Goal: Transaction & Acquisition: Obtain resource

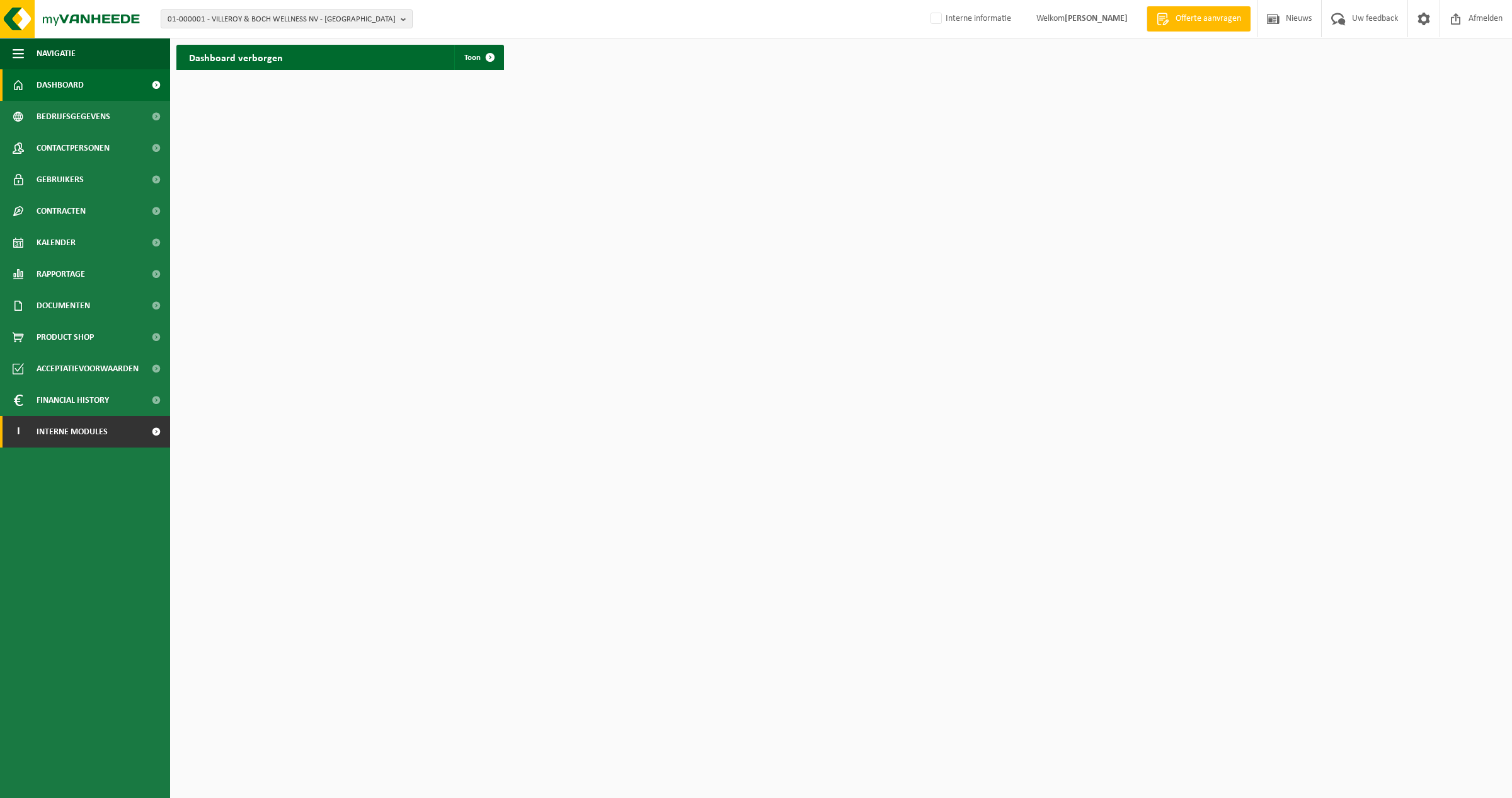
click at [155, 433] on span at bounding box center [156, 431] width 28 height 32
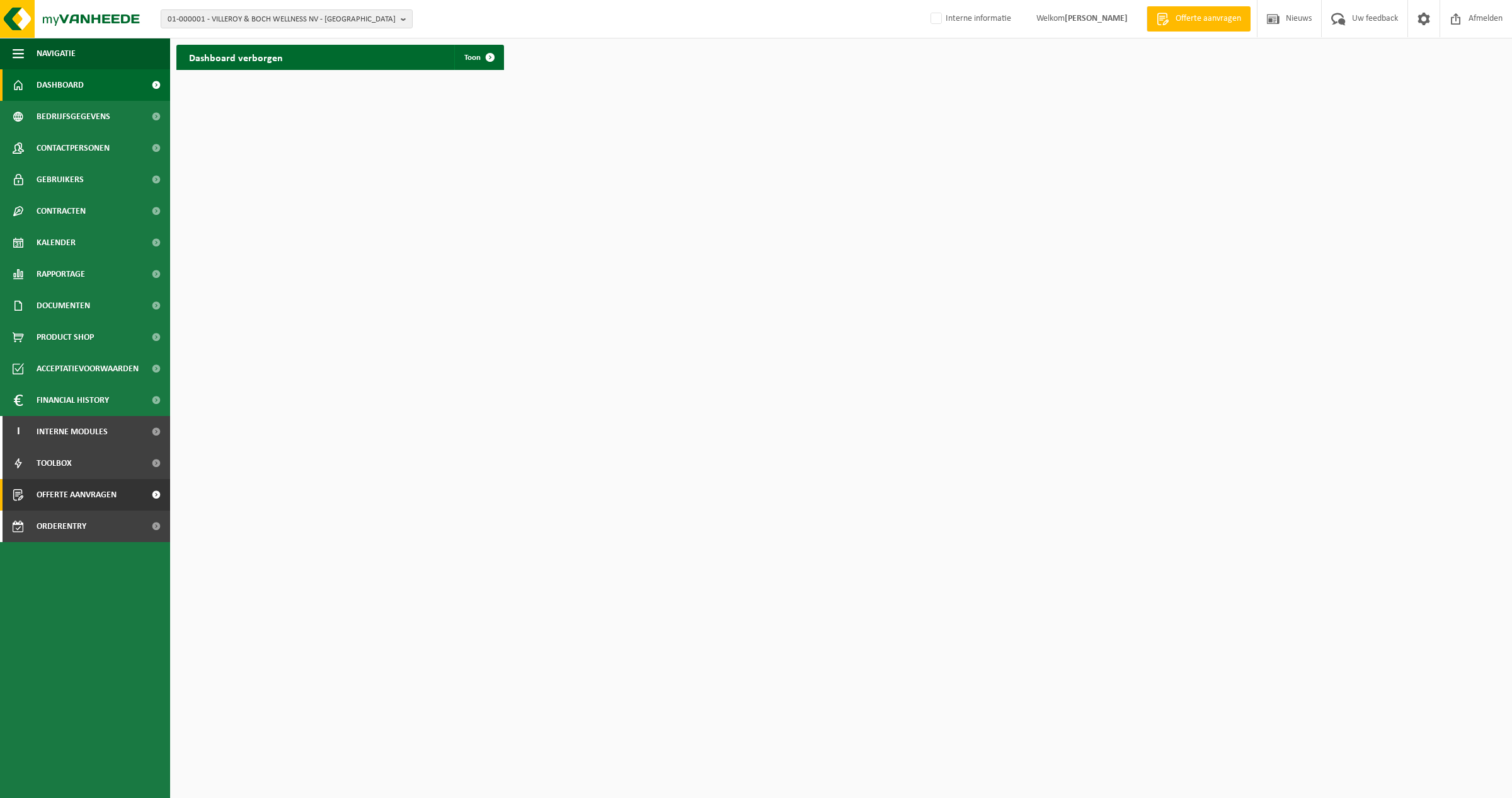
click at [130, 493] on link "Offerte aanvragen" at bounding box center [85, 495] width 170 height 32
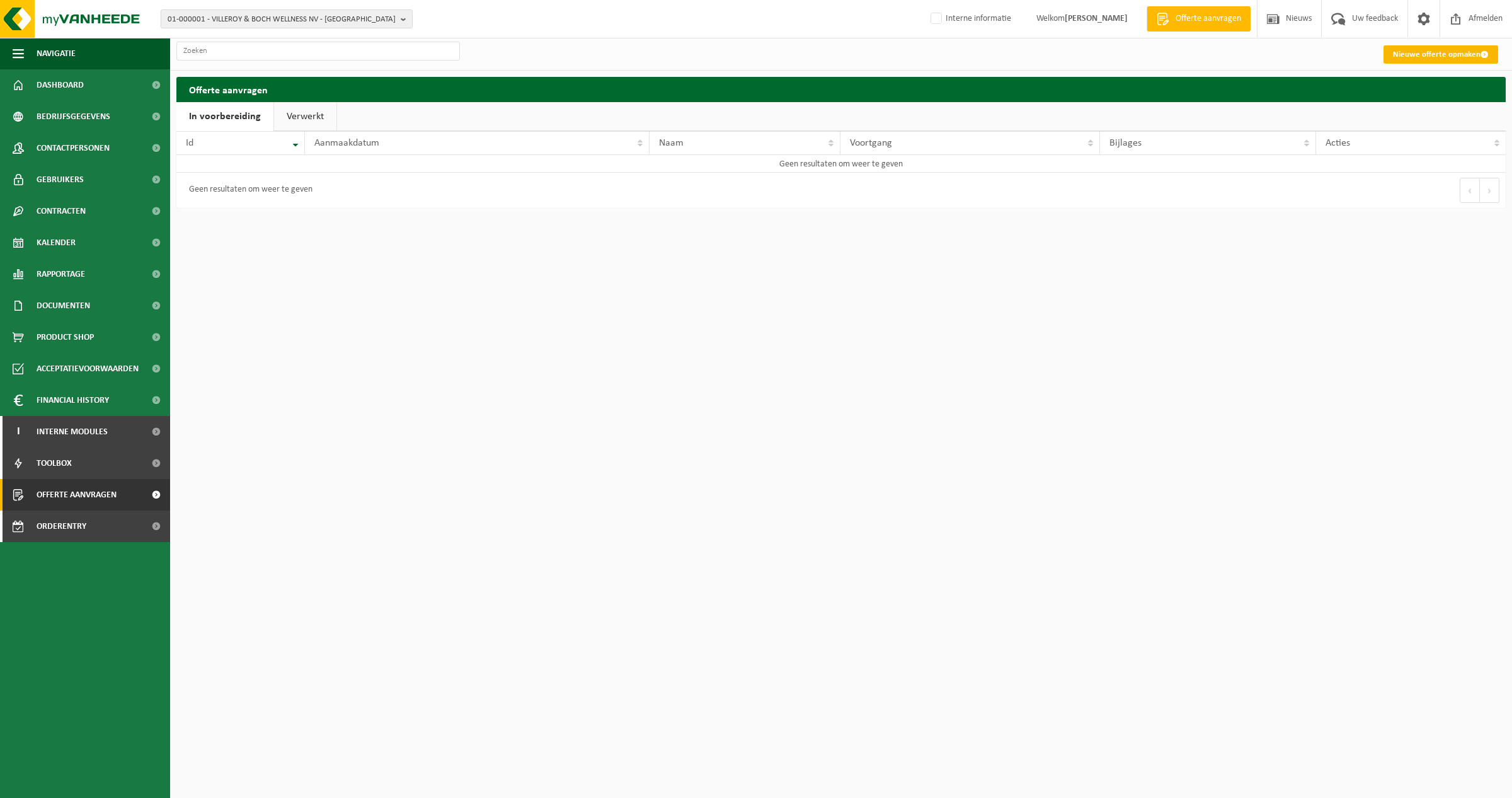
click at [1421, 55] on link "Nieuwe offerte opmaken" at bounding box center [1441, 54] width 114 height 18
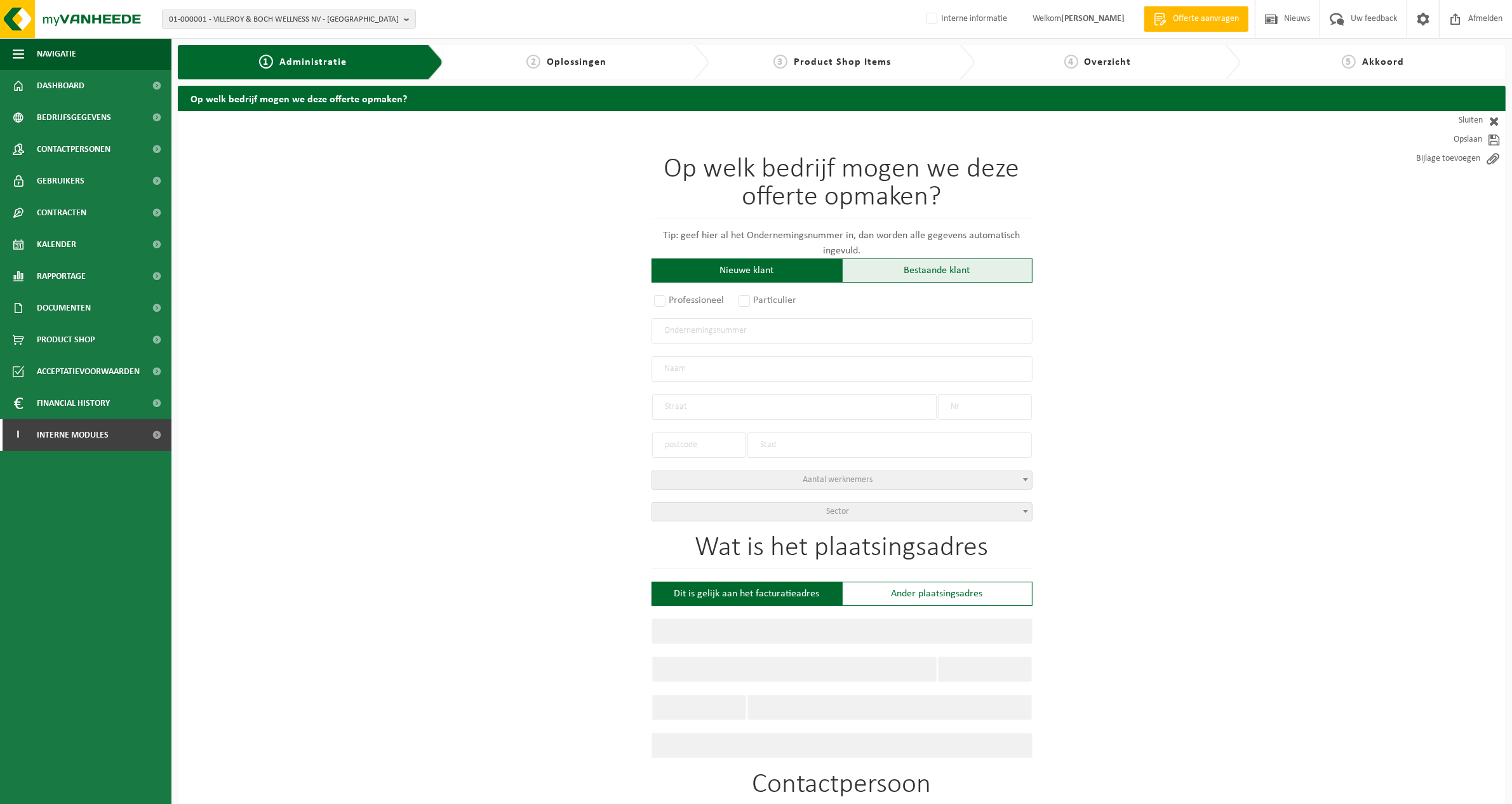
click at [957, 272] on div "Bestaande klant" at bounding box center [937, 270] width 191 height 24
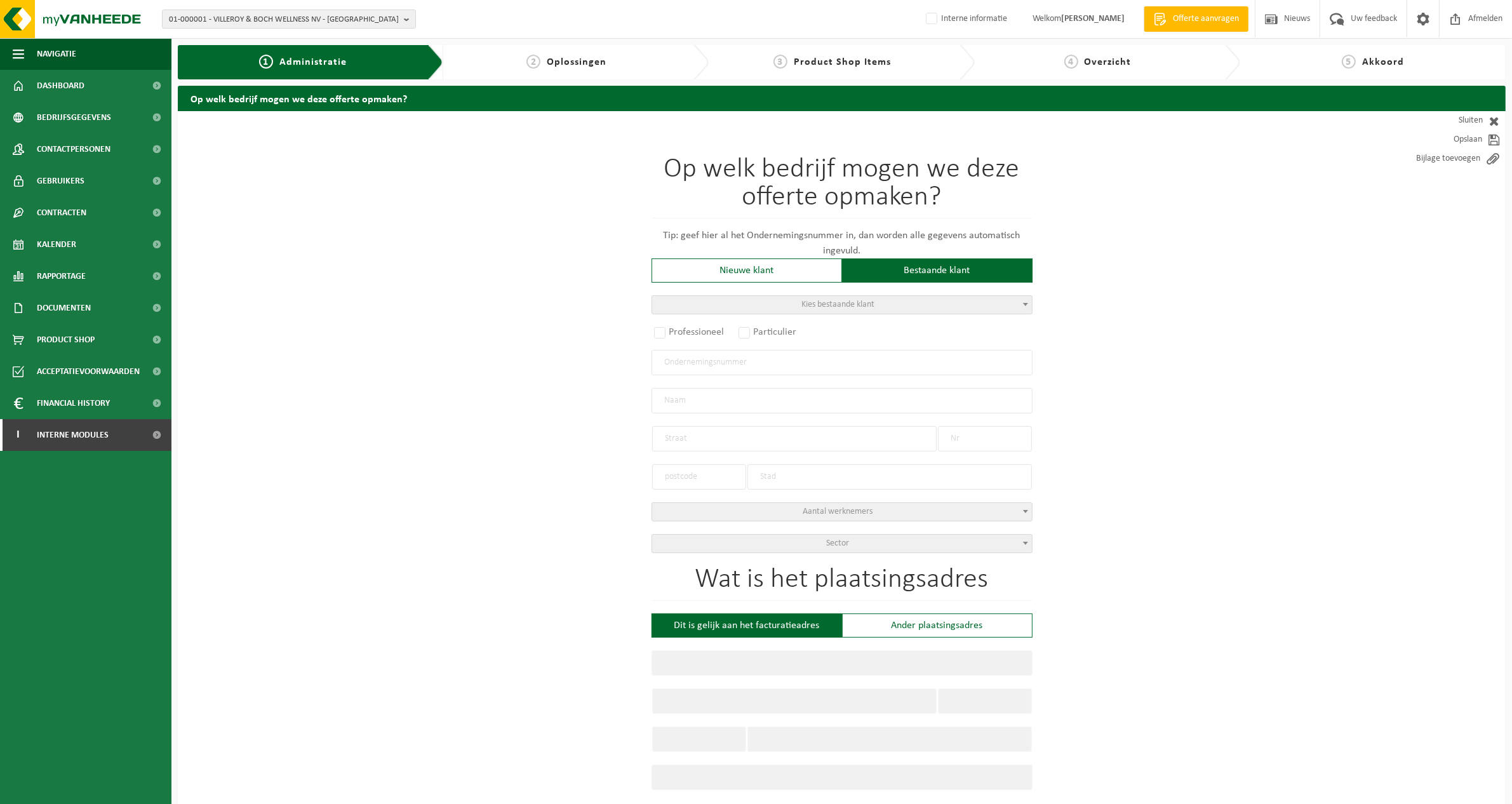
click at [1021, 306] on span at bounding box center [1025, 304] width 13 height 16
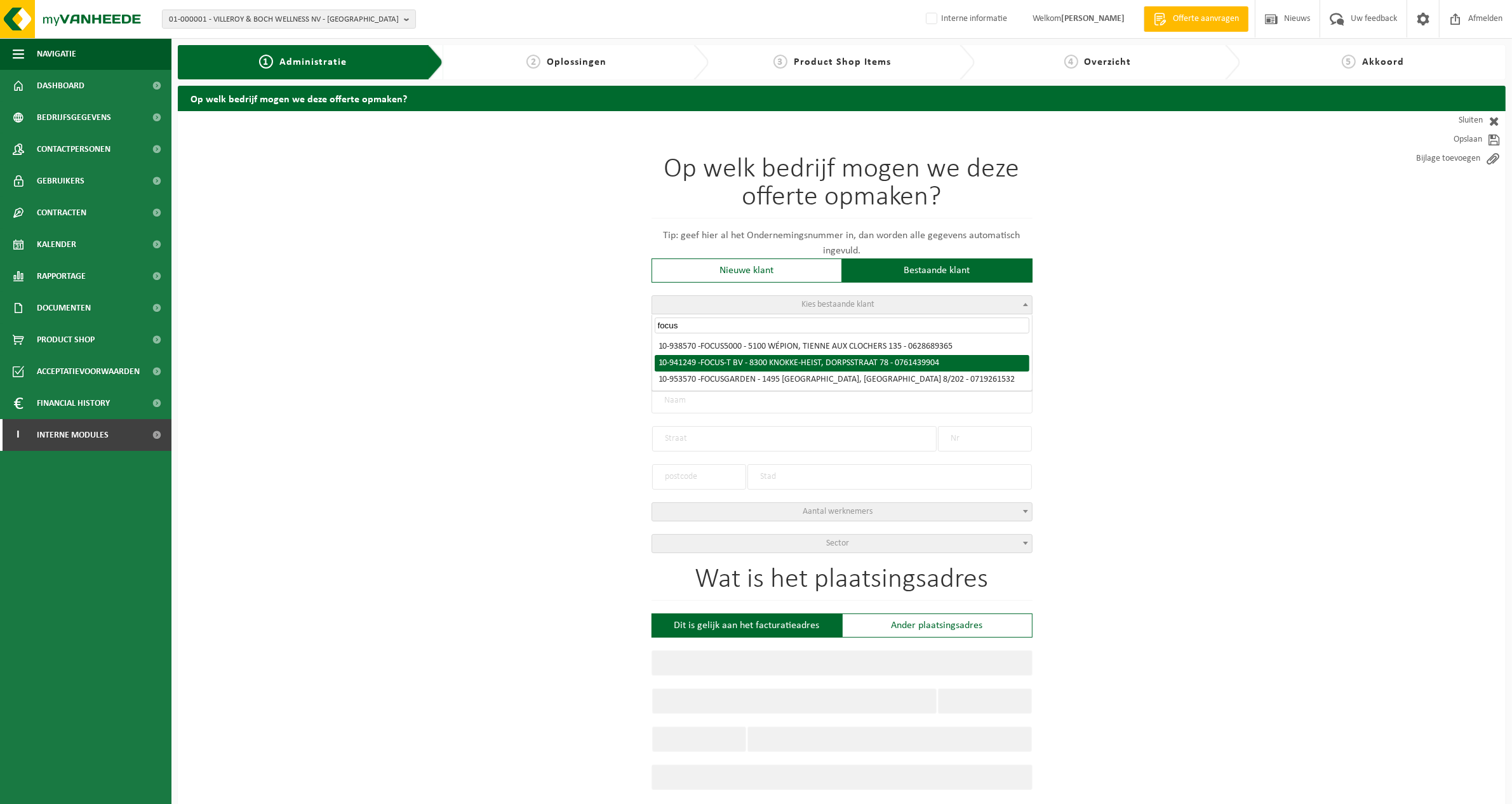
type input "focus"
select select "141733"
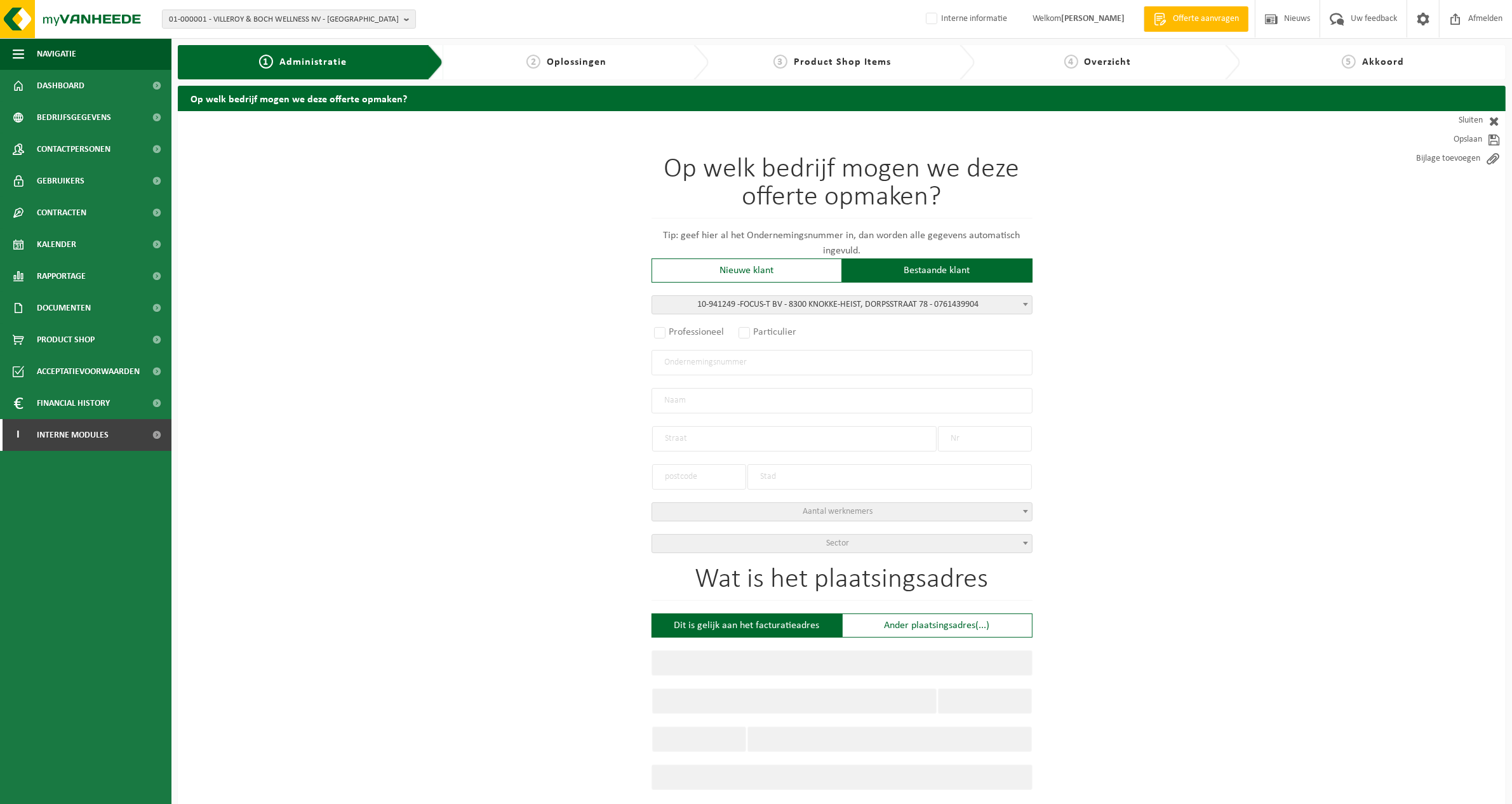
radio input "true"
type input "0761.439.904"
type input "FOCUS-T BV"
type input "DORPSSTRAAT"
type input "78"
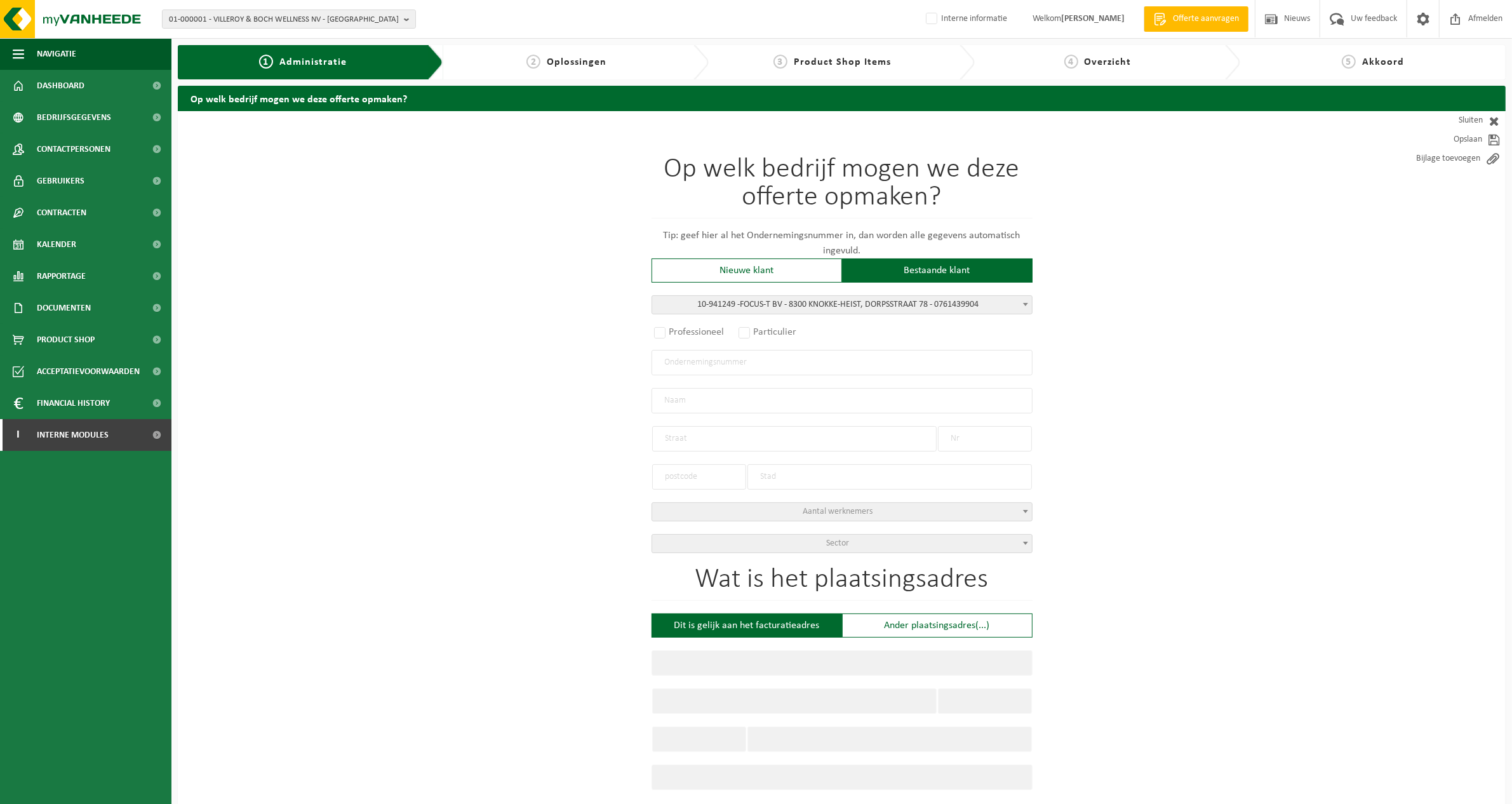
type input "8300"
type input "KNOKKE-HEIST"
select select "1145"
type input "FOCUS-T BV"
type input "DORPSSTRAAT"
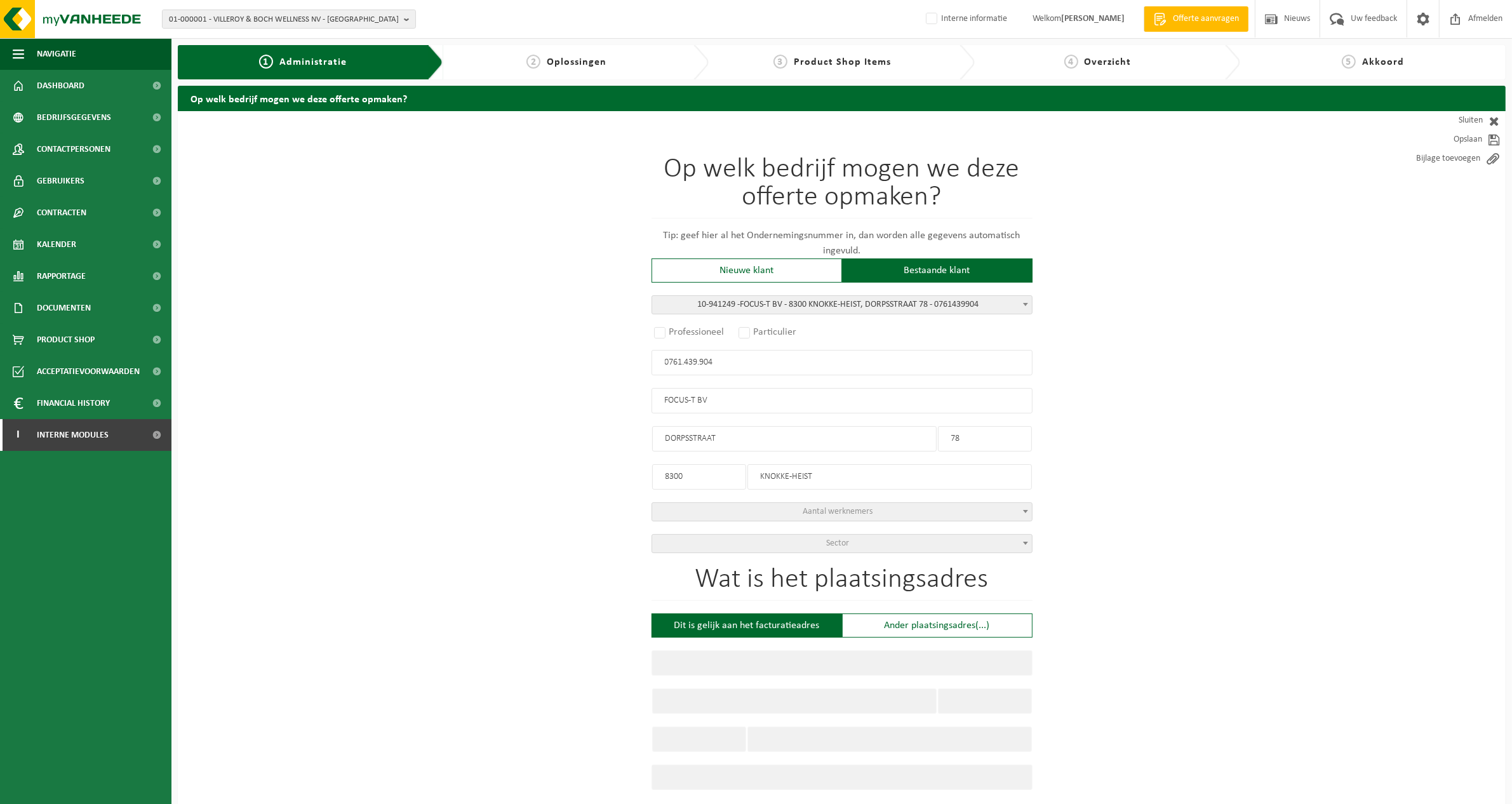
type input "78"
type input "8300"
type input "KNOKKE-HEIST"
select select "D"
click at [1147, 489] on div "Op welk bedrijf mogen we deze offerte opmaken? Tip: geef hier al het Ondernemin…" at bounding box center [841, 702] width 1328 height 1182
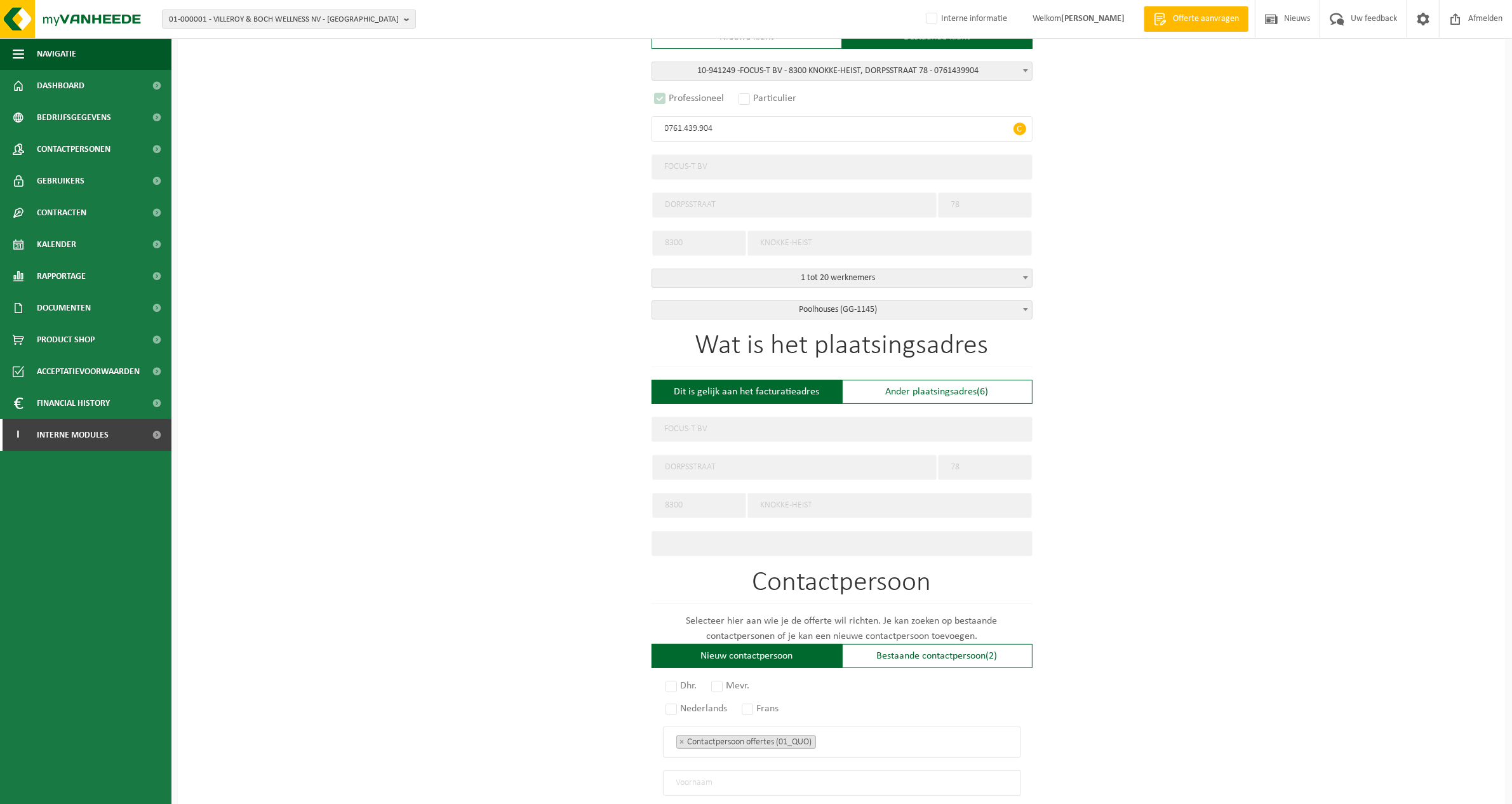
scroll to position [238, 0]
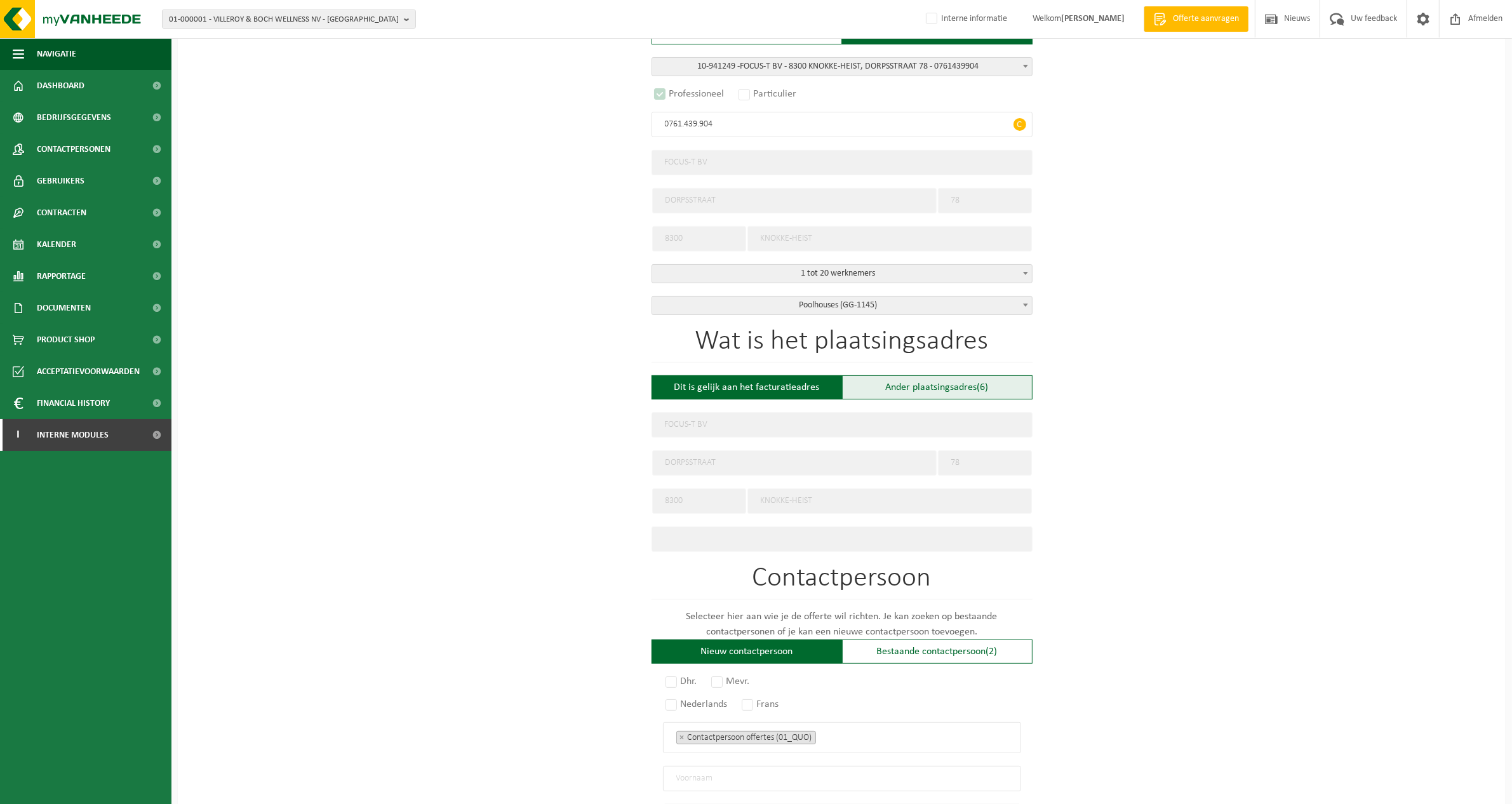
click at [969, 392] on div "Ander plaatsingsadres (6)" at bounding box center [937, 388] width 191 height 24
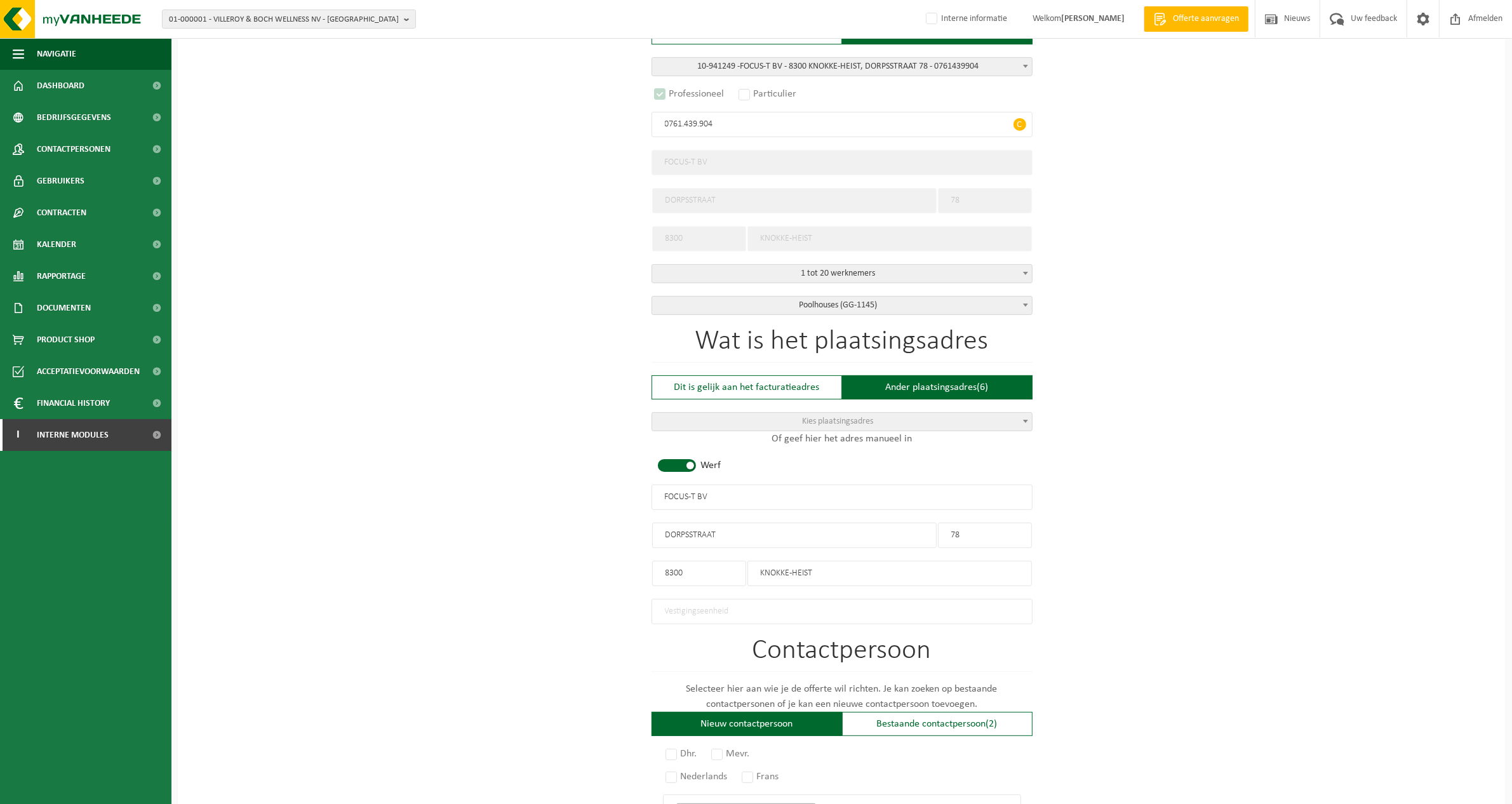
type input "Werf -"
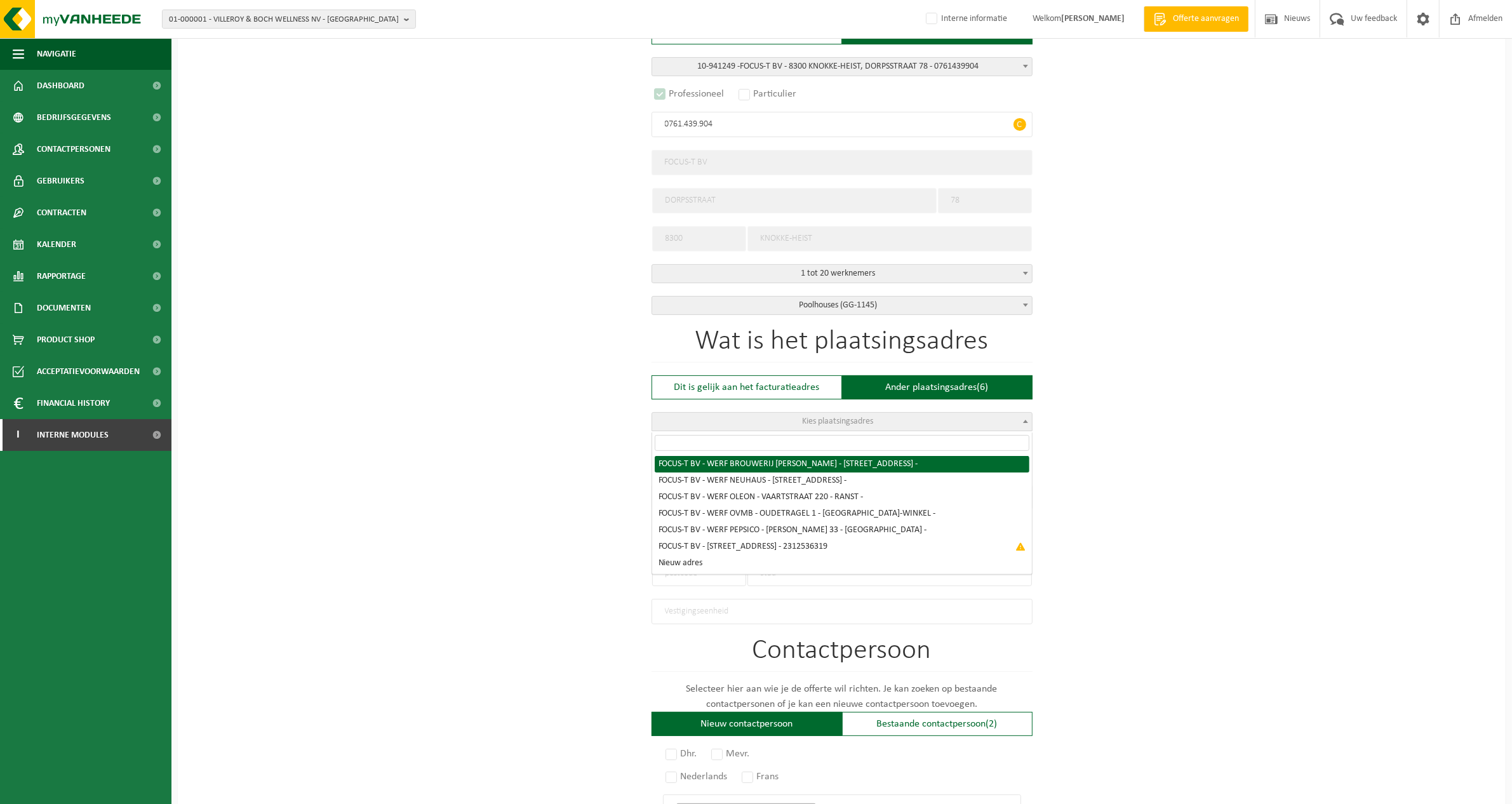
click at [1027, 421] on b at bounding box center [1025, 421] width 5 height 3
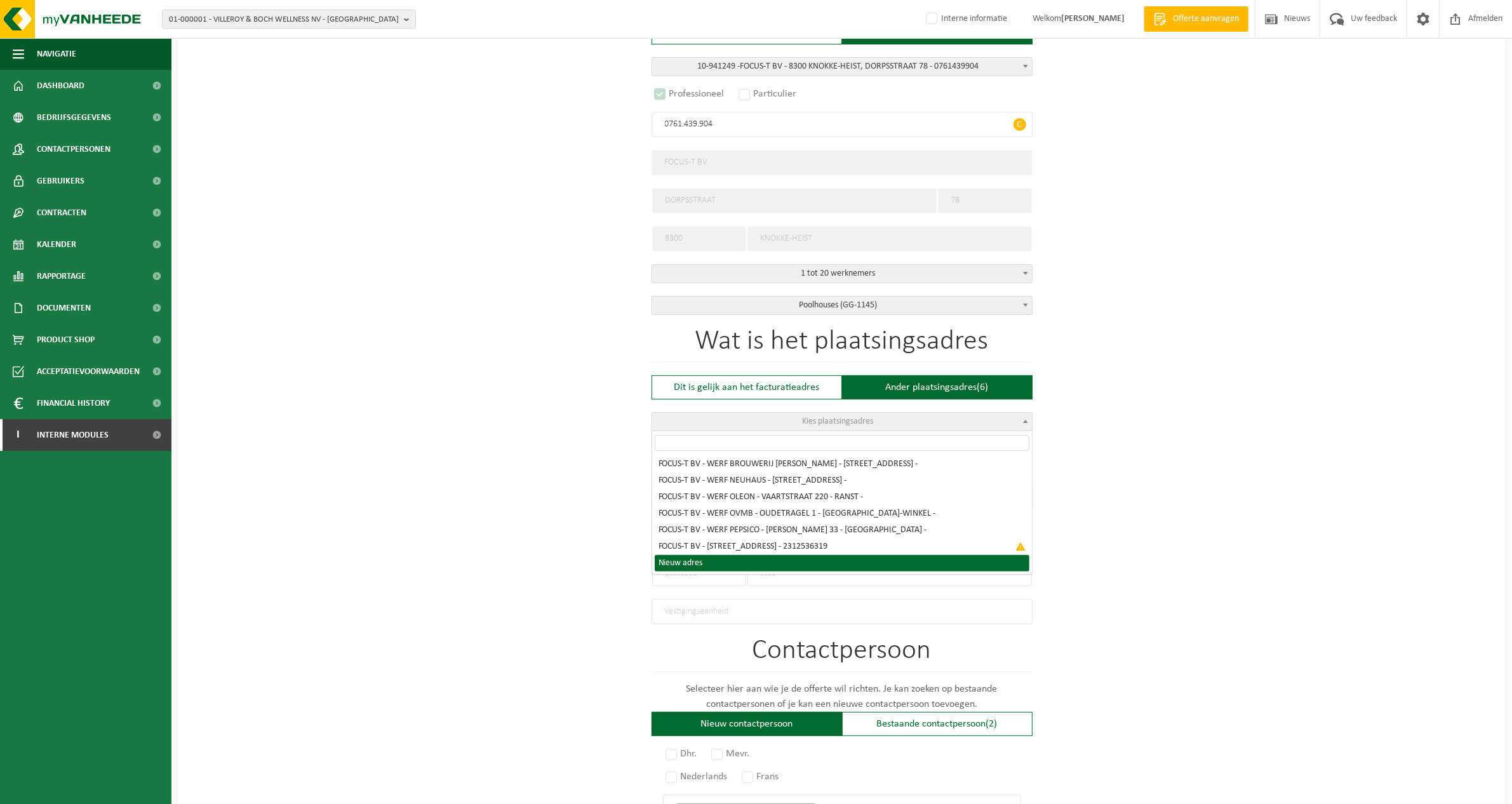
select select "{"toggleLocationData":true,"emptyLocationData":true,"name":"","street":"","no":…"
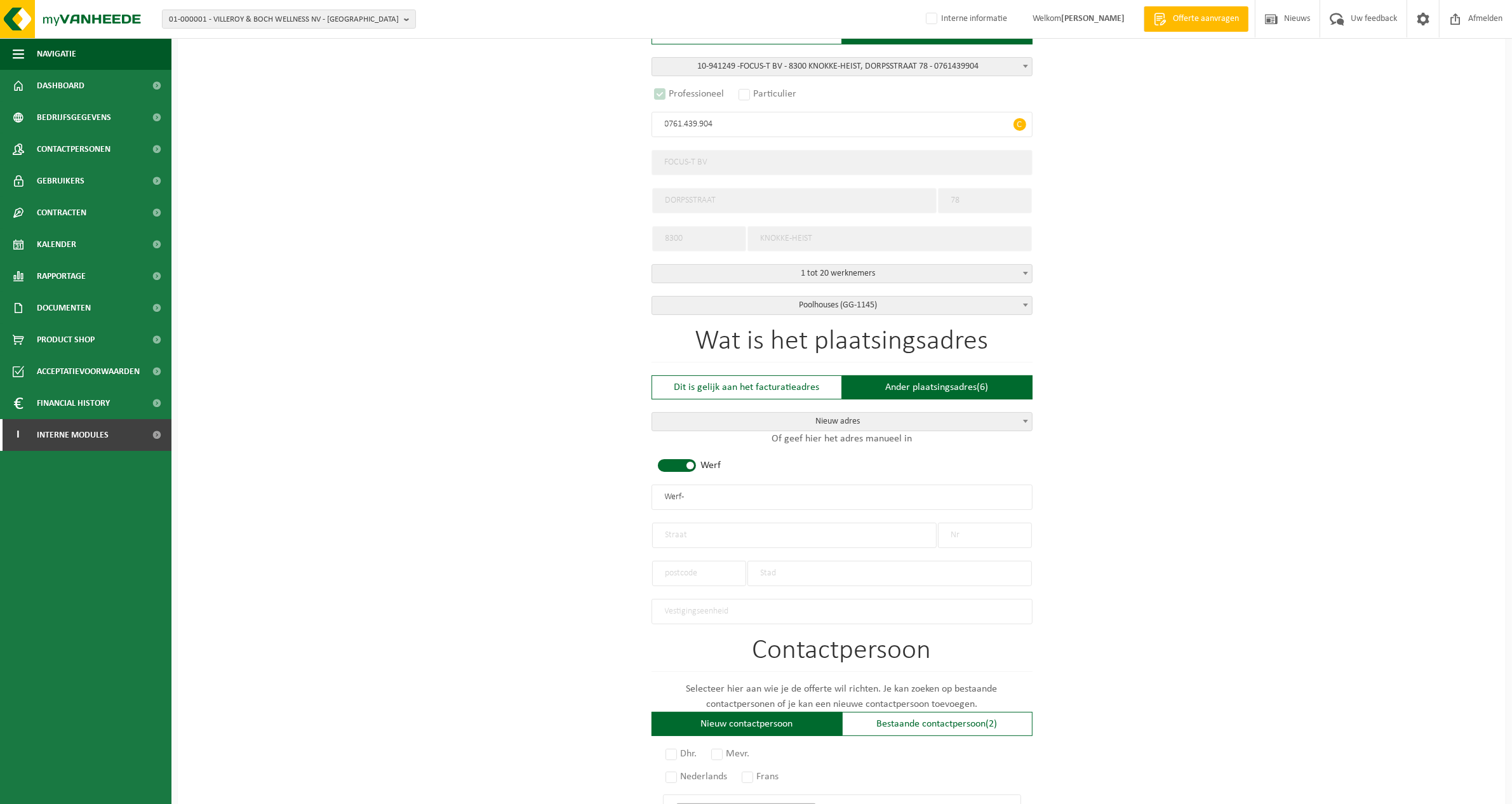
click at [702, 493] on input "Werf -" at bounding box center [842, 497] width 381 height 25
type input "FOCUS-T BV - WERF STRABAG"
click at [751, 532] on input "text" at bounding box center [795, 535] width 285 height 25
click at [751, 532] on input "text" at bounding box center [795, 535] width 285 height 25
type input "Rue du petit élevage"
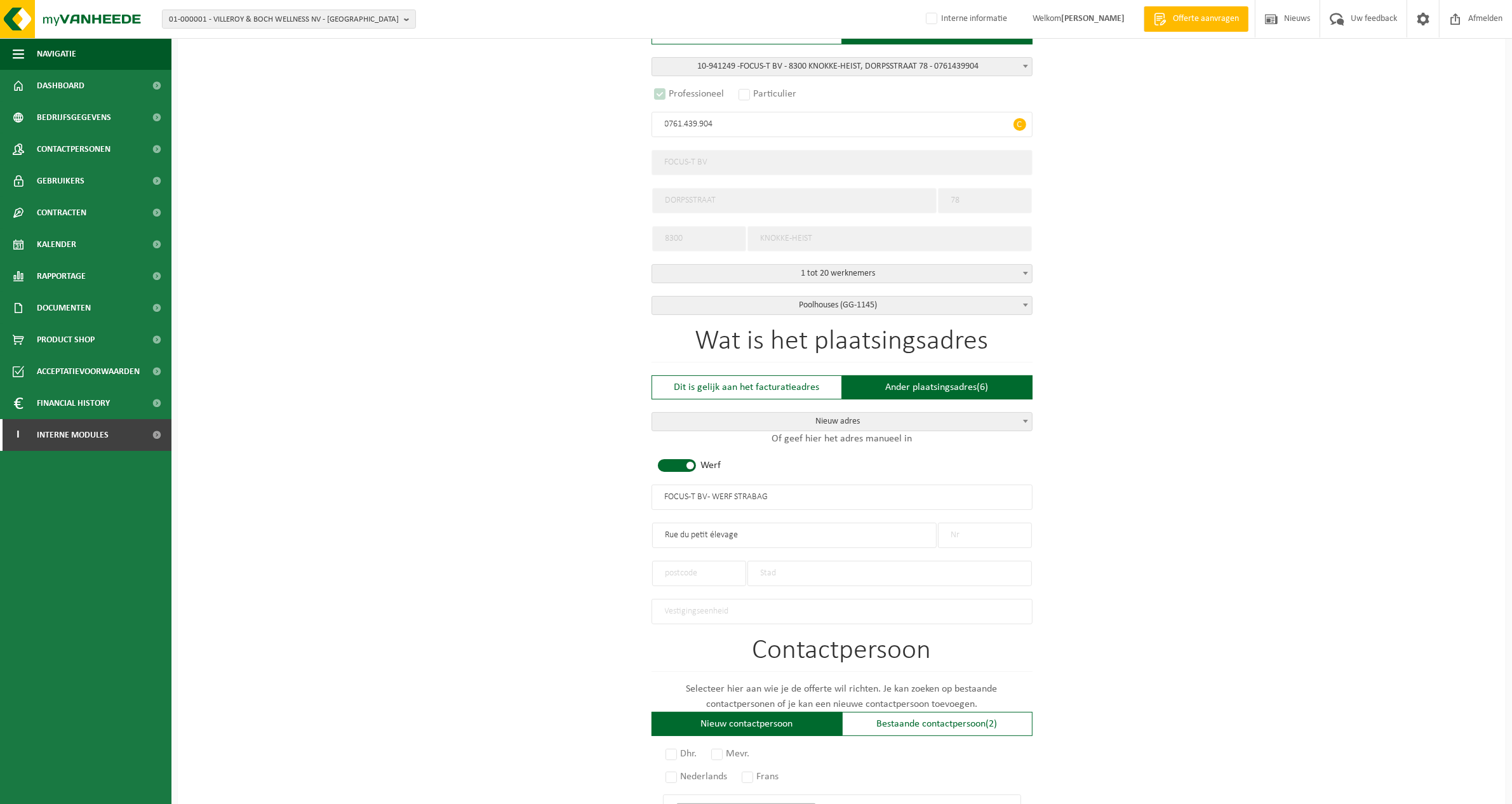
click at [974, 534] on input "text" at bounding box center [984, 535] width 94 height 25
type input "1"
click at [717, 581] on input "text" at bounding box center [699, 573] width 94 height 25
type input "5590"
click at [717, 581] on input "5590" at bounding box center [699, 573] width 94 height 25
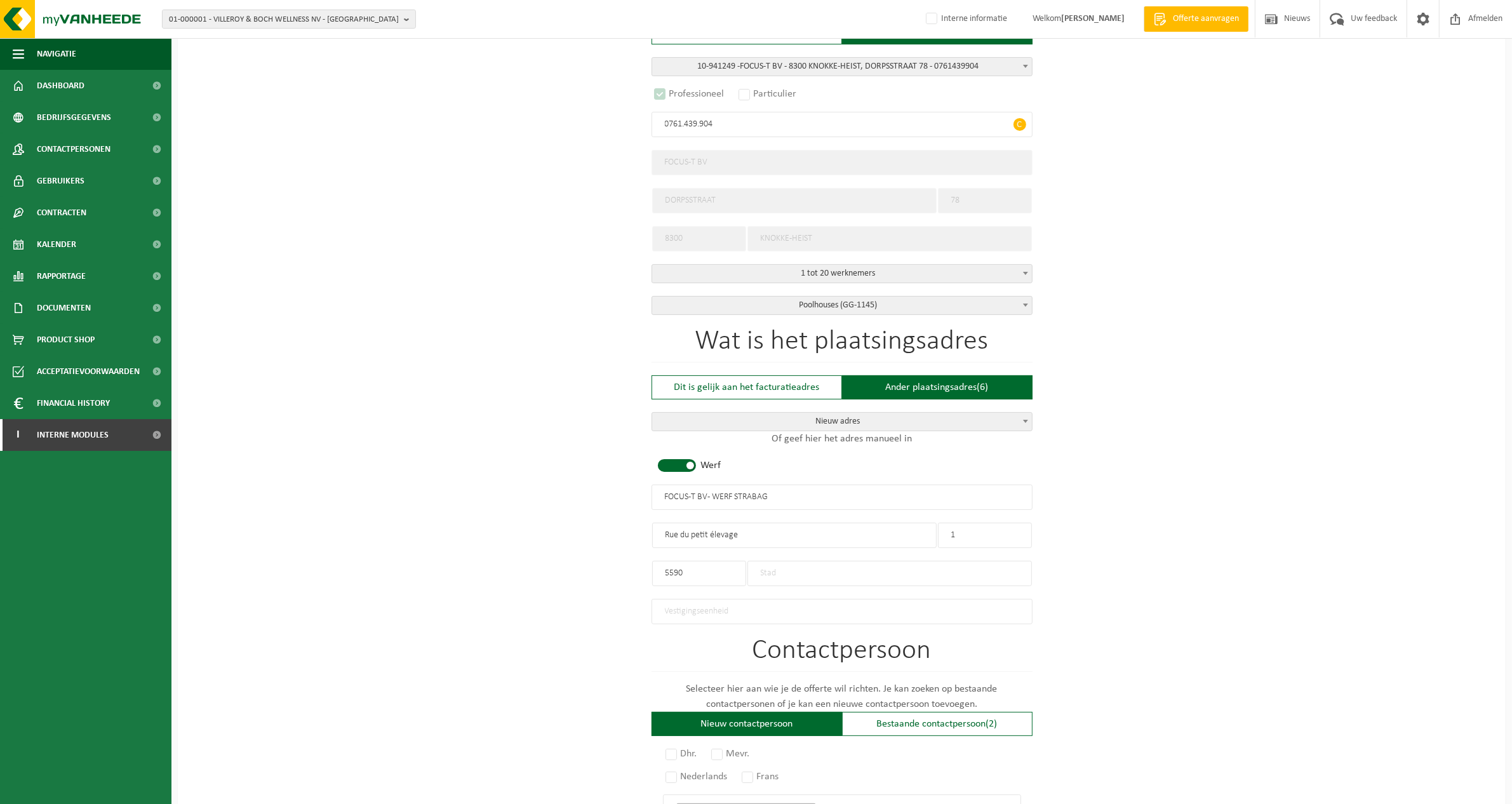
drag, startPoint x: 712, startPoint y: 580, endPoint x: 620, endPoint y: 561, distance: 93.9
click at [620, 561] on div "Op welk bedrijf mogen we deze offerte opmaken? Tip: geef hier al het Ondernemin…" at bounding box center [841, 500] width 1328 height 1254
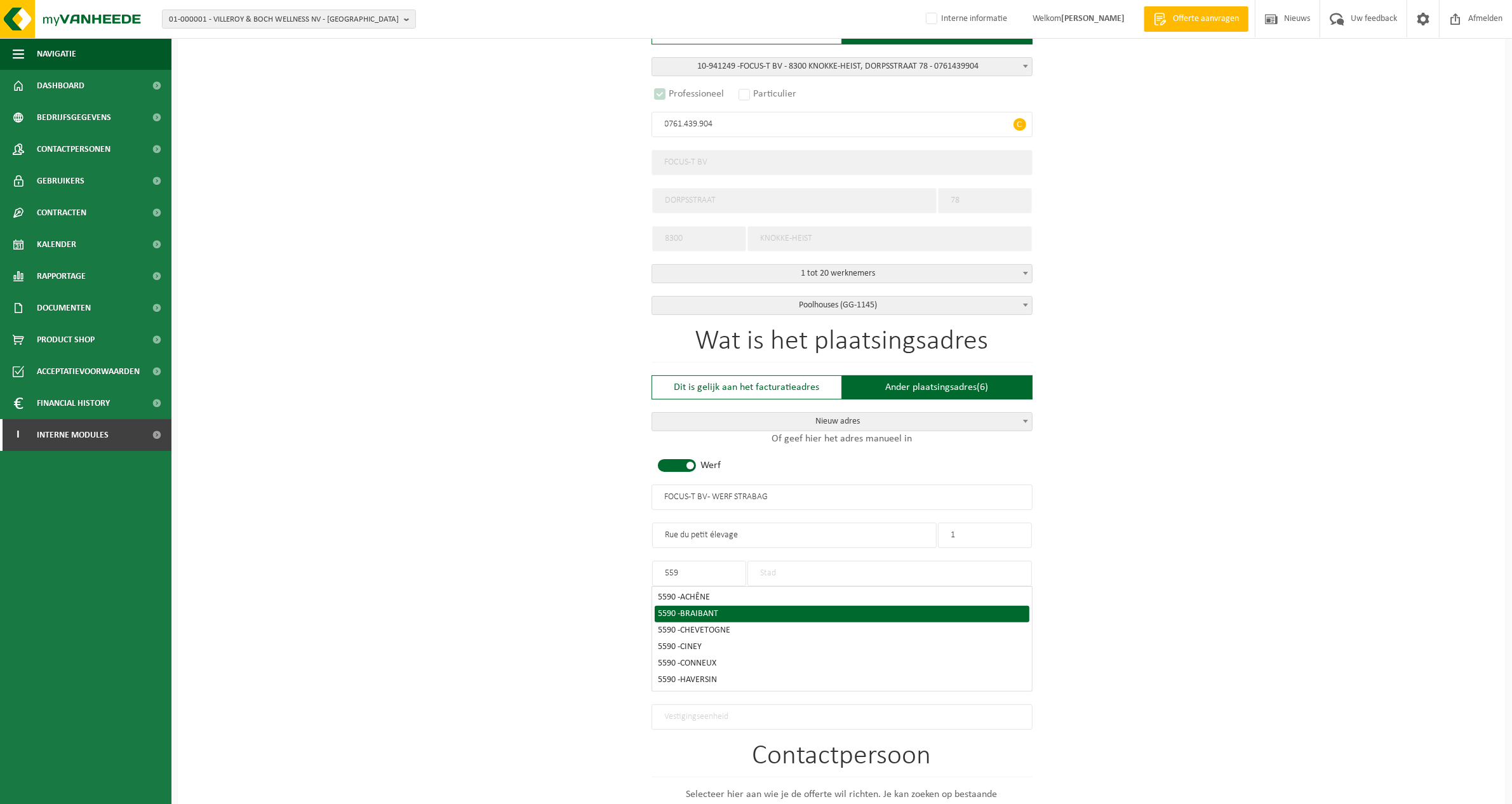
type input "5590"
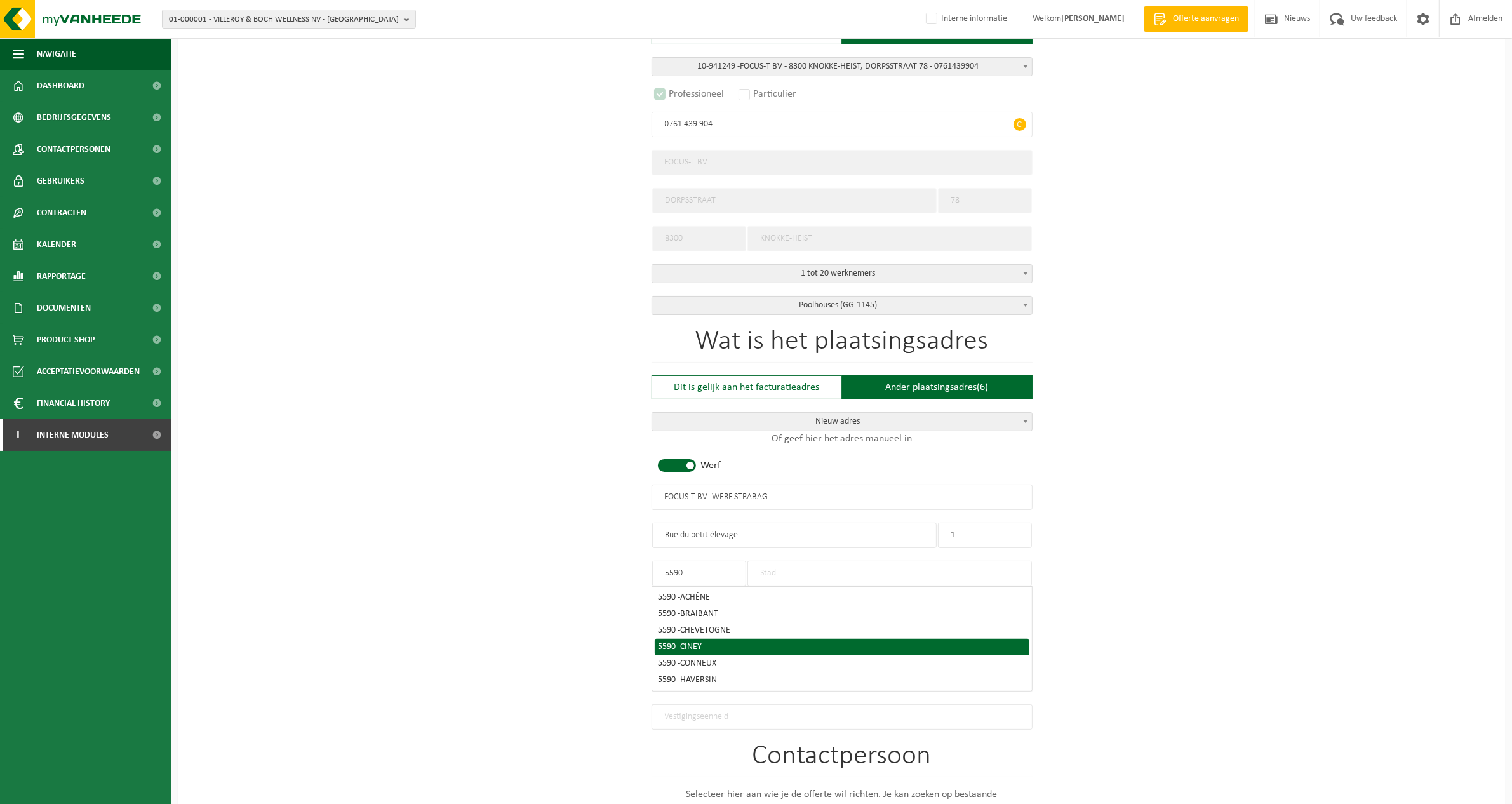
click at [705, 646] on div "5590 - CINEY" at bounding box center [841, 647] width 367 height 9
type input "CINEY"
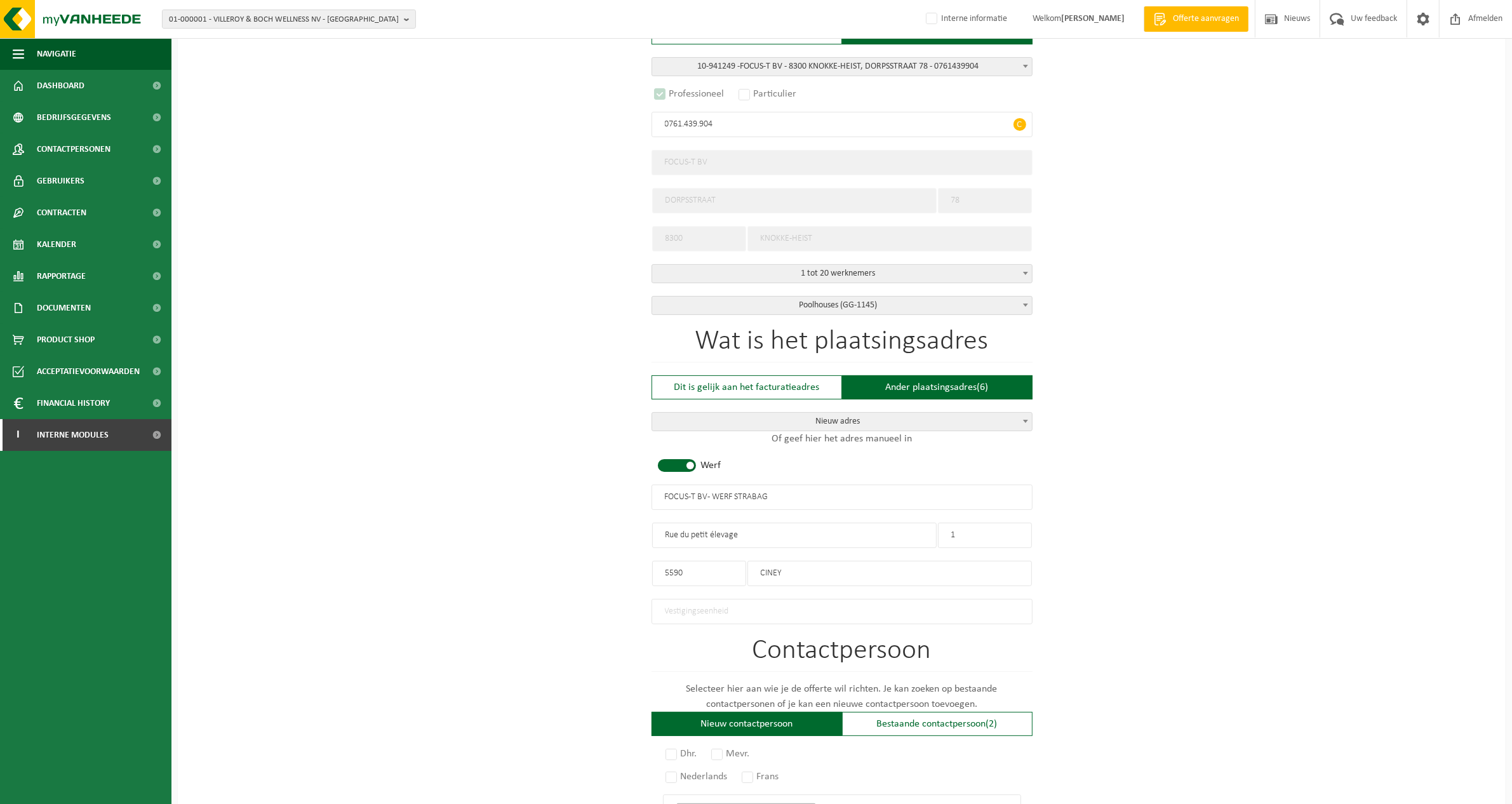
click at [1179, 630] on div "Op welk bedrijf mogen we deze offerte opmaken? Tip: geef hier al het Ondernemin…" at bounding box center [841, 500] width 1328 height 1254
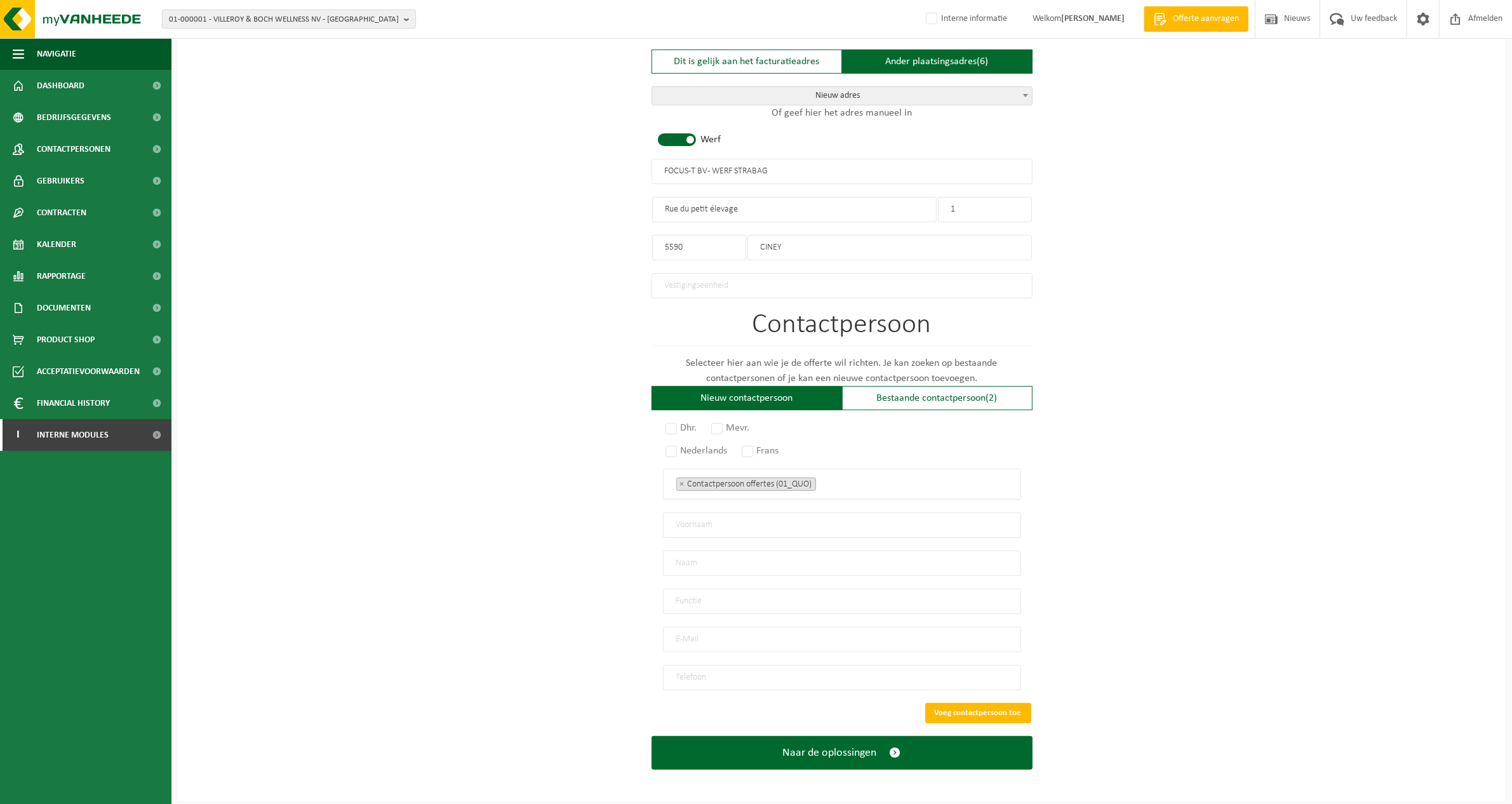
scroll to position [569, 0]
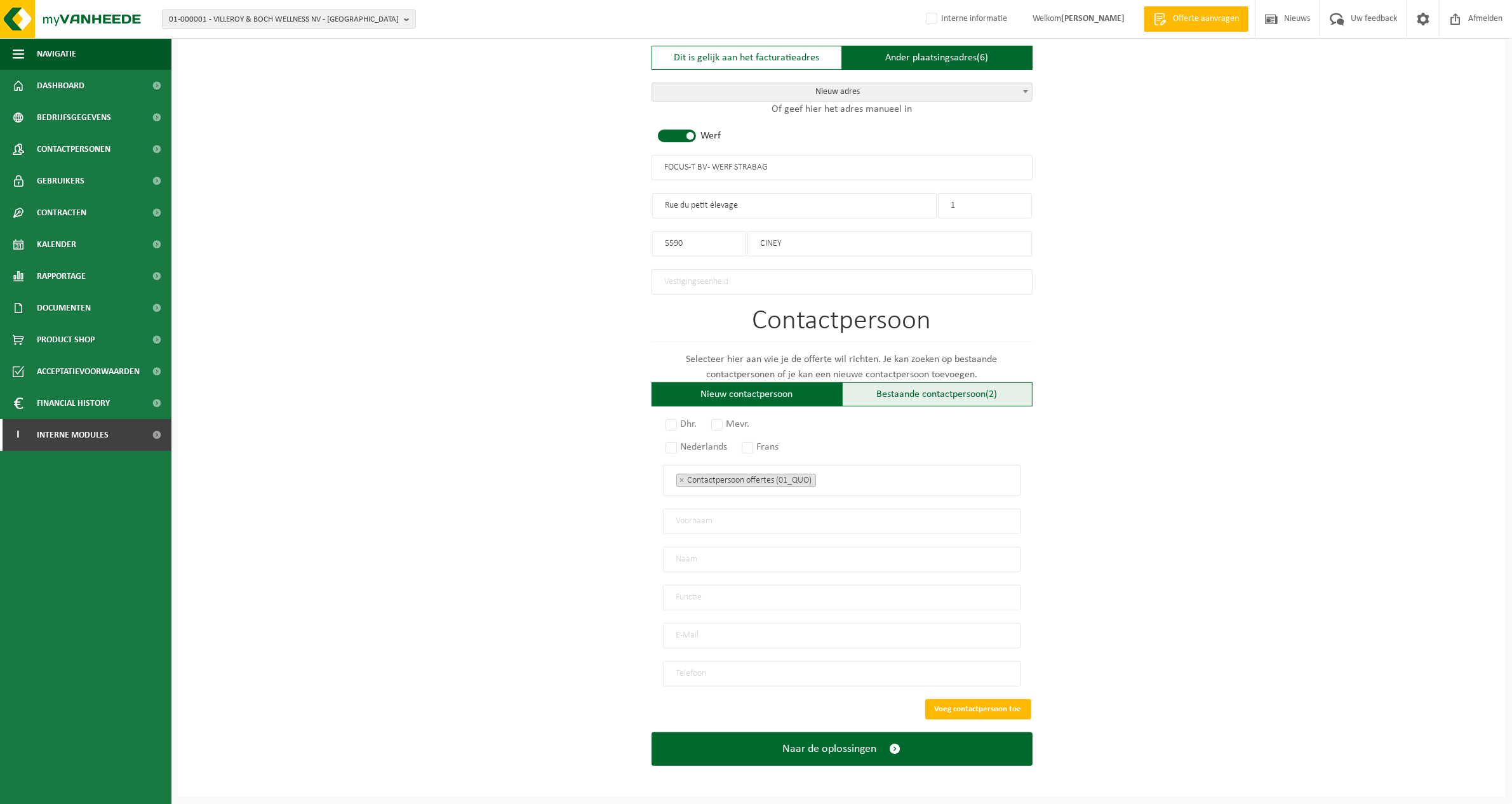
click at [966, 394] on div "Bestaande contactpersoon (2)" at bounding box center [937, 395] width 191 height 24
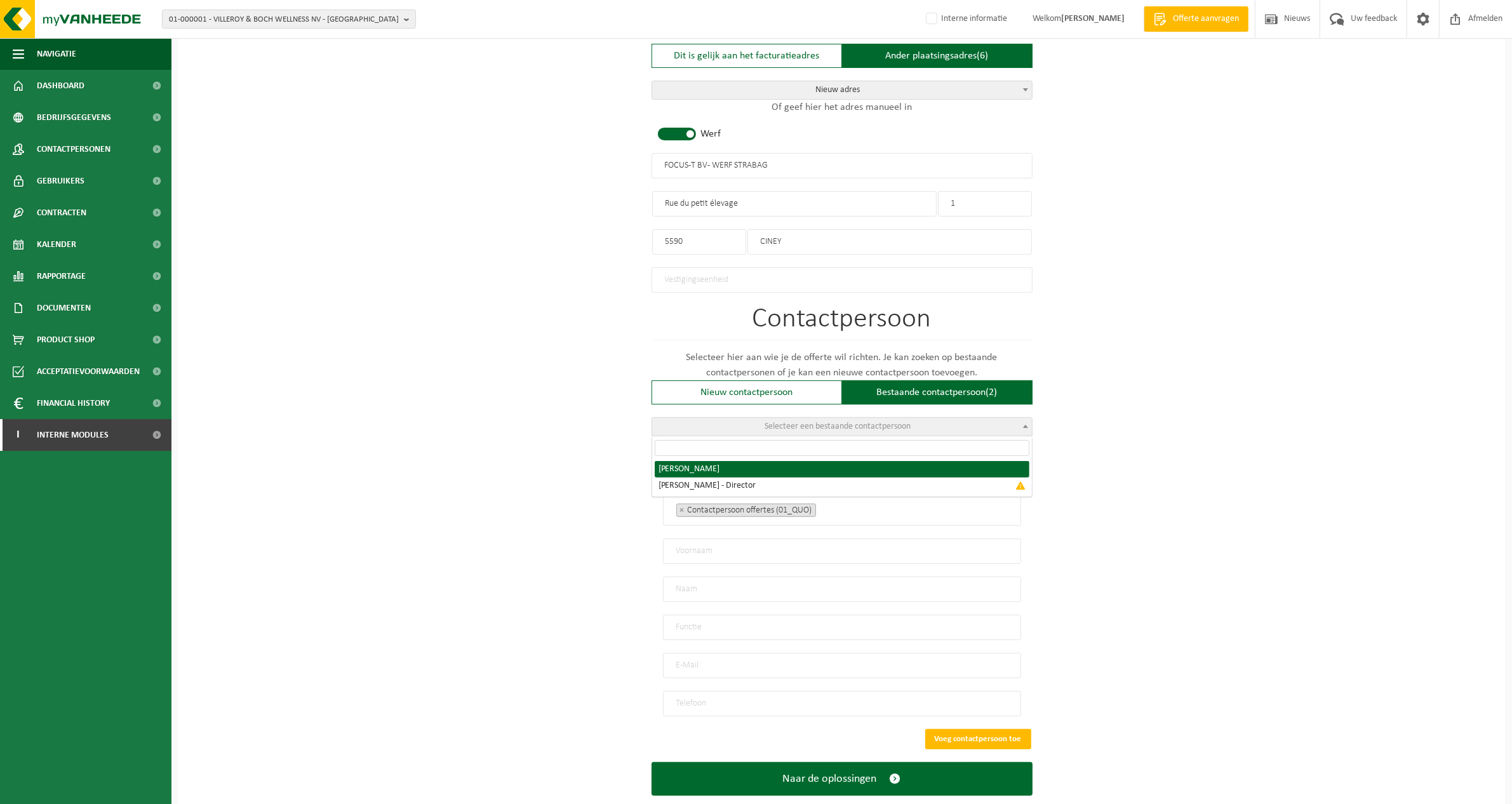
click at [1023, 426] on b at bounding box center [1025, 426] width 5 height 3
radio input "true"
select select "{"code":"10-941250","firstname":"KARIN","surname":"TROFFAES","gender":"Female",…"
type input "KARIN"
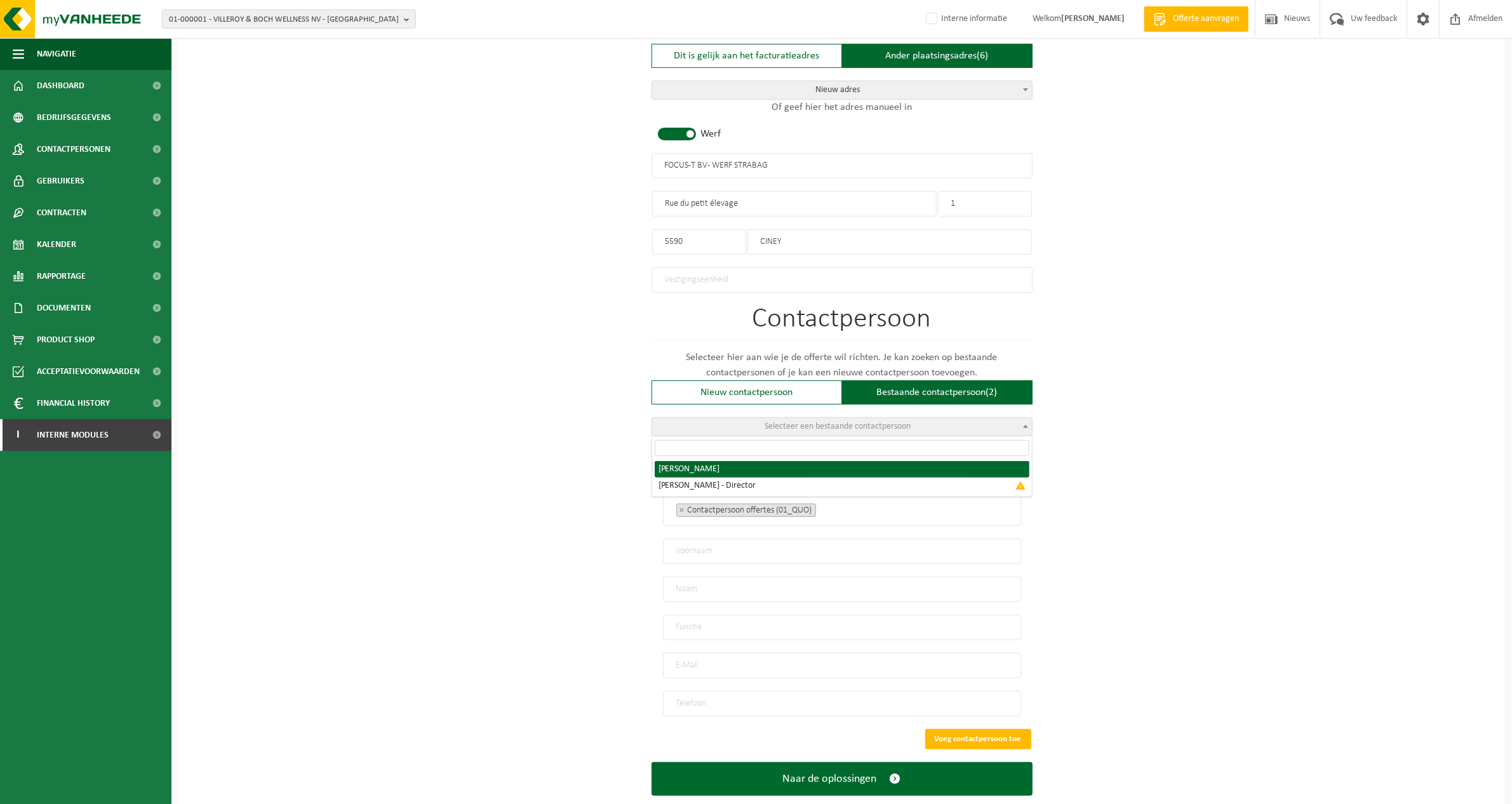
type input "TROFFAES"
type input "karin.troffaes@focus-t.be"
type input "+32 0475 47 03 80"
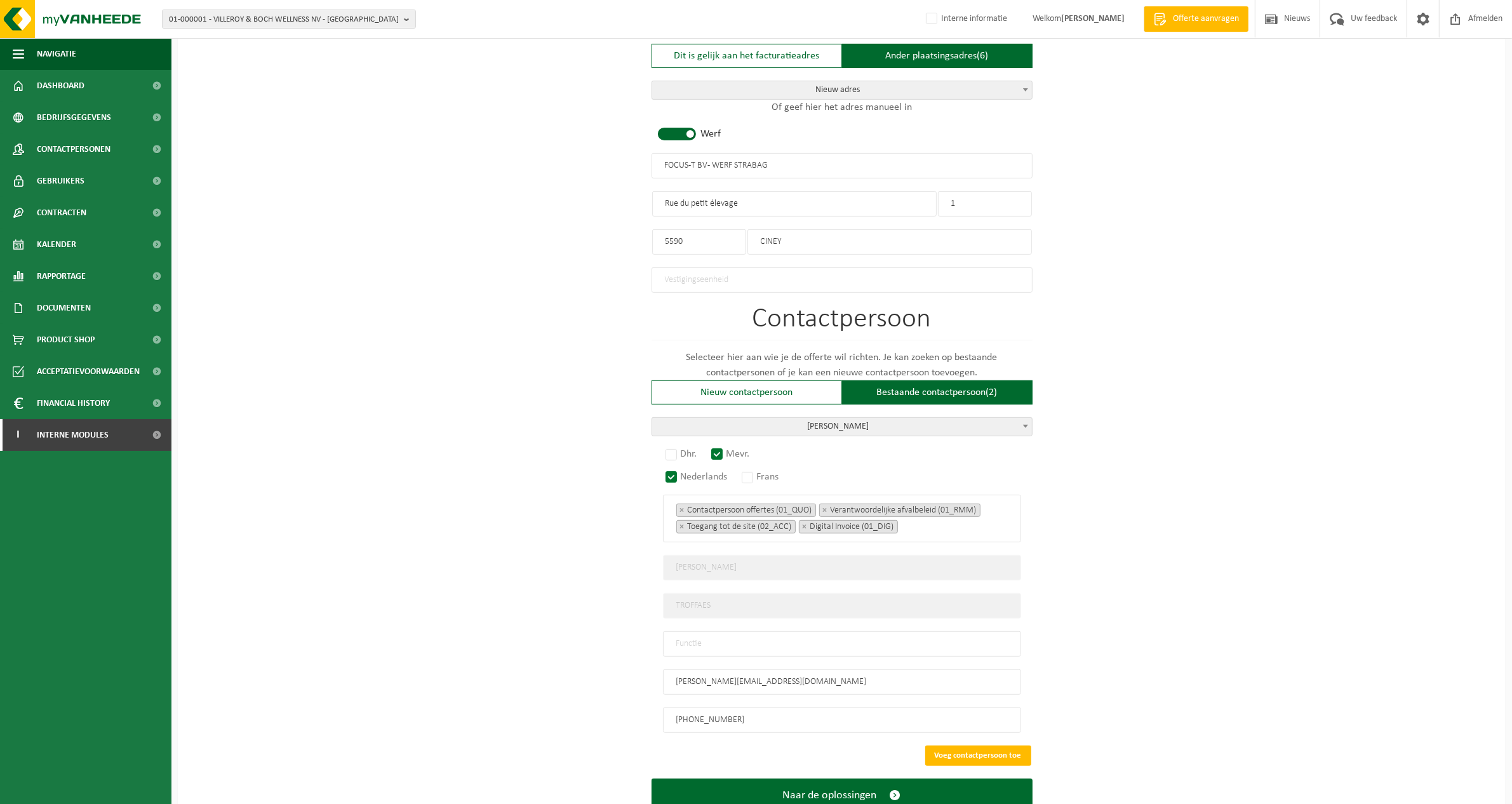
click at [761, 648] on input "text" at bounding box center [842, 643] width 358 height 25
type input "S"
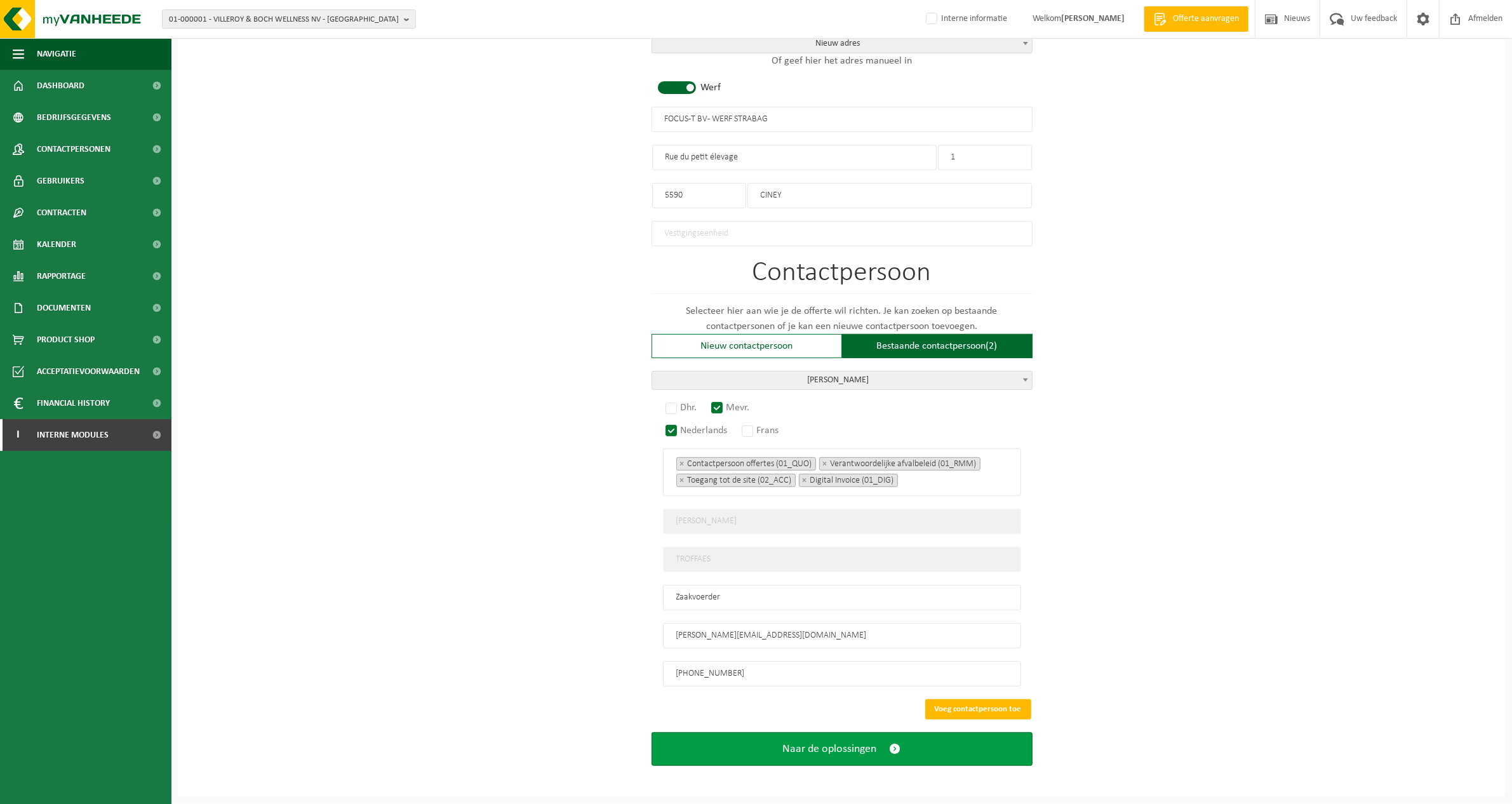
type input "Zaakvoerder"
click at [888, 745] on button "Naar de oplossingen" at bounding box center [842, 749] width 381 height 34
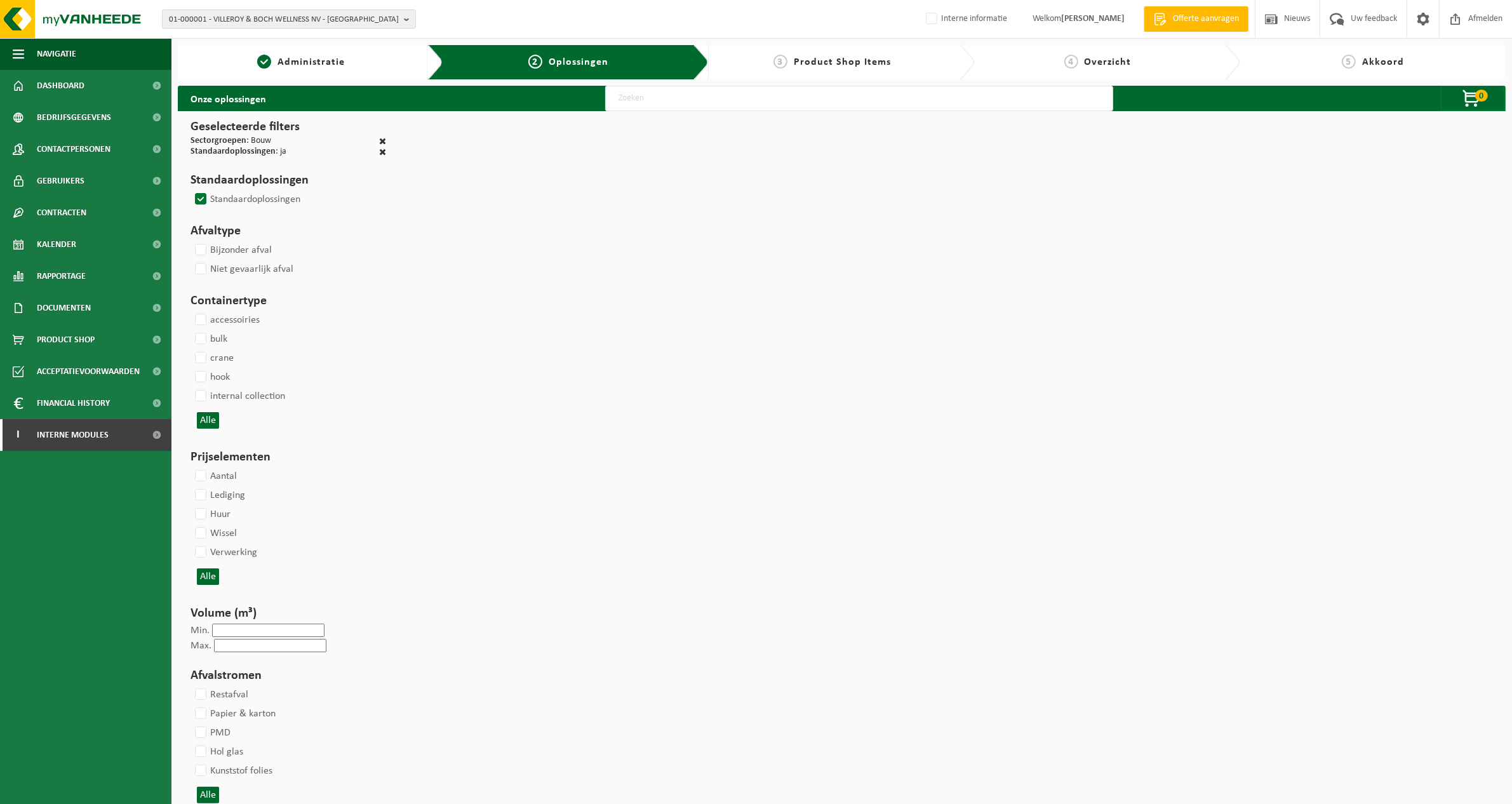
select select
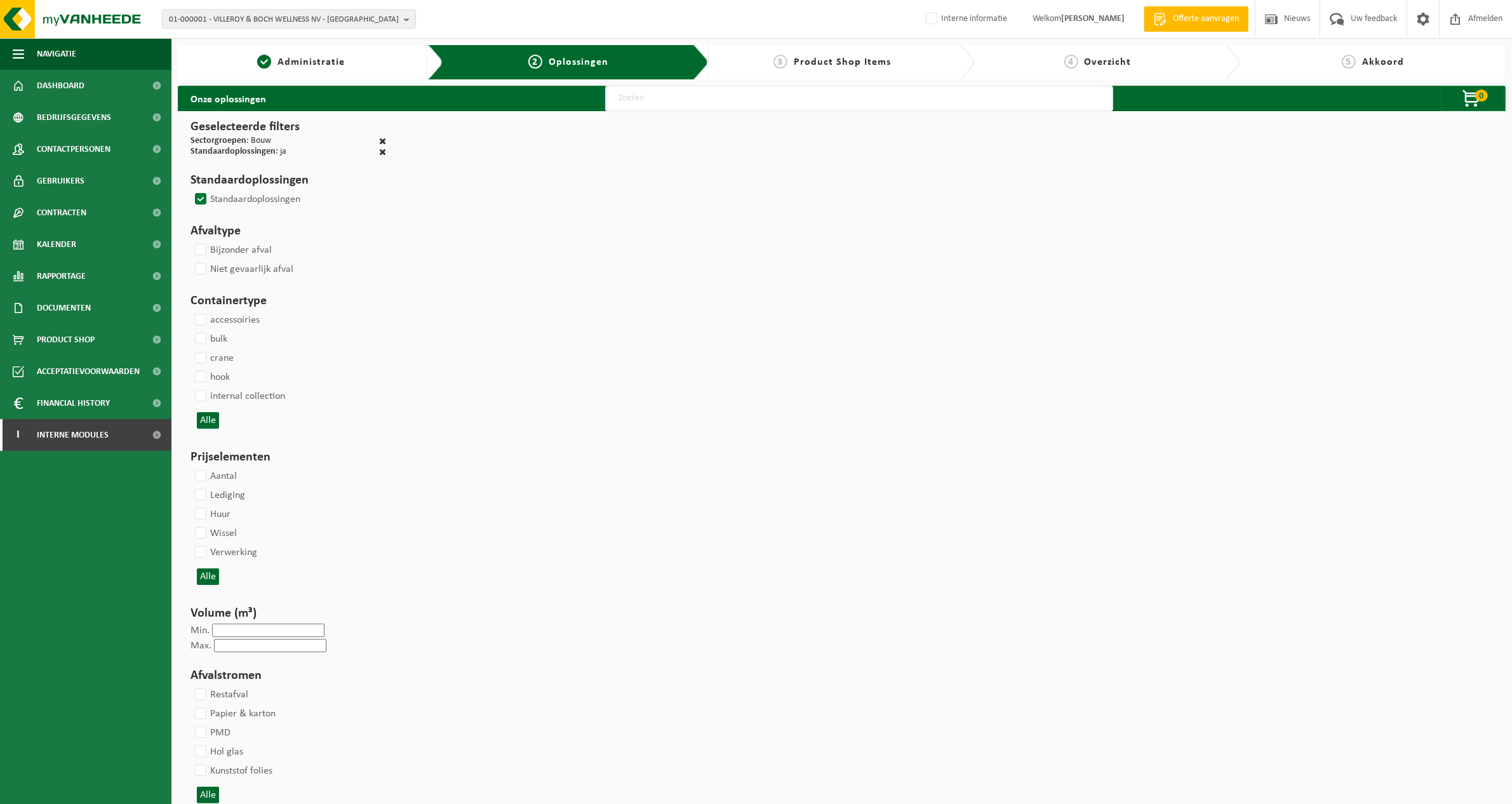
select select
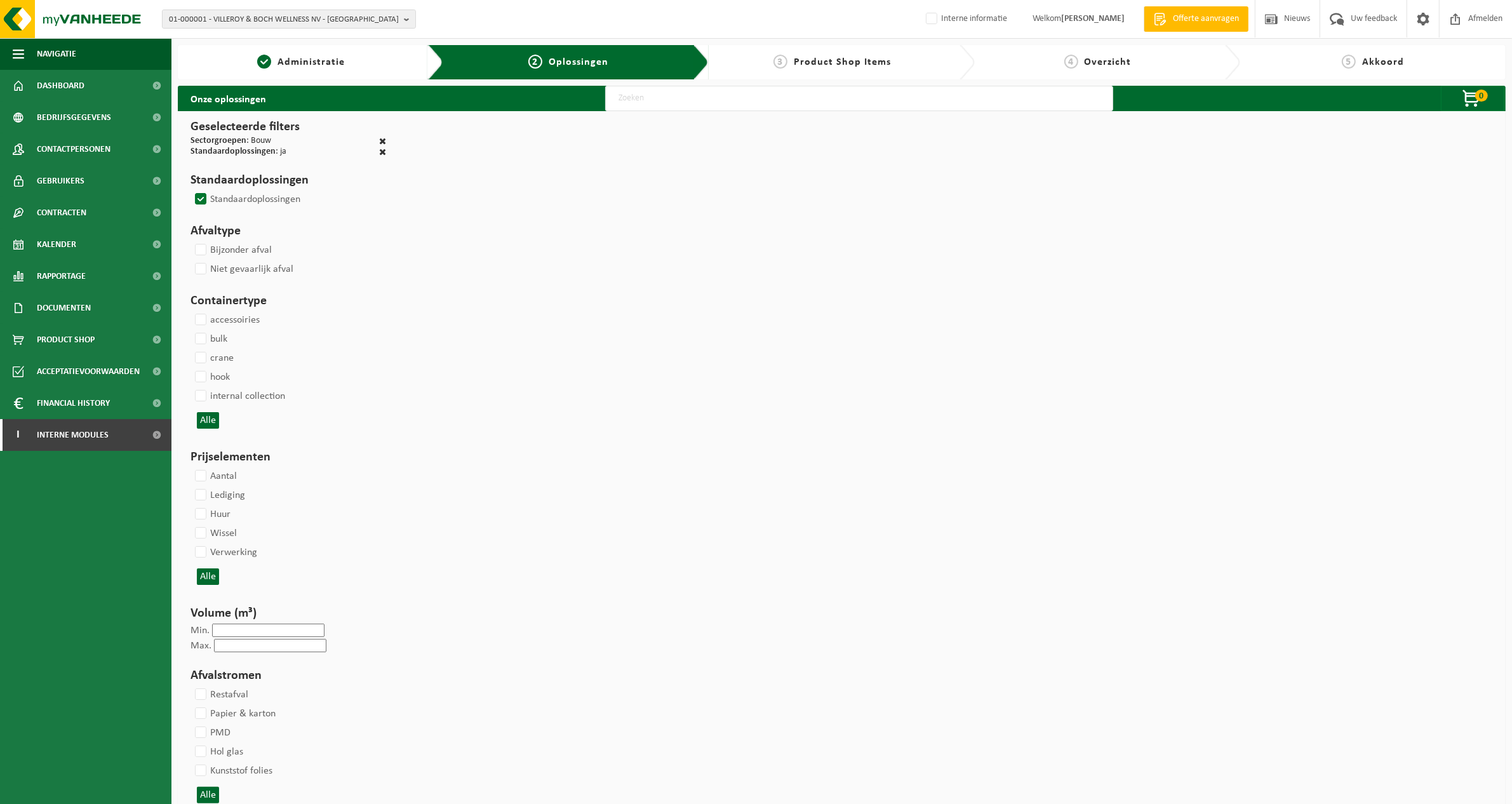
select select
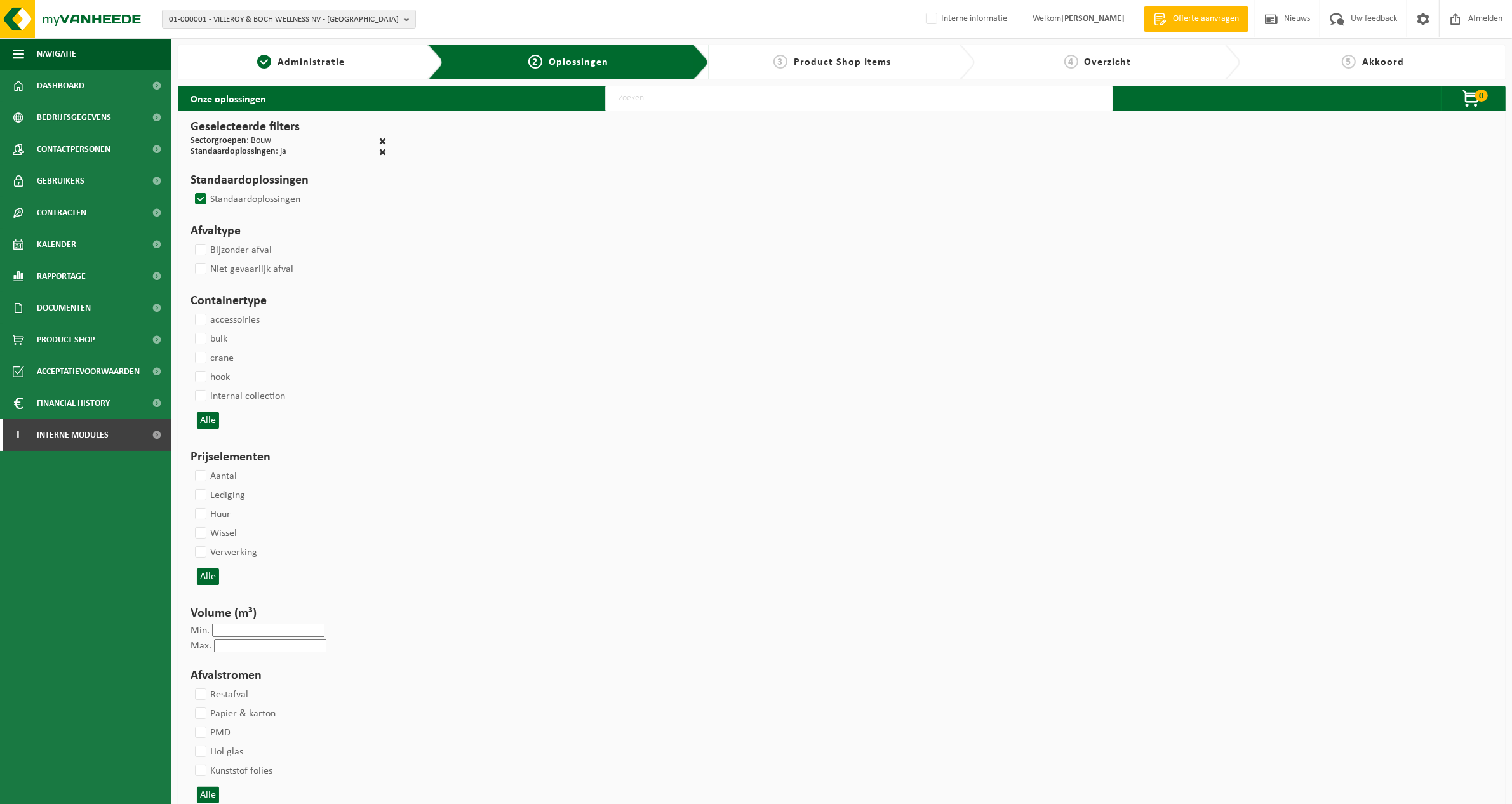
select select
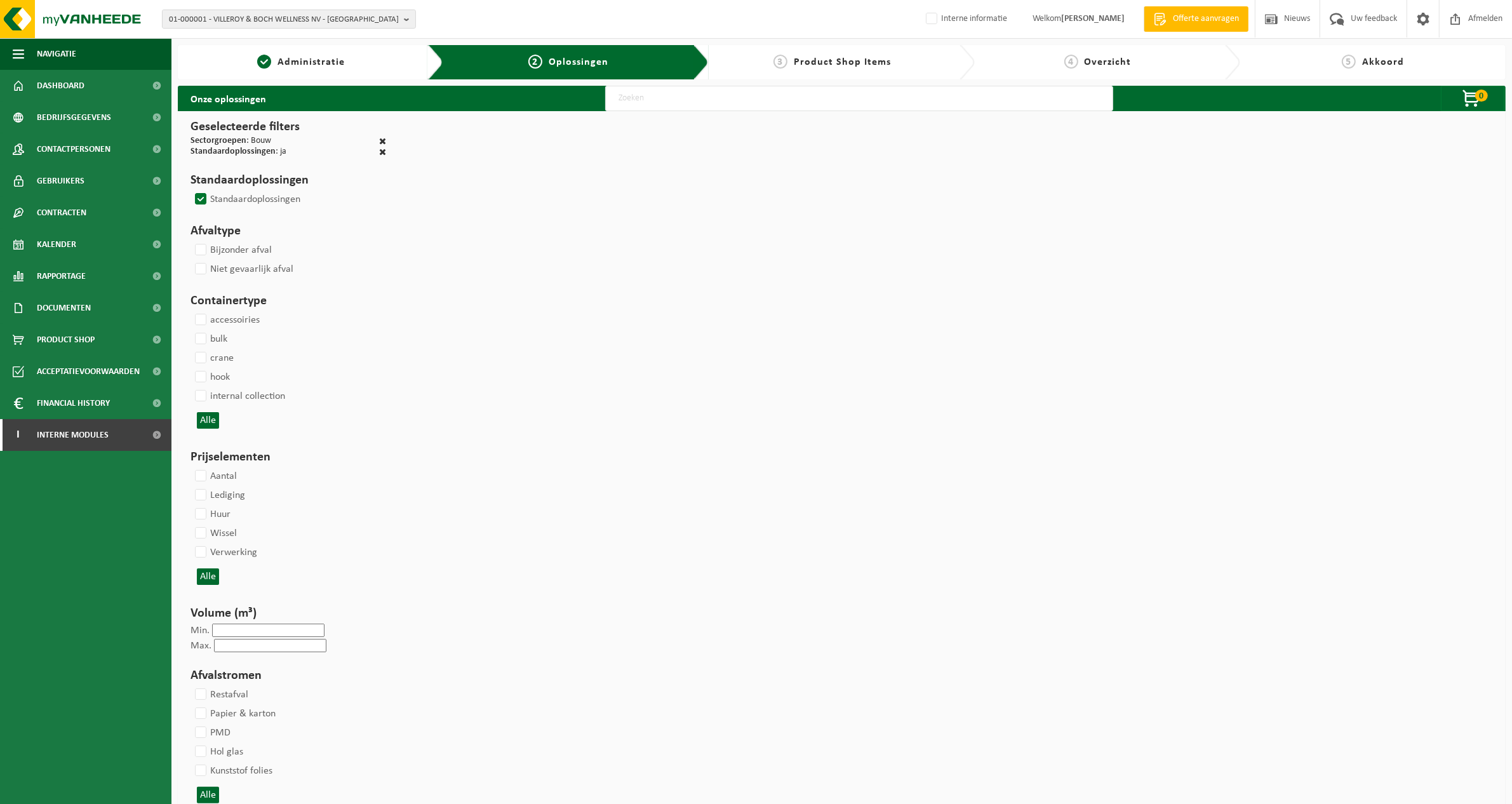
select select
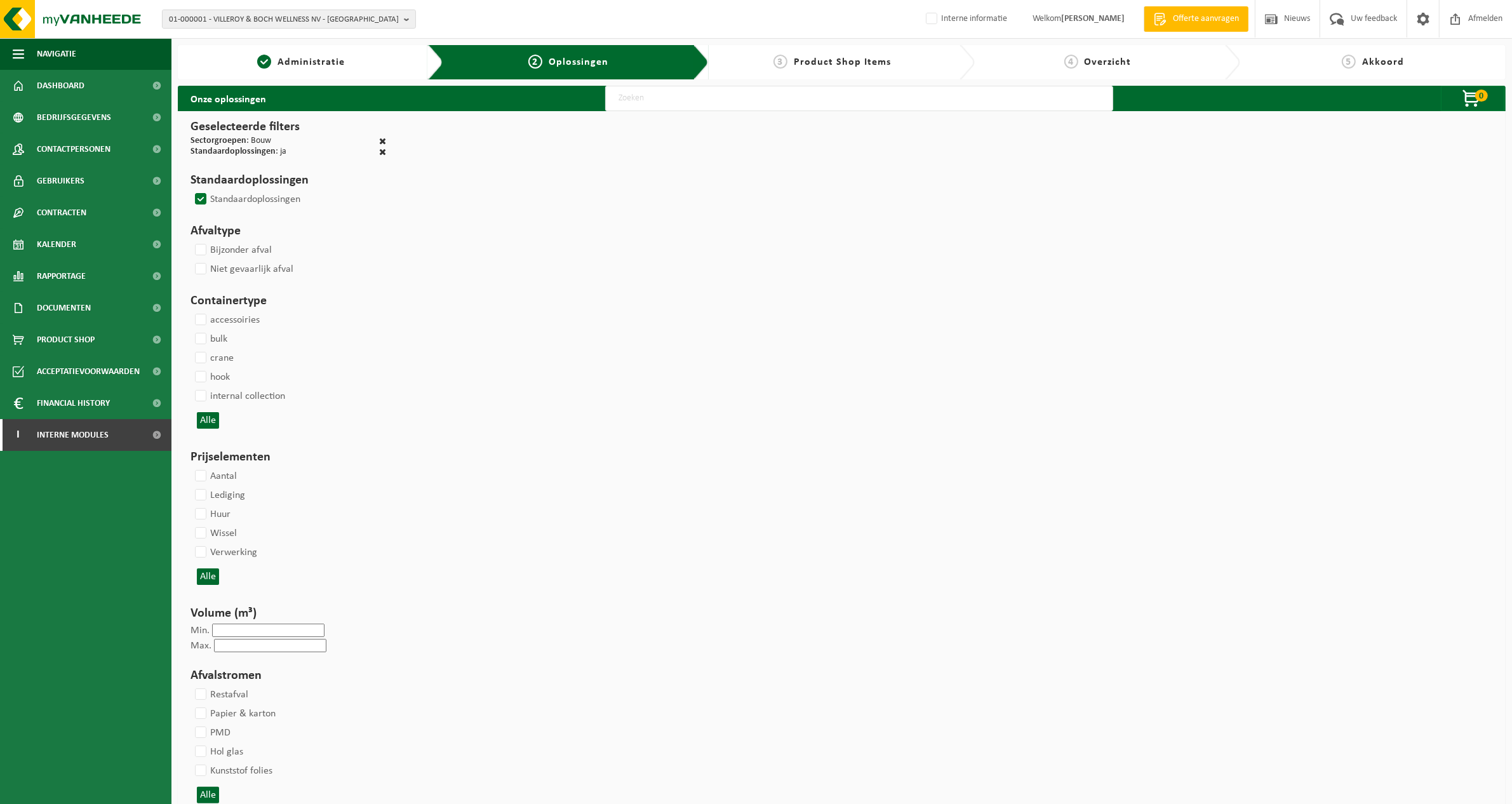
select select
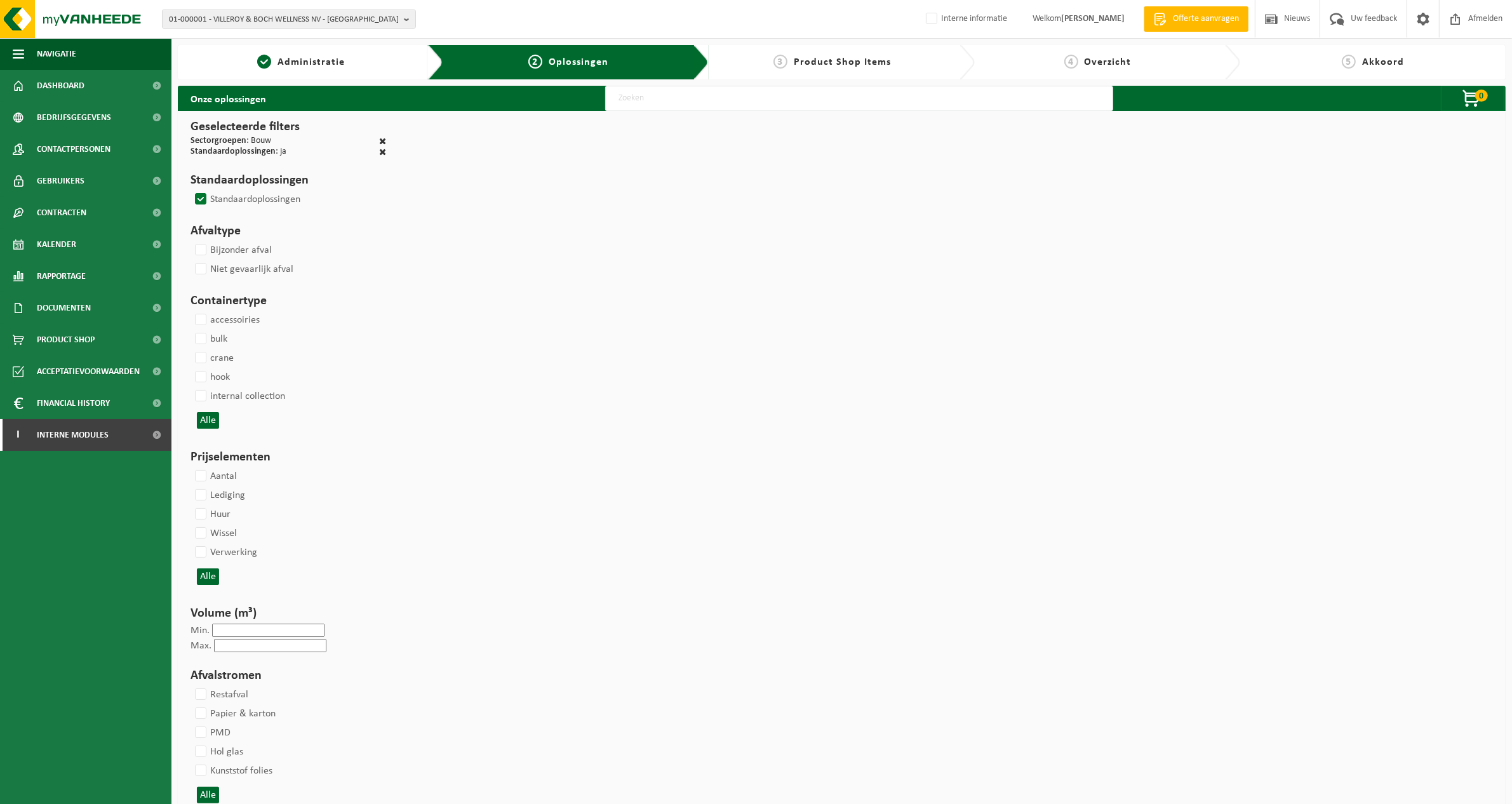
select select
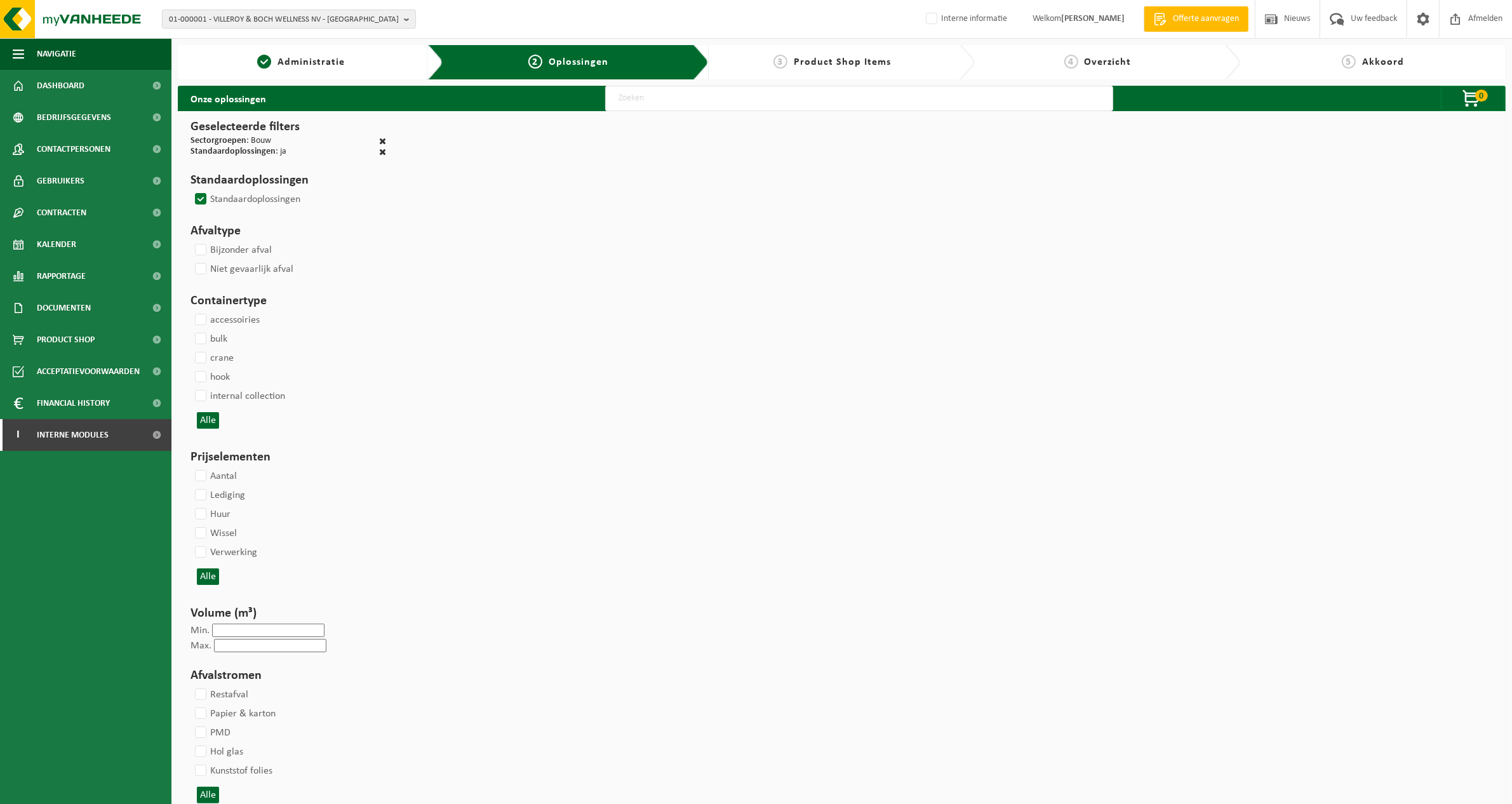
select select
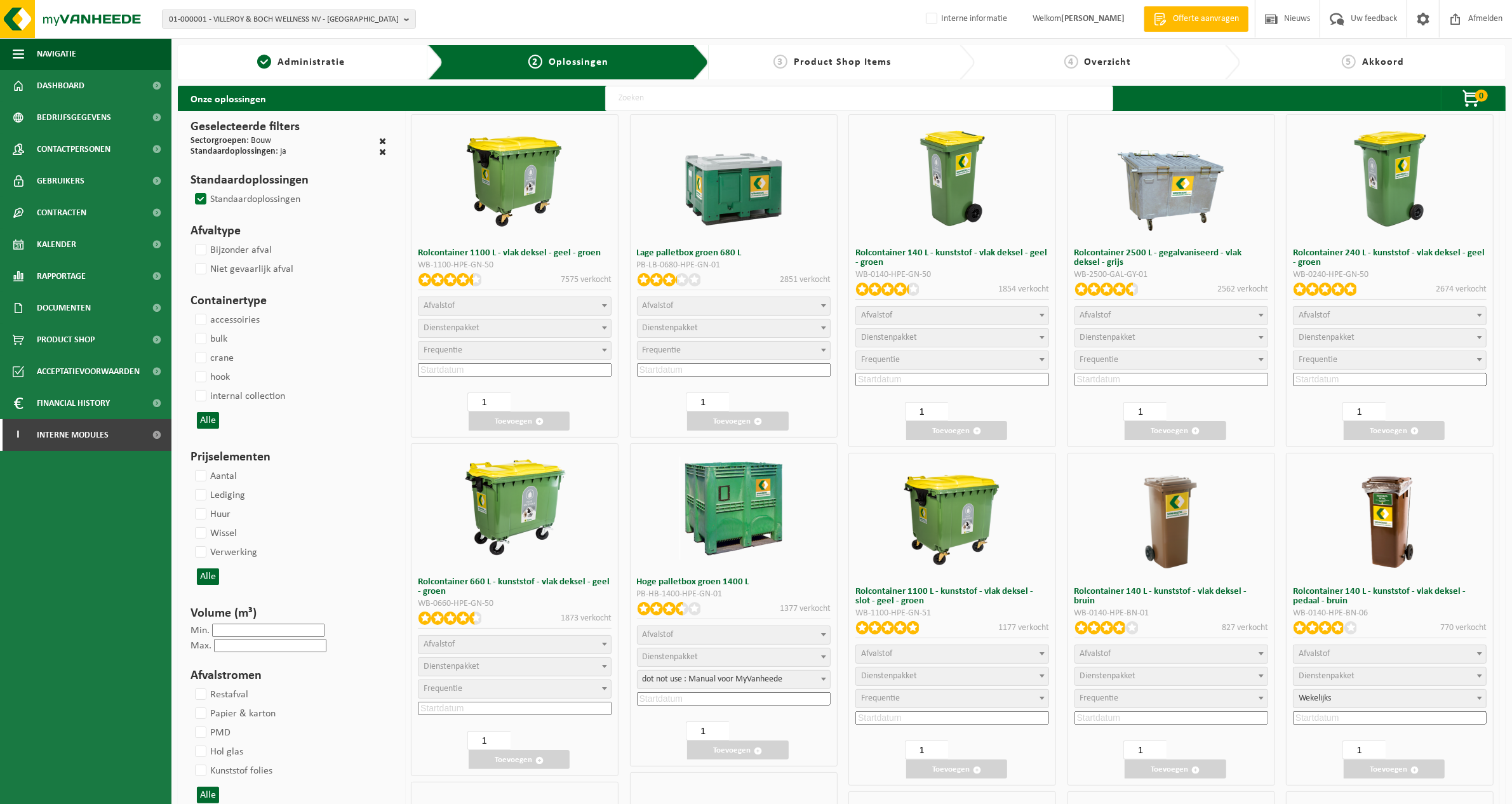
click at [525, 506] on img at bounding box center [515, 507] width 108 height 108
click at [605, 646] on span at bounding box center [604, 644] width 13 height 16
select select "26"
select select
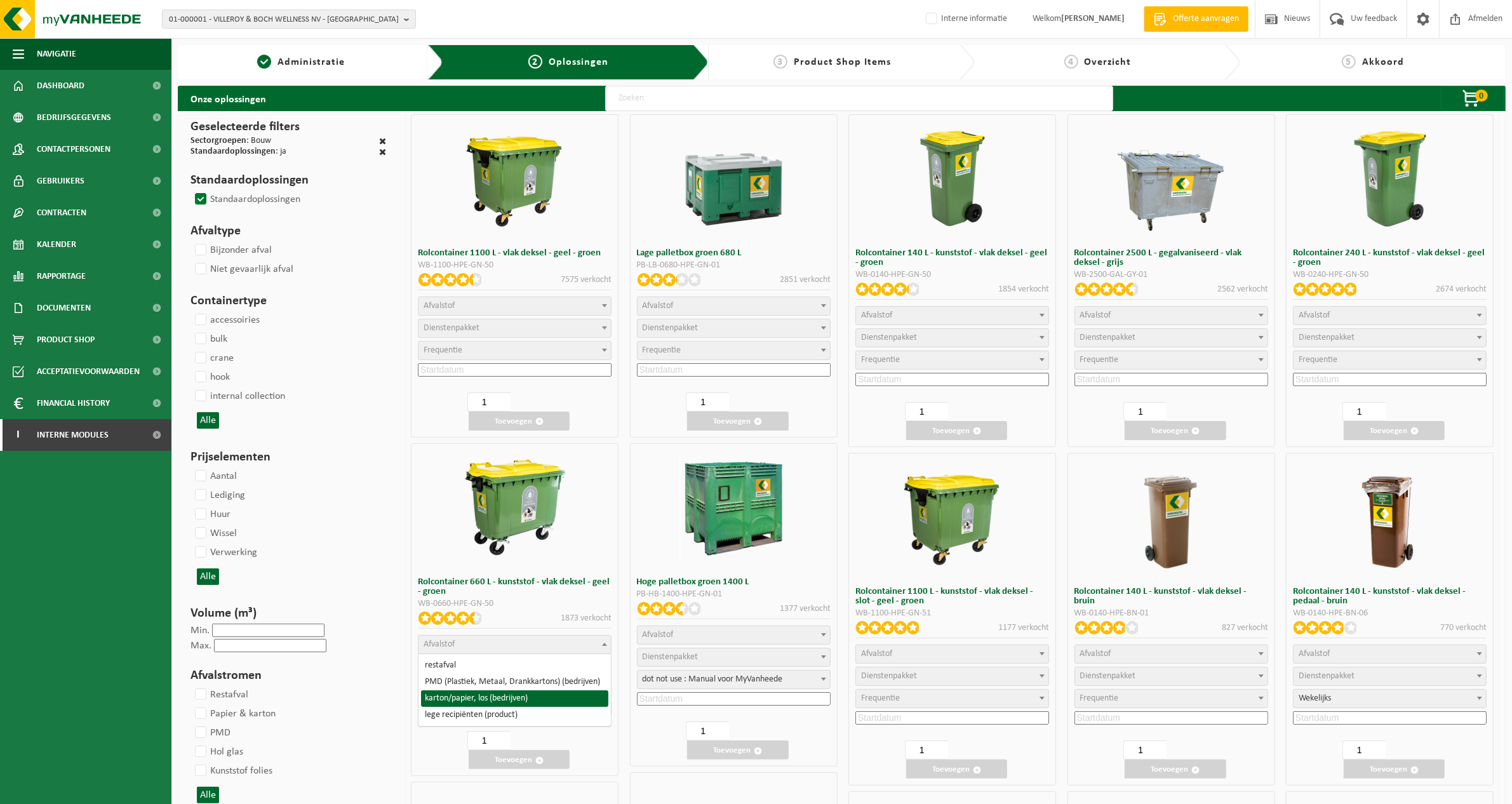
select select "2"
click at [605, 689] on b at bounding box center [604, 688] width 5 height 3
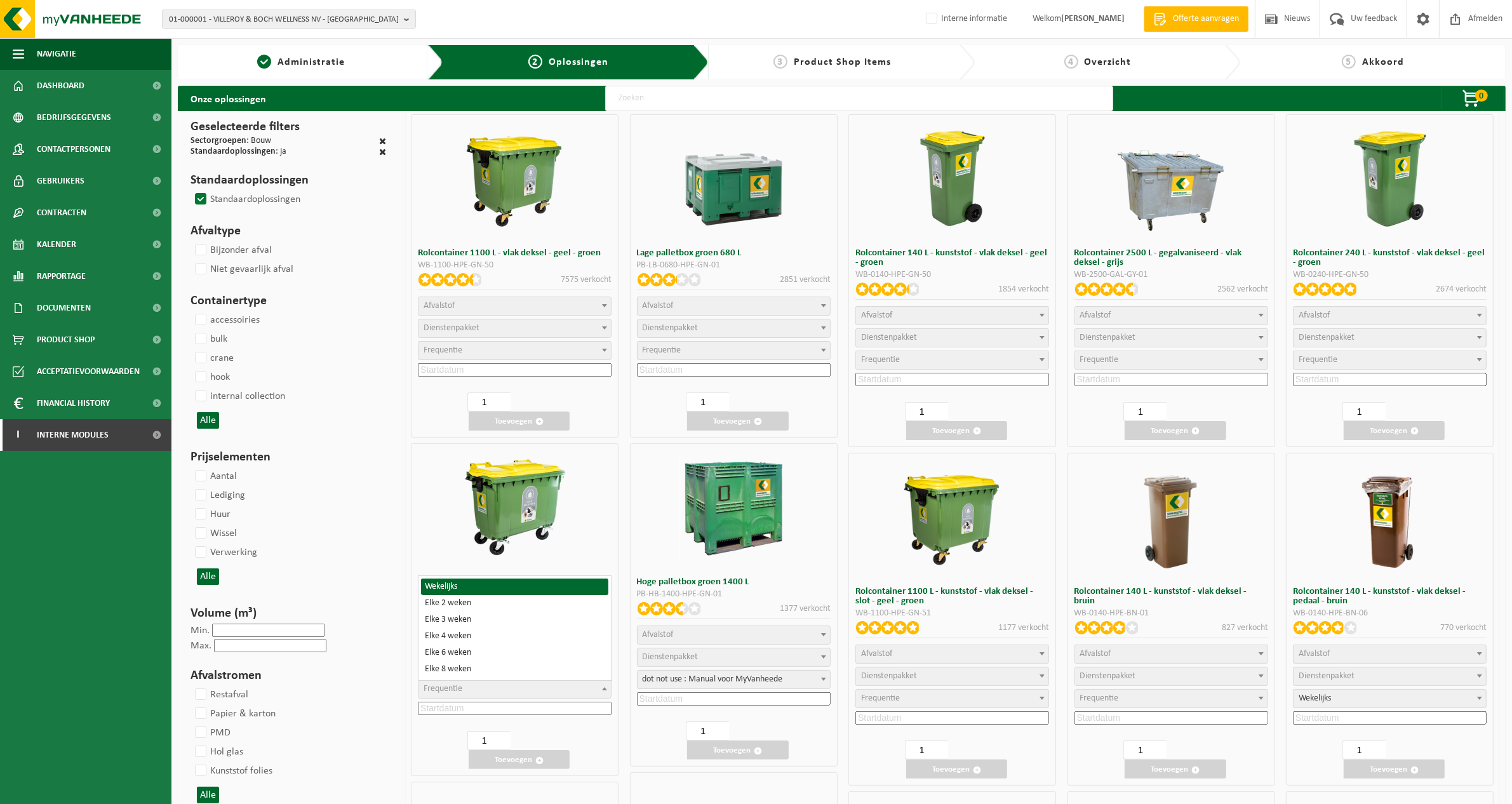
select select "8"
click at [593, 712] on input at bounding box center [515, 708] width 194 height 14
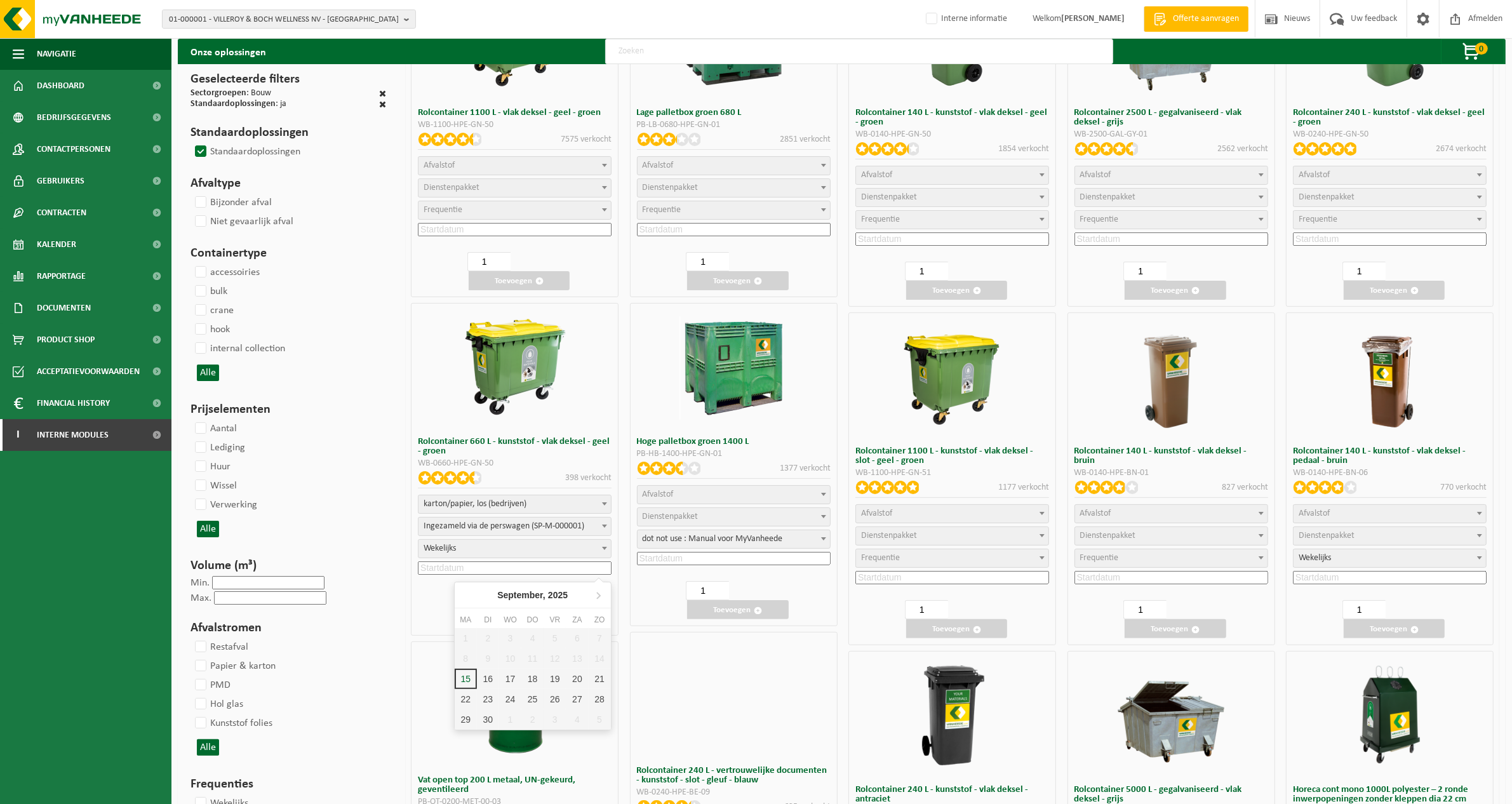
scroll to position [159, 0]
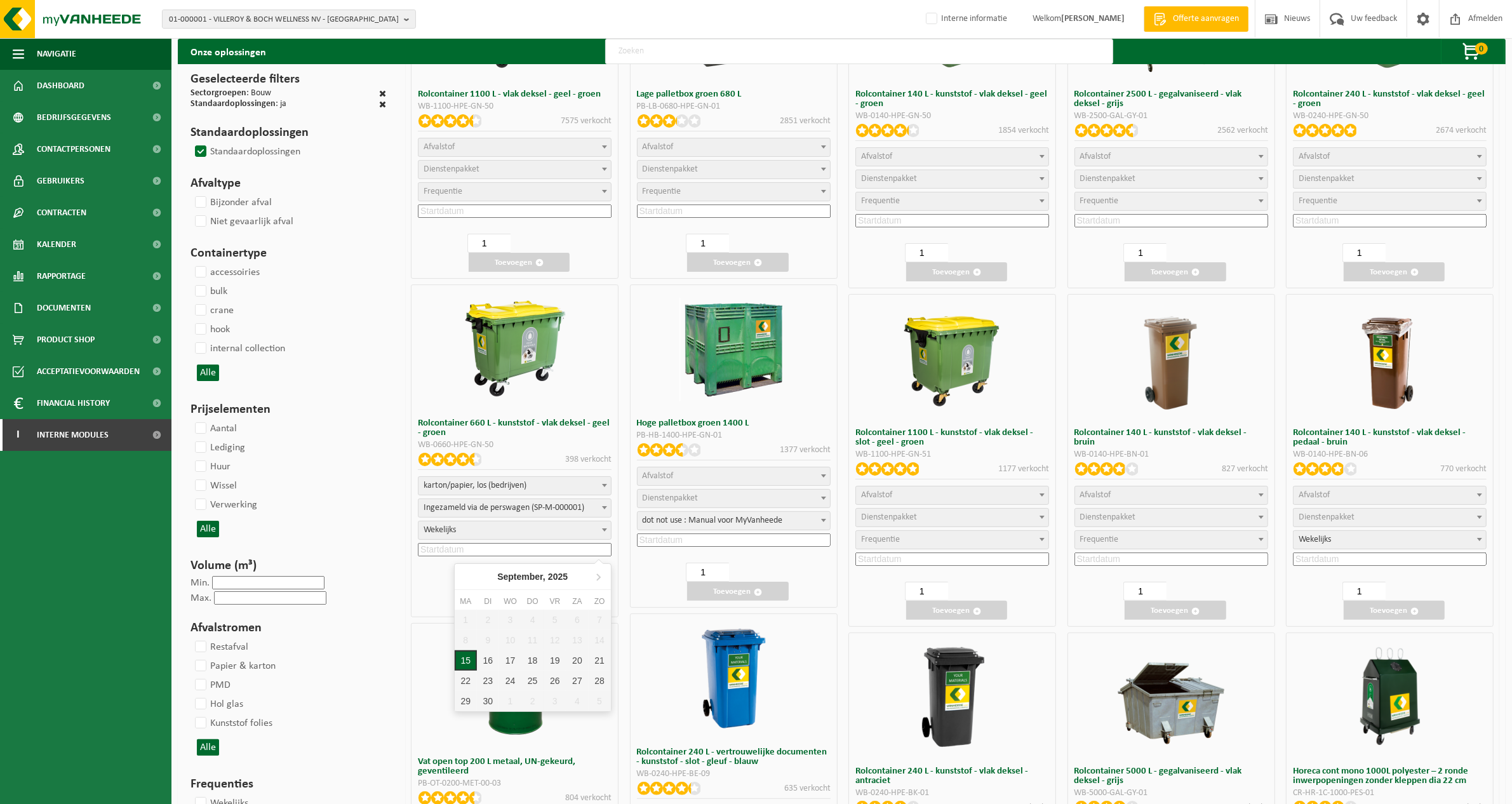
click at [464, 658] on div "15" at bounding box center [466, 660] width 22 height 20
type input "2025-09-15"
click at [540, 600] on span "button" at bounding box center [540, 601] width 8 height 8
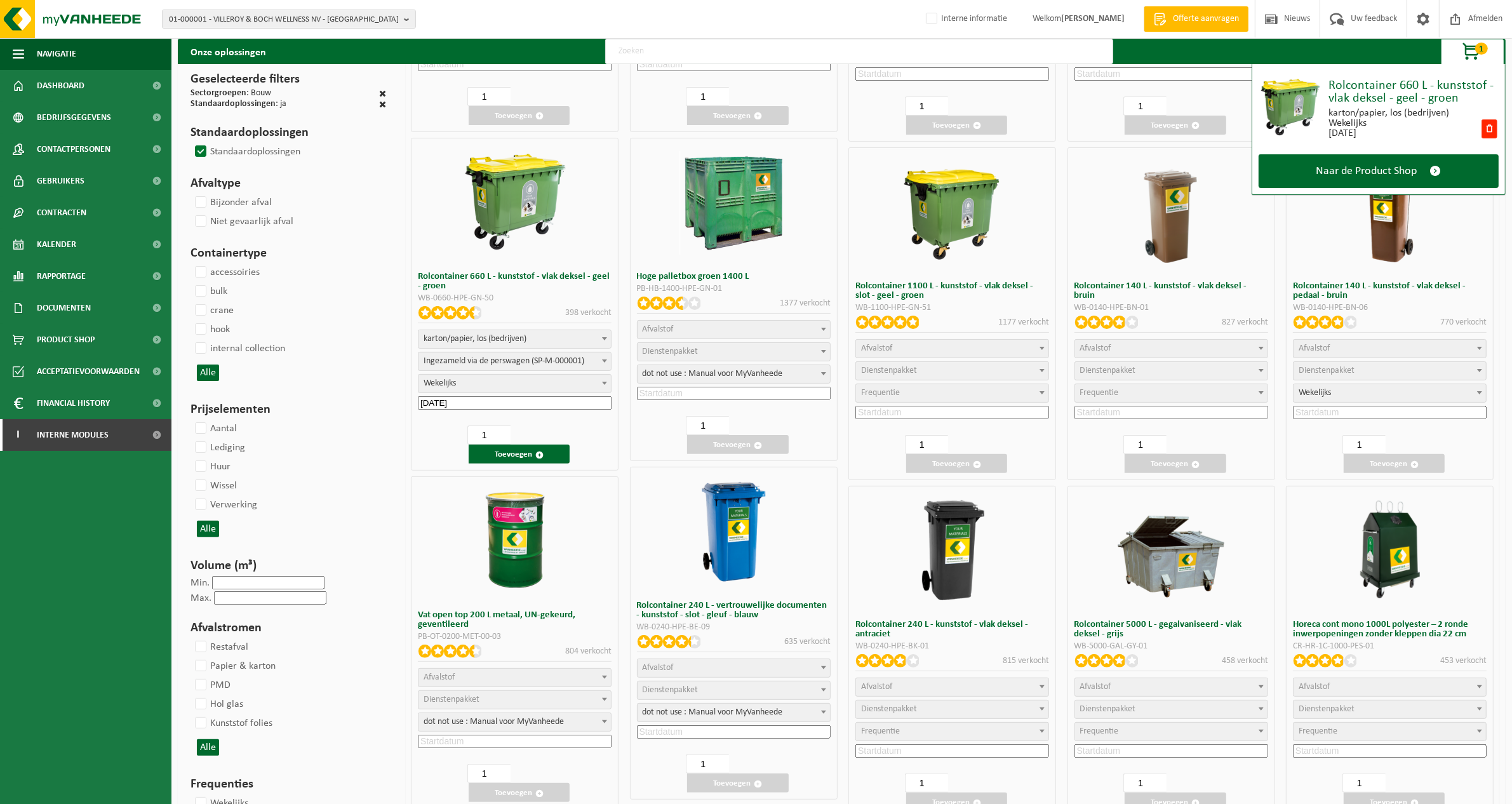
scroll to position [87, 0]
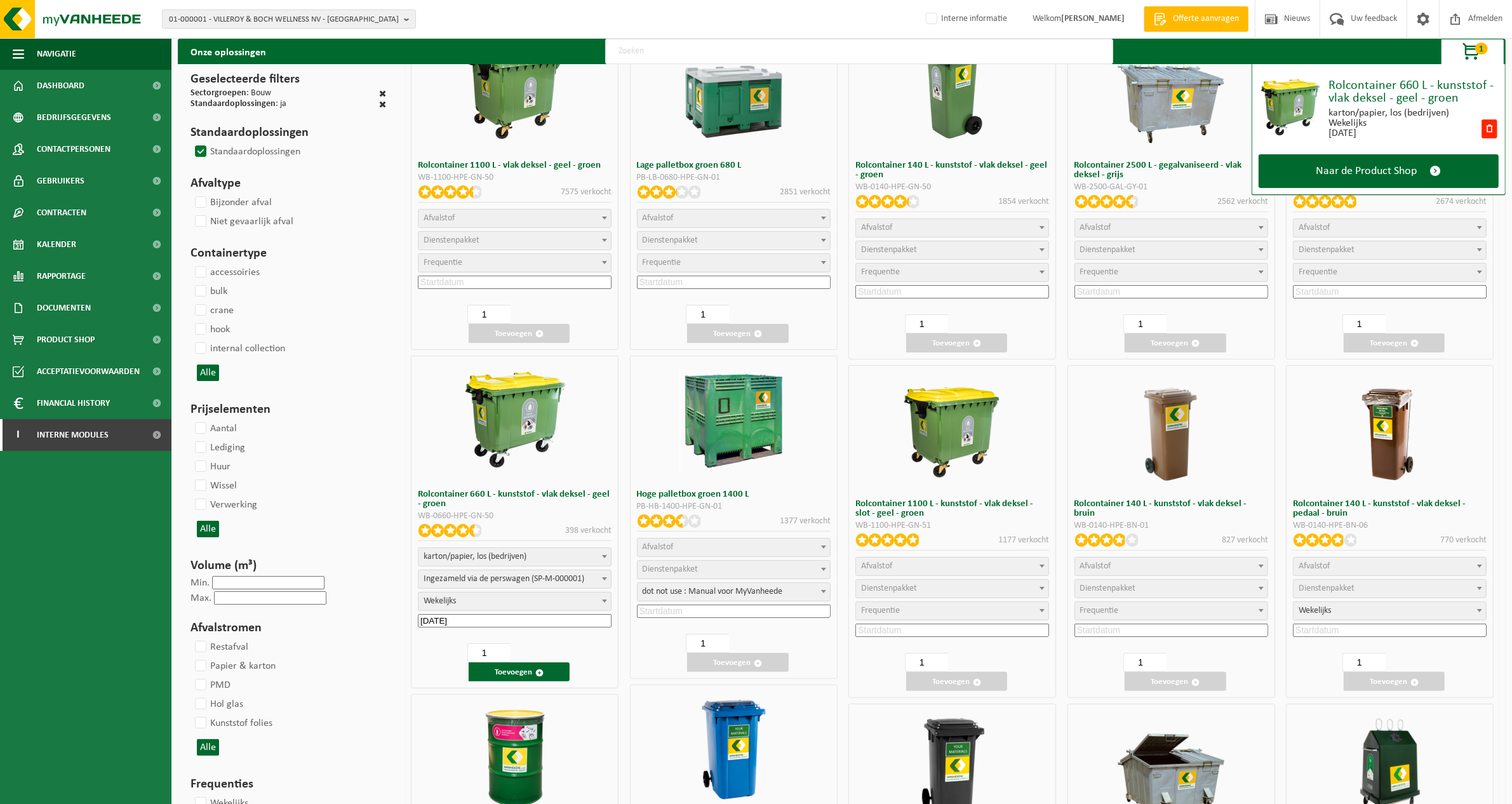
click at [645, 51] on input "text" at bounding box center [859, 51] width 508 height 25
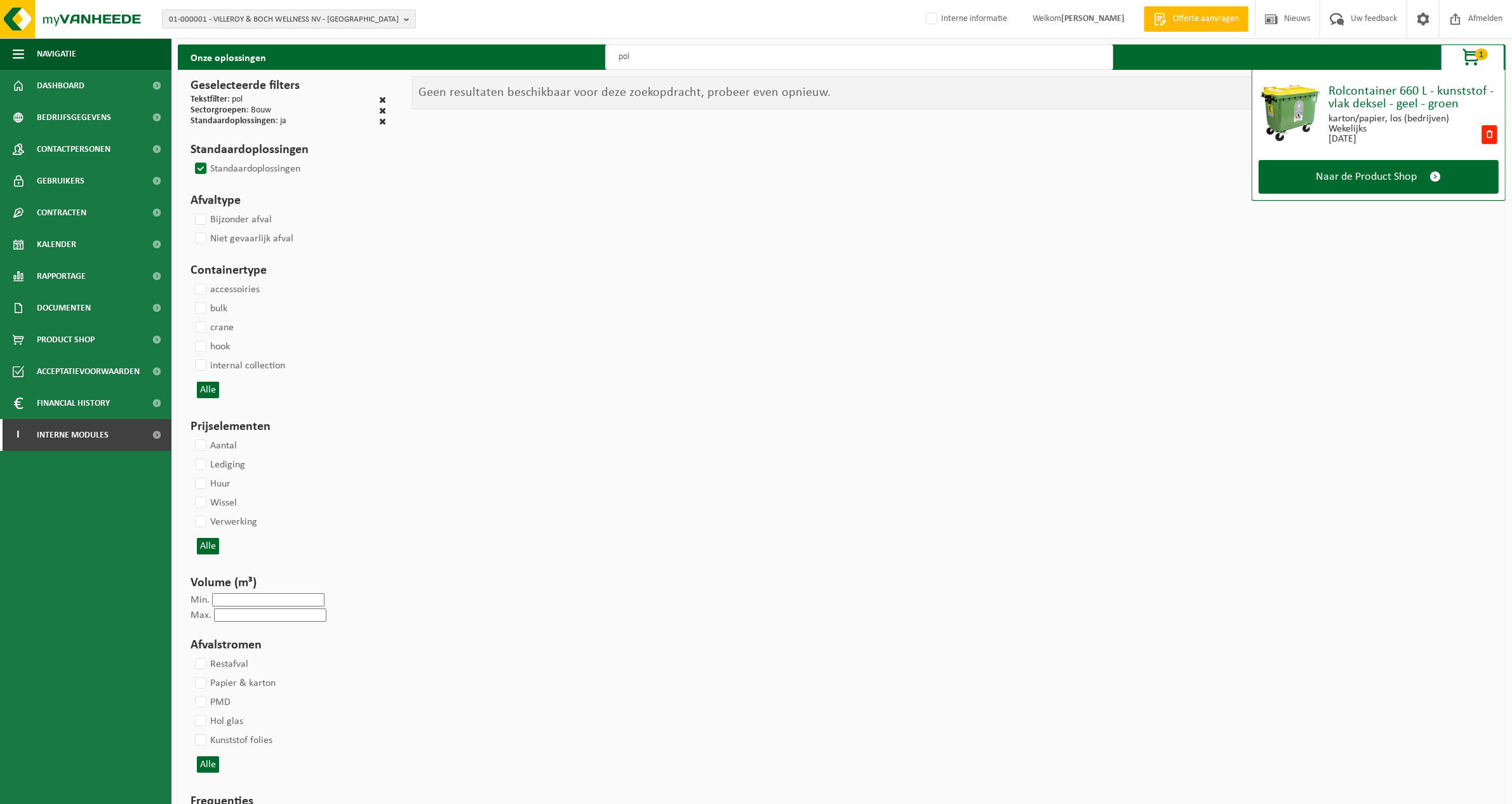
scroll to position [0, 0]
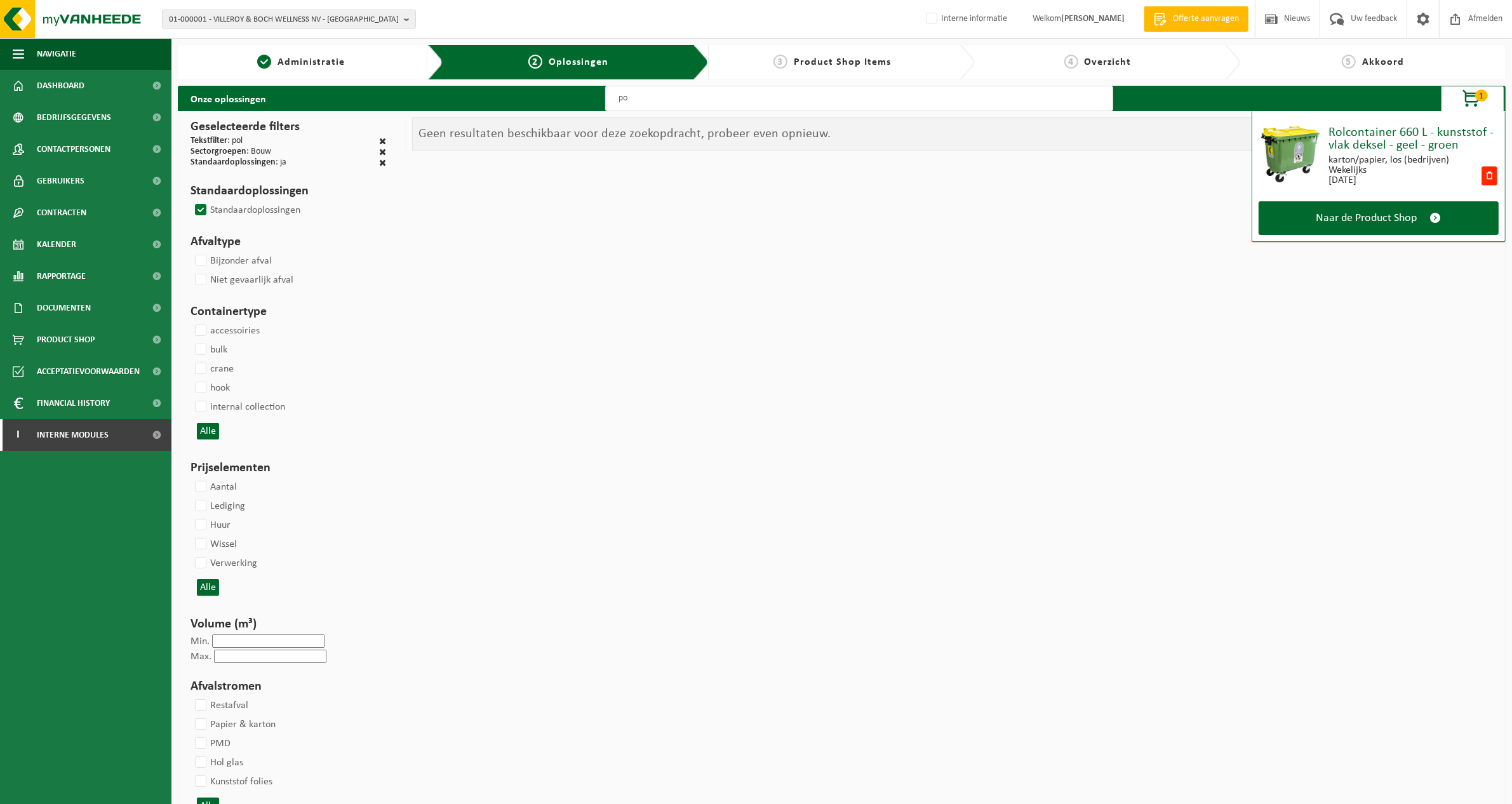
type input "p"
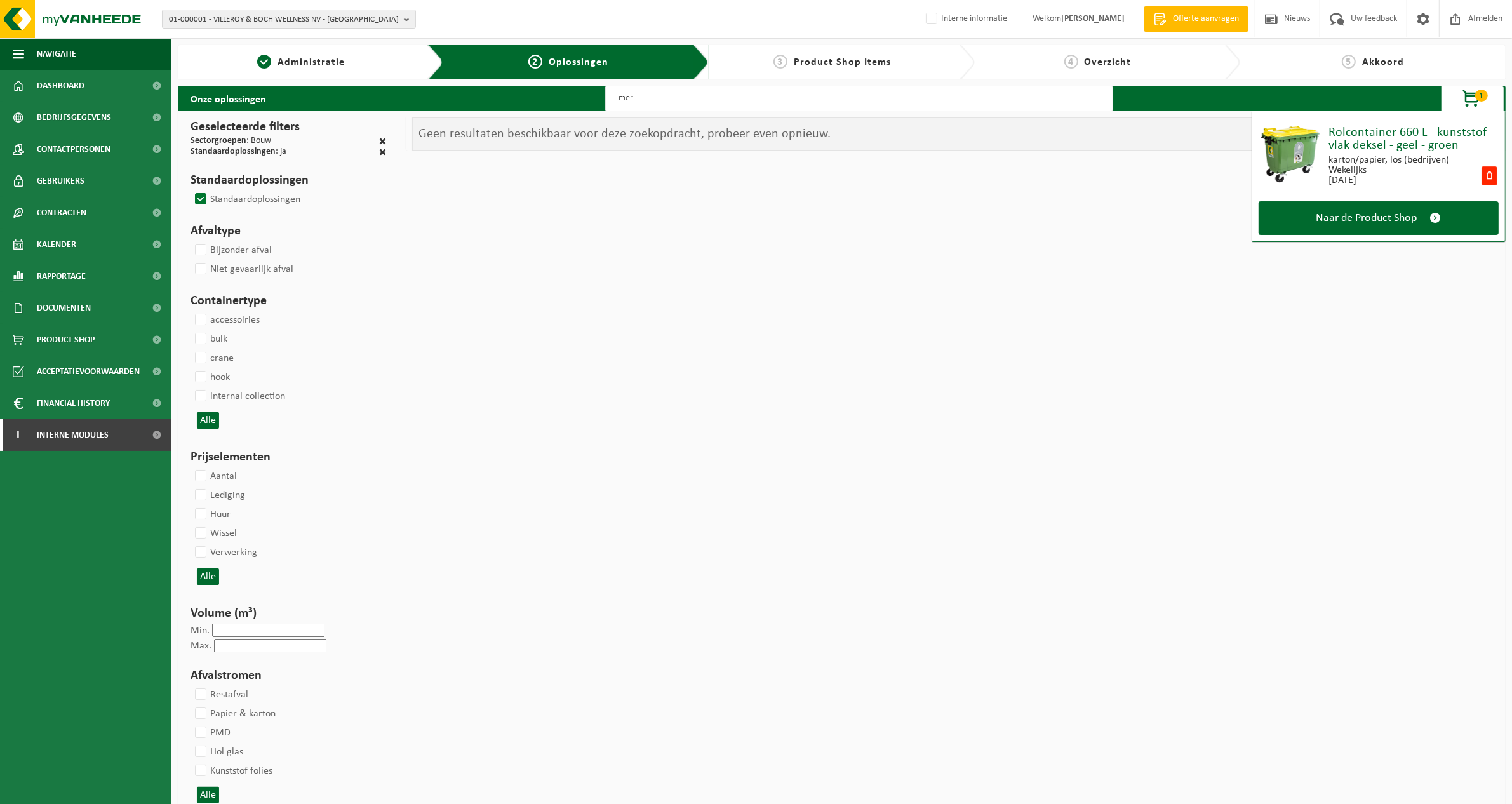
type input "mer"
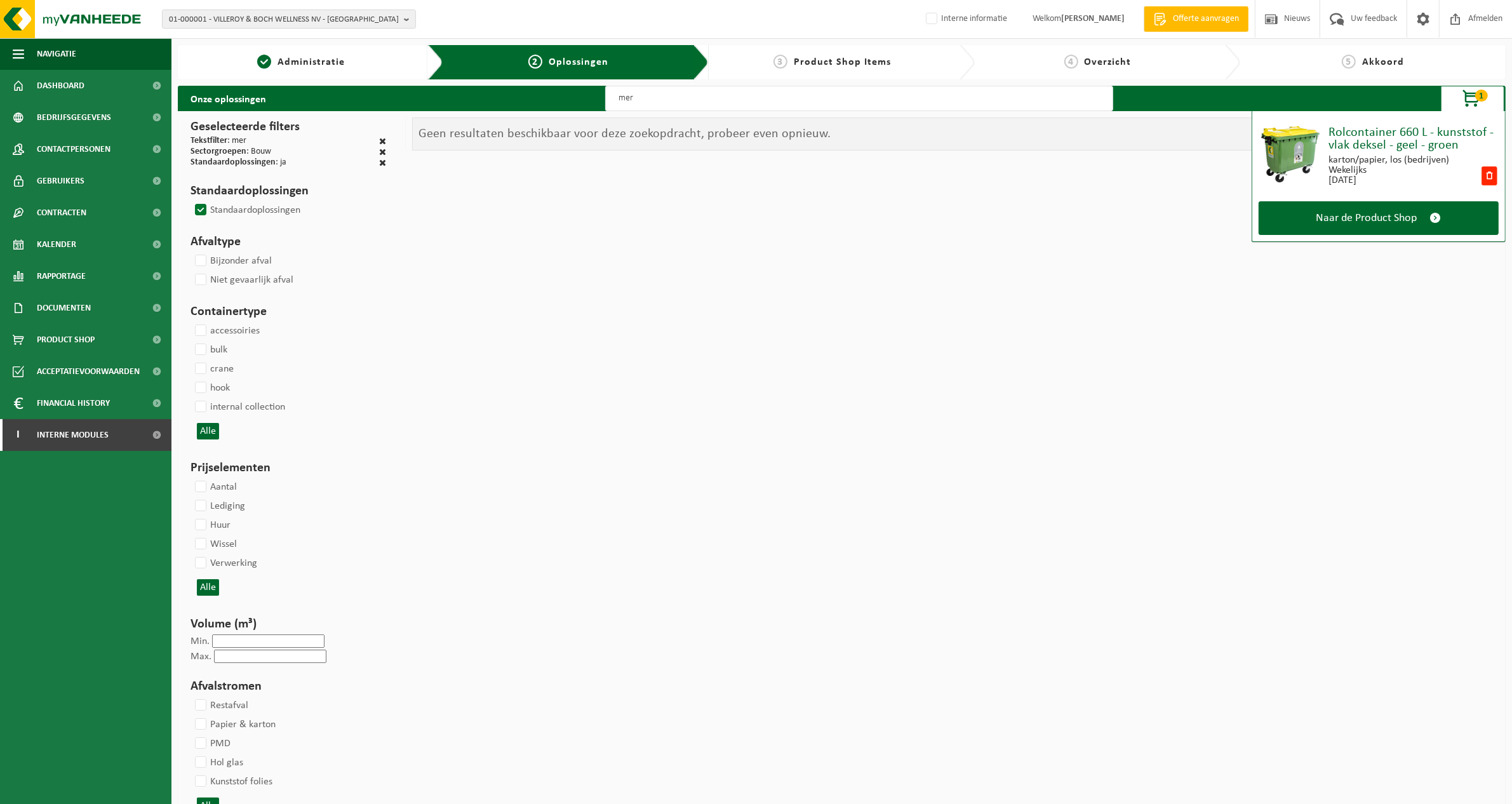
click at [689, 105] on input "mer" at bounding box center [859, 98] width 508 height 25
type input "metaal"
select select
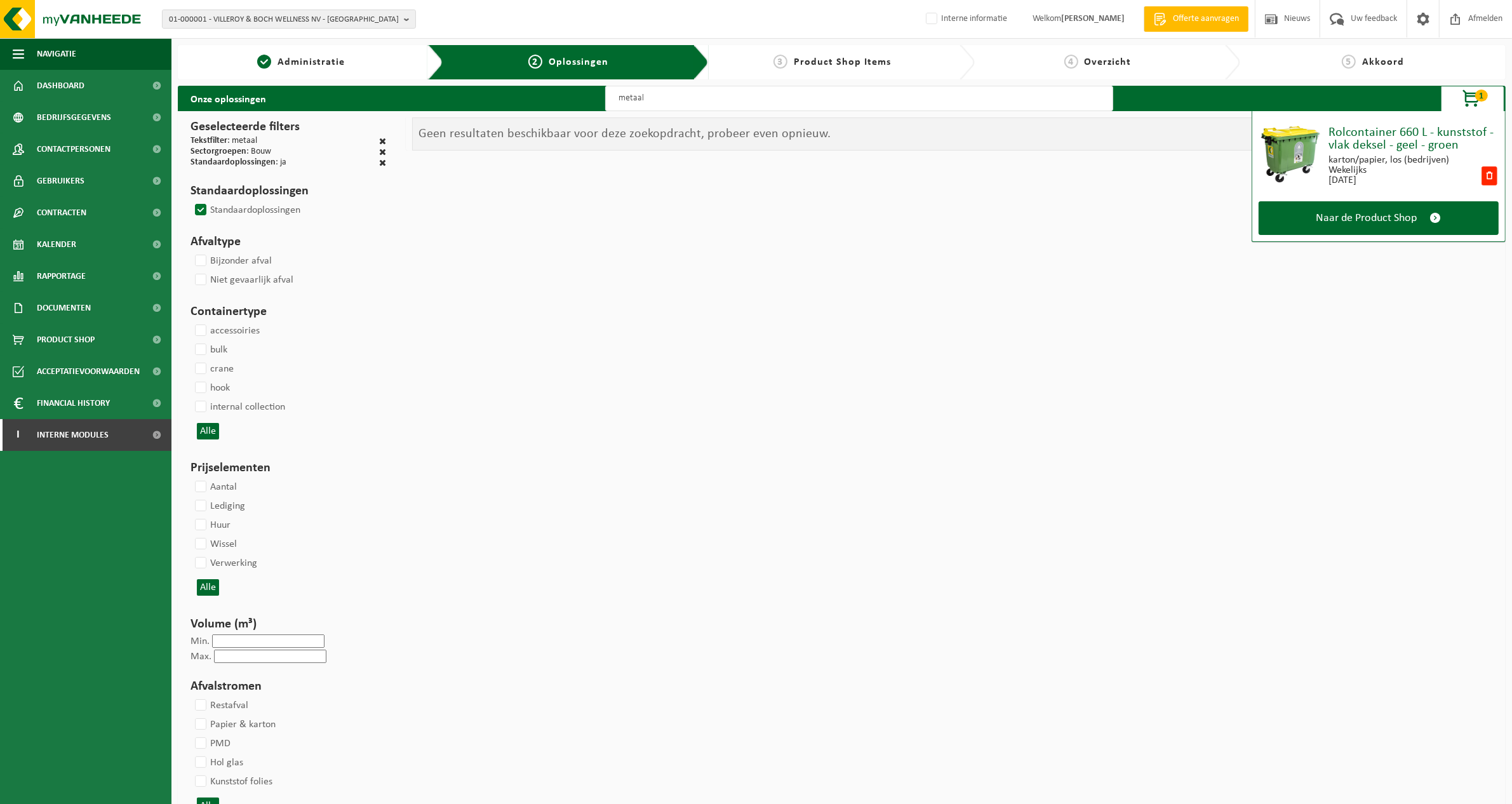
select select
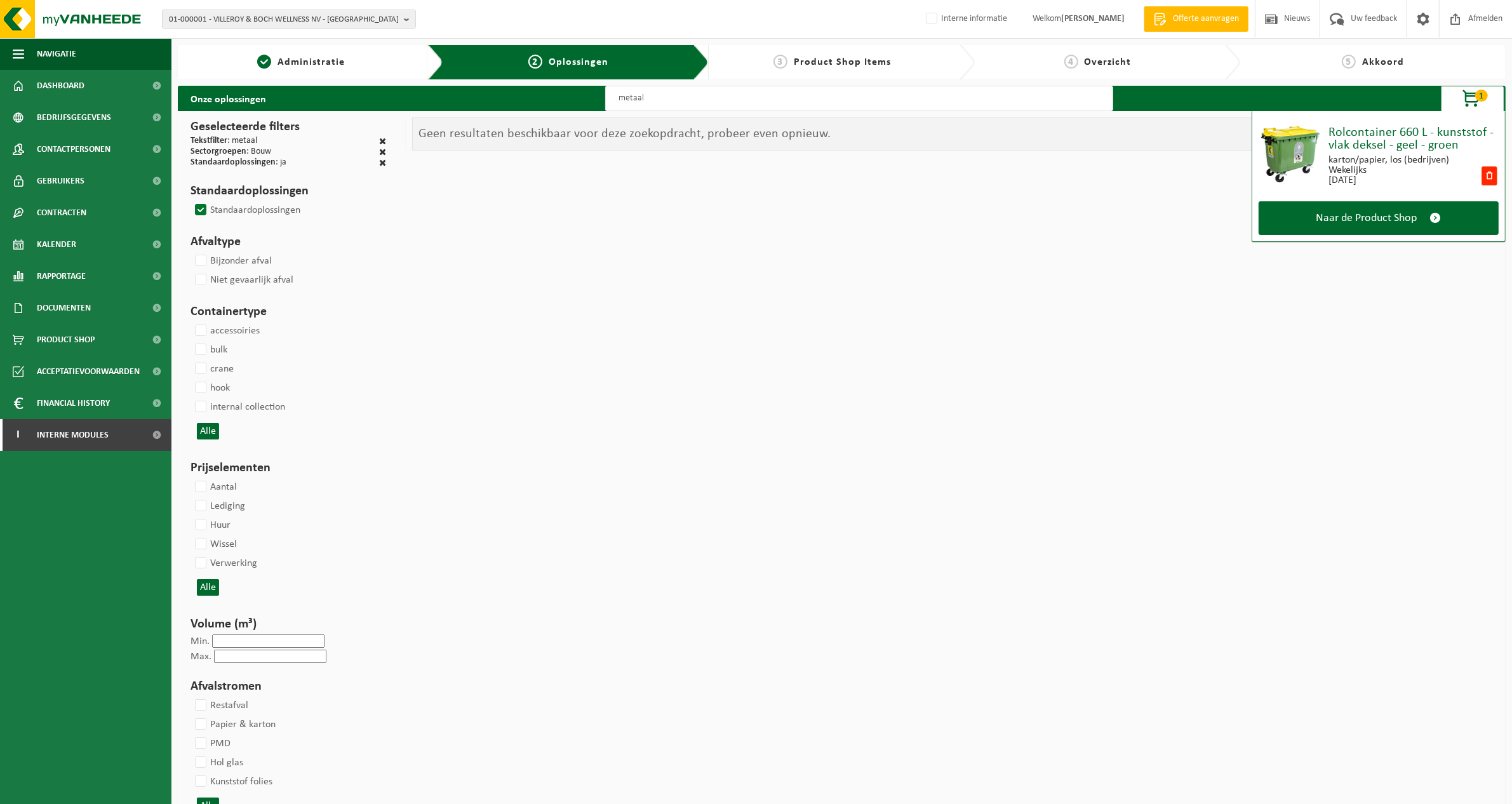
select select
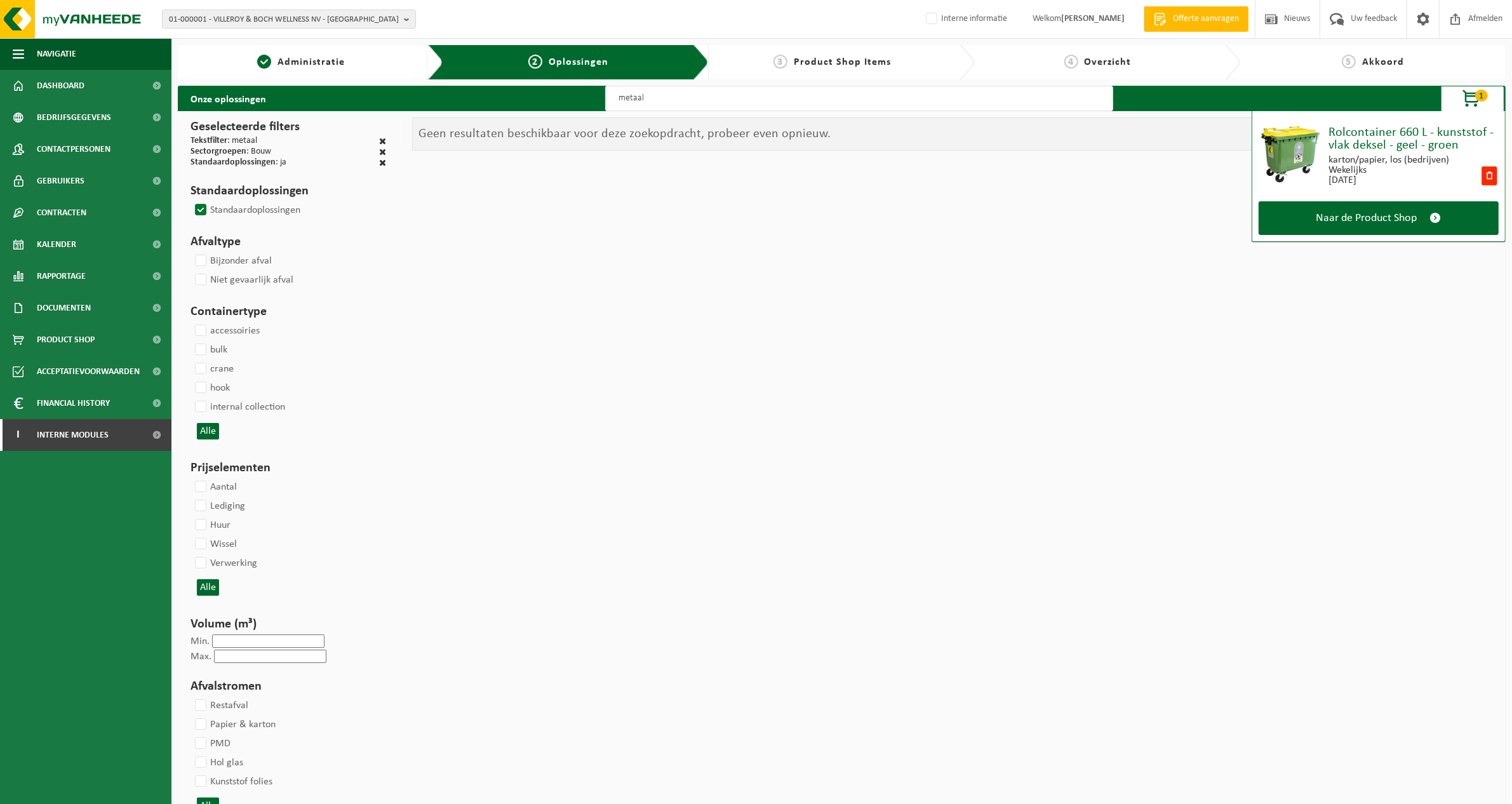
select select
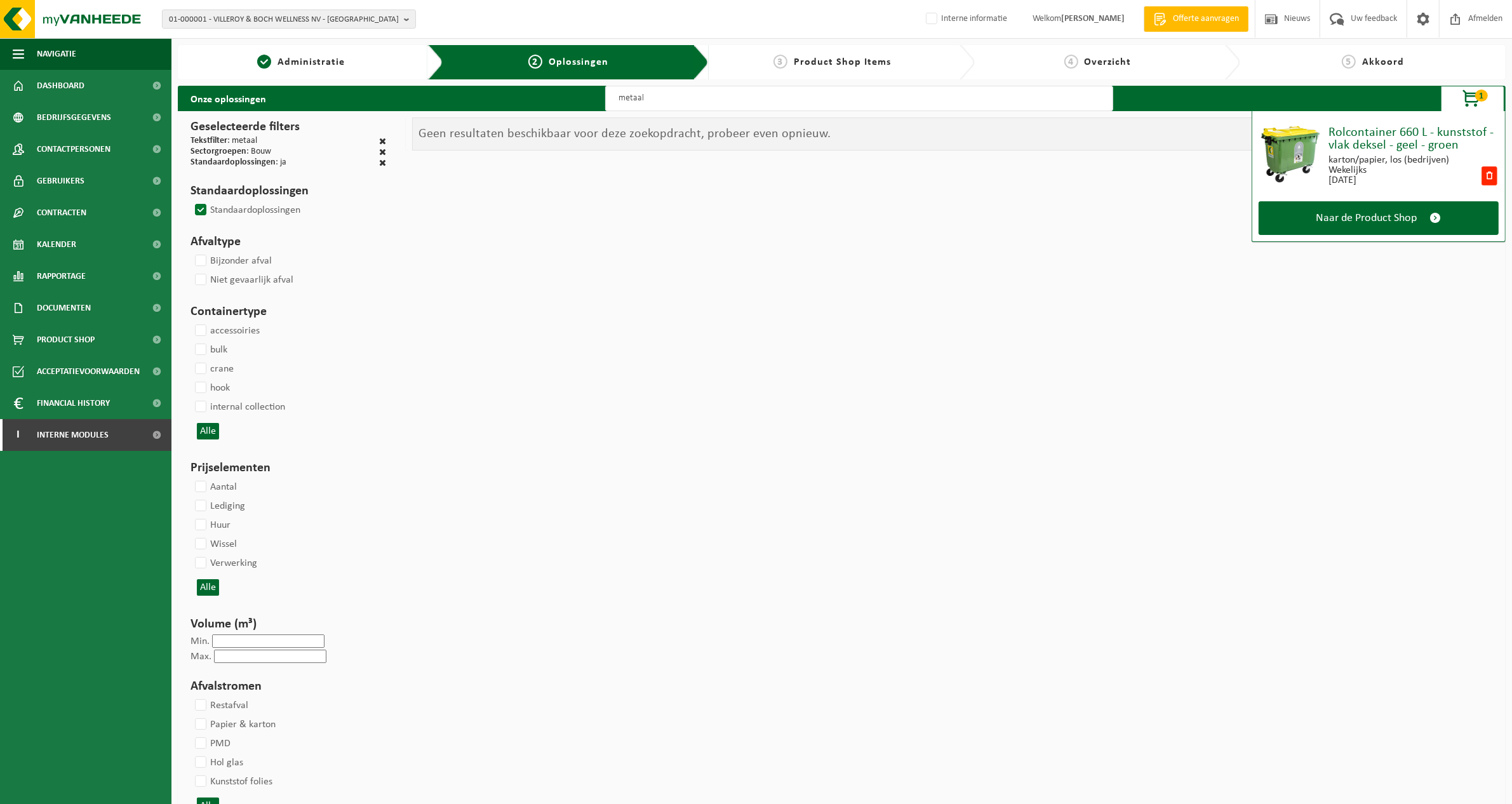
select select
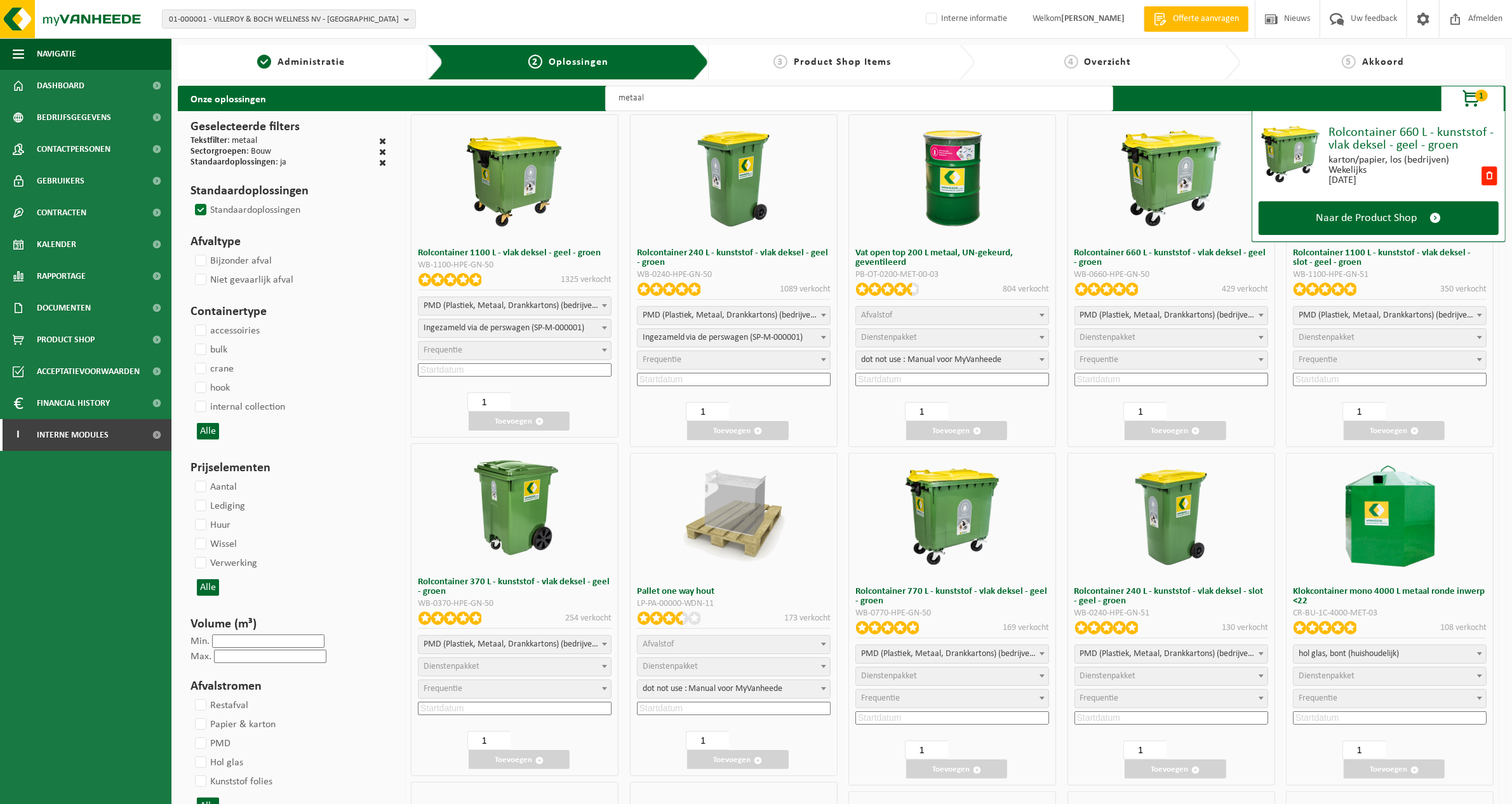
select select
select select "2"
select select
select select "2"
select select
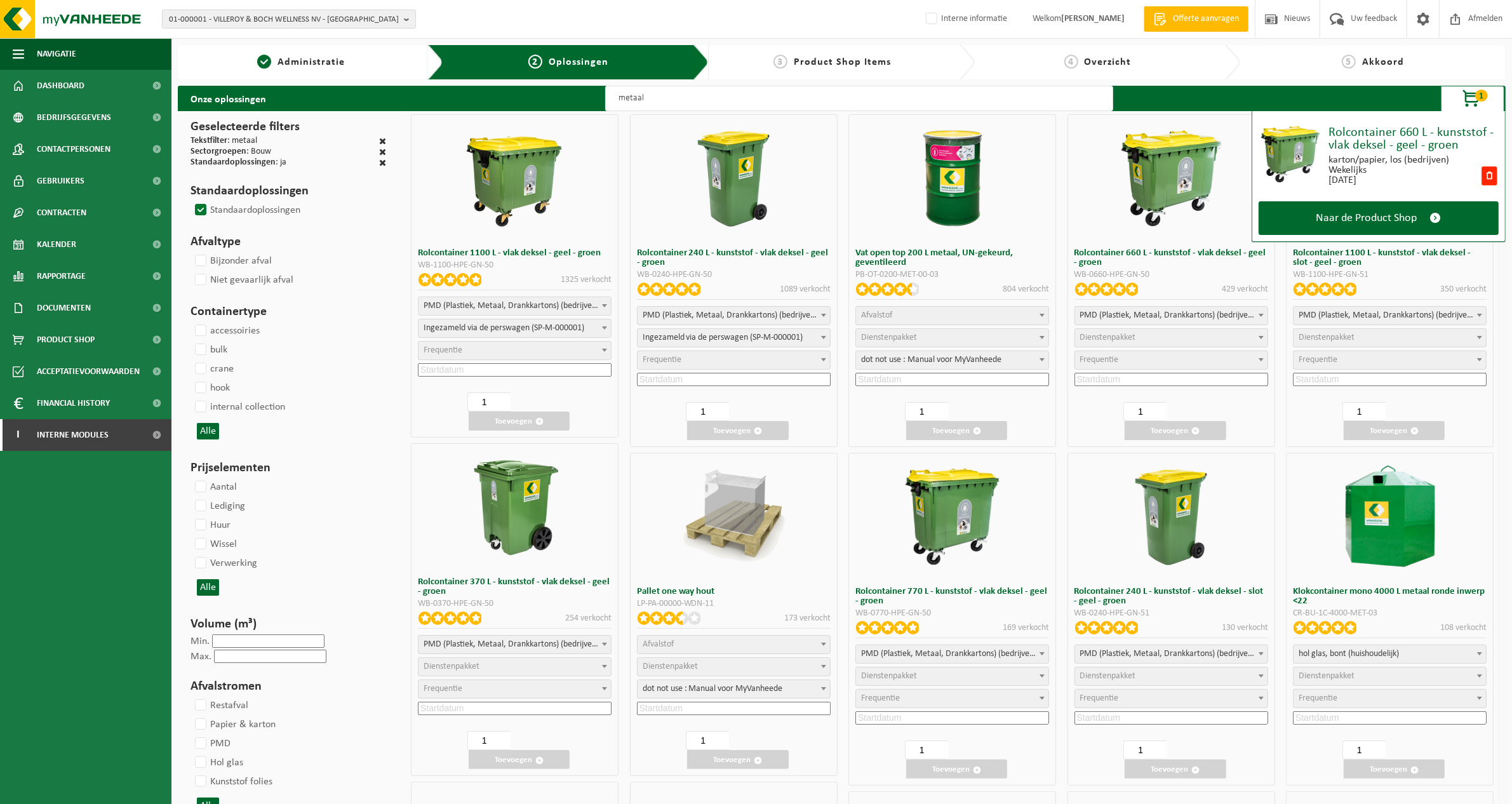
select select "2"
select select
select select "2"
select select
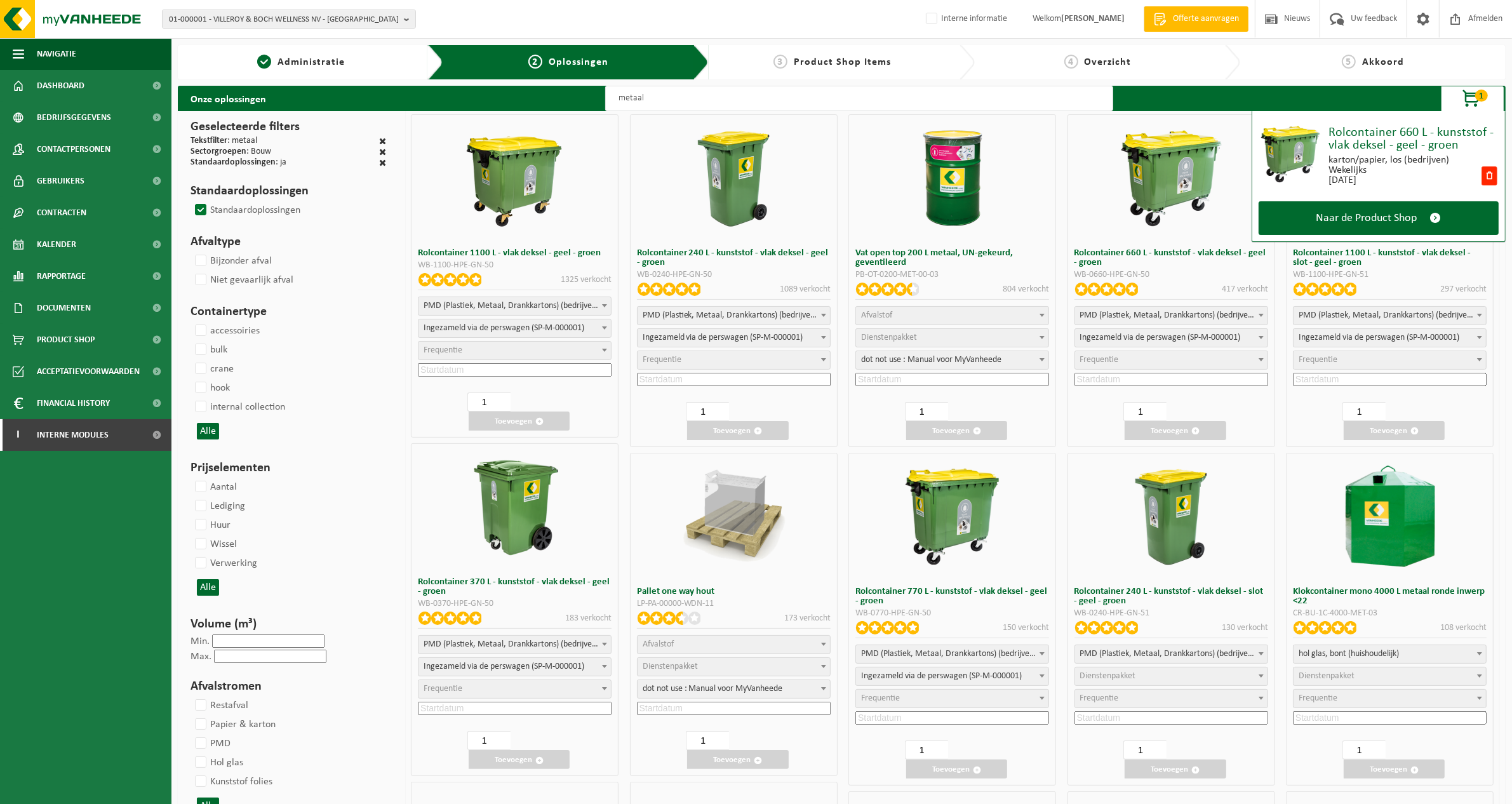
select select
select select "2"
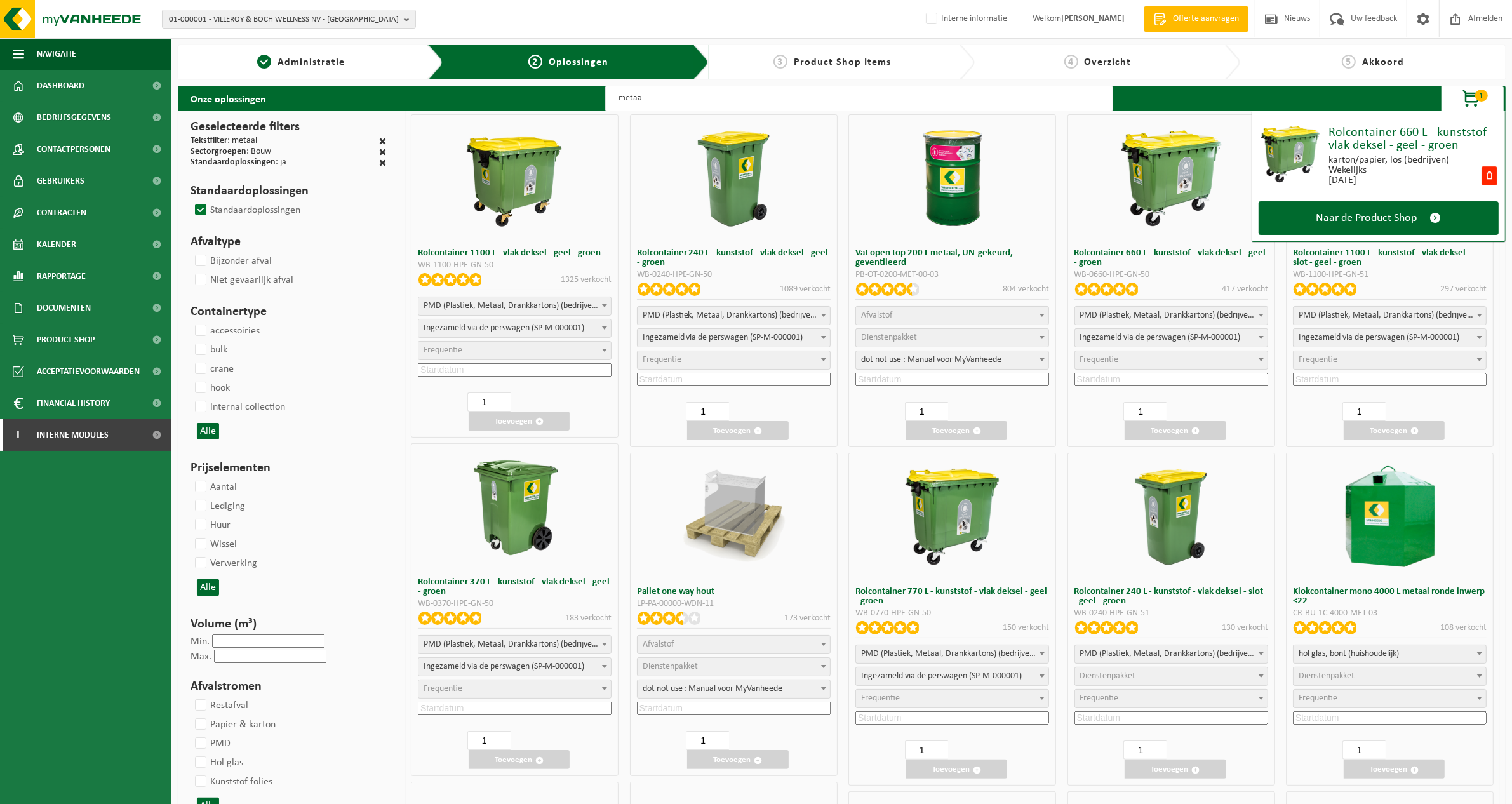
select select
select select "18"
select select
select select "2"
select select
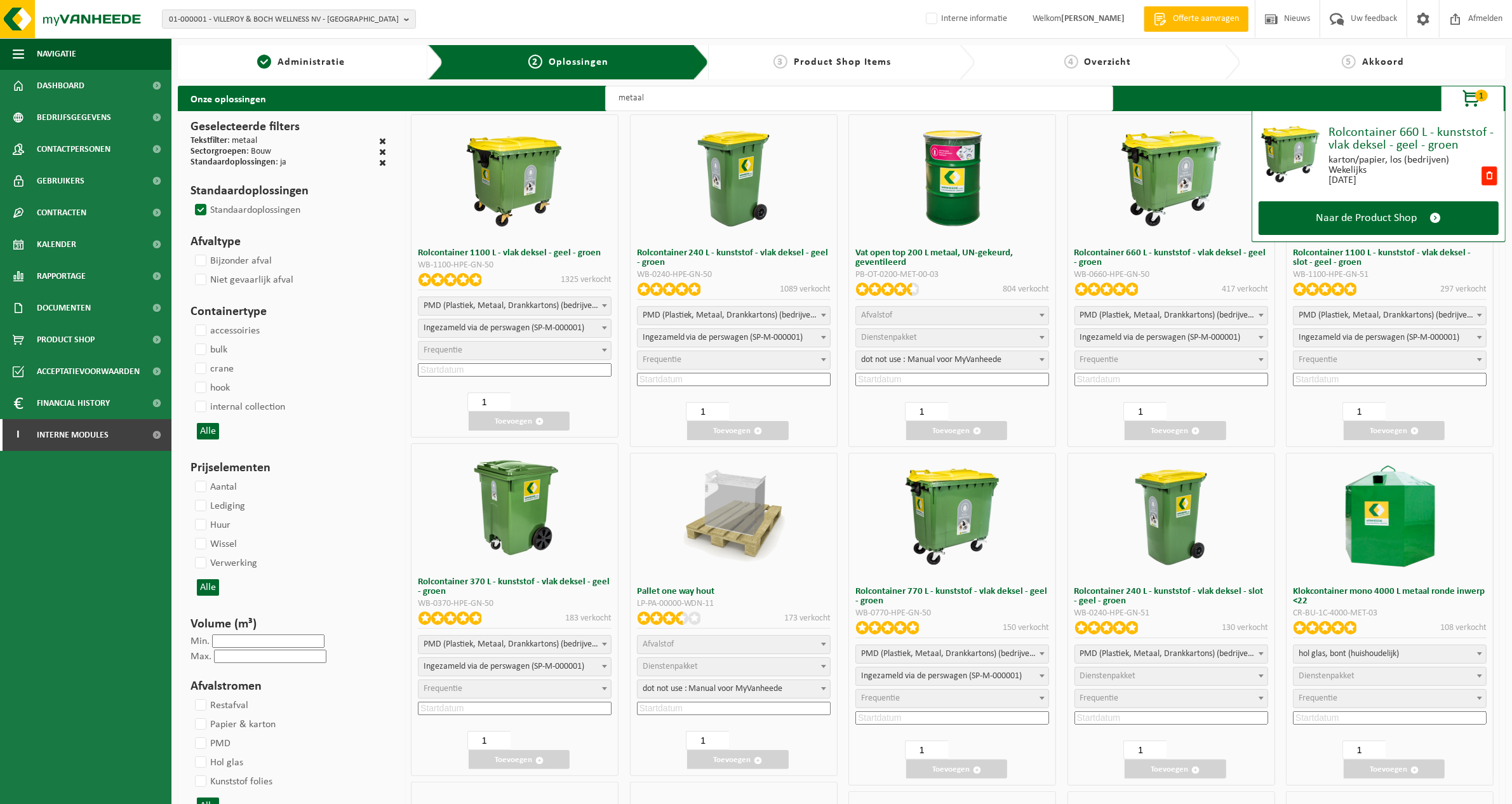
select select "7"
select select
select select "24"
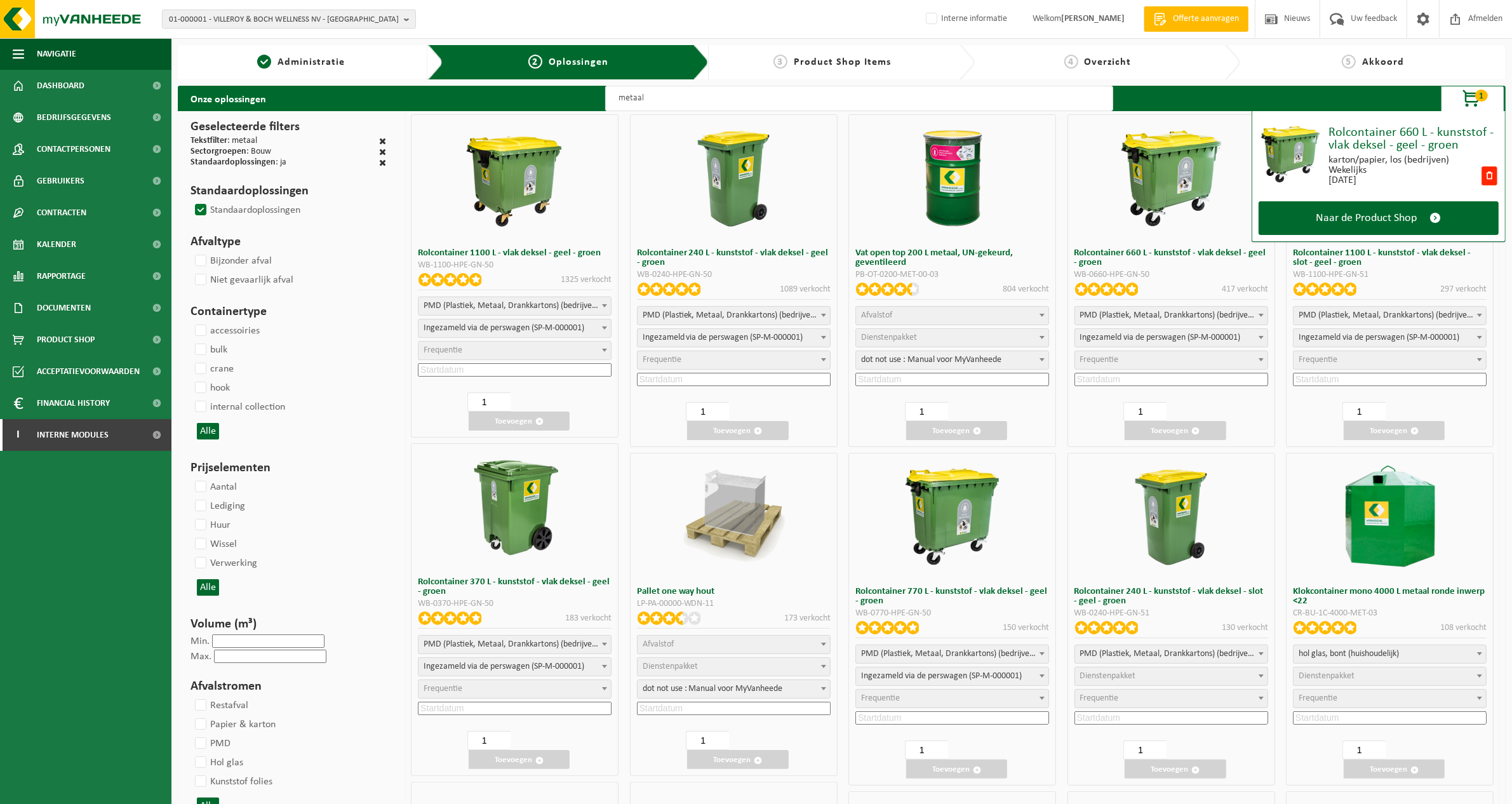
select select
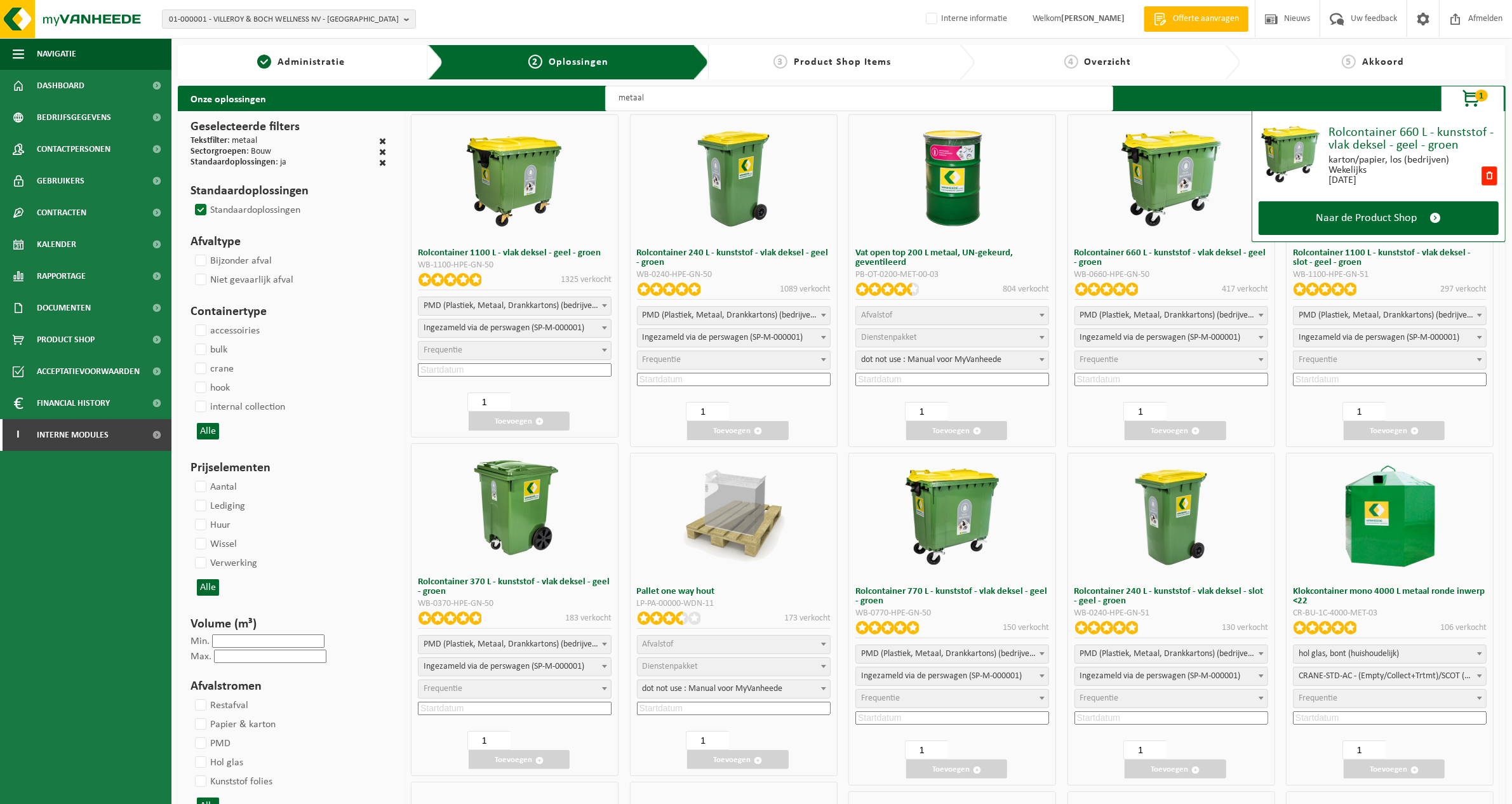
select select
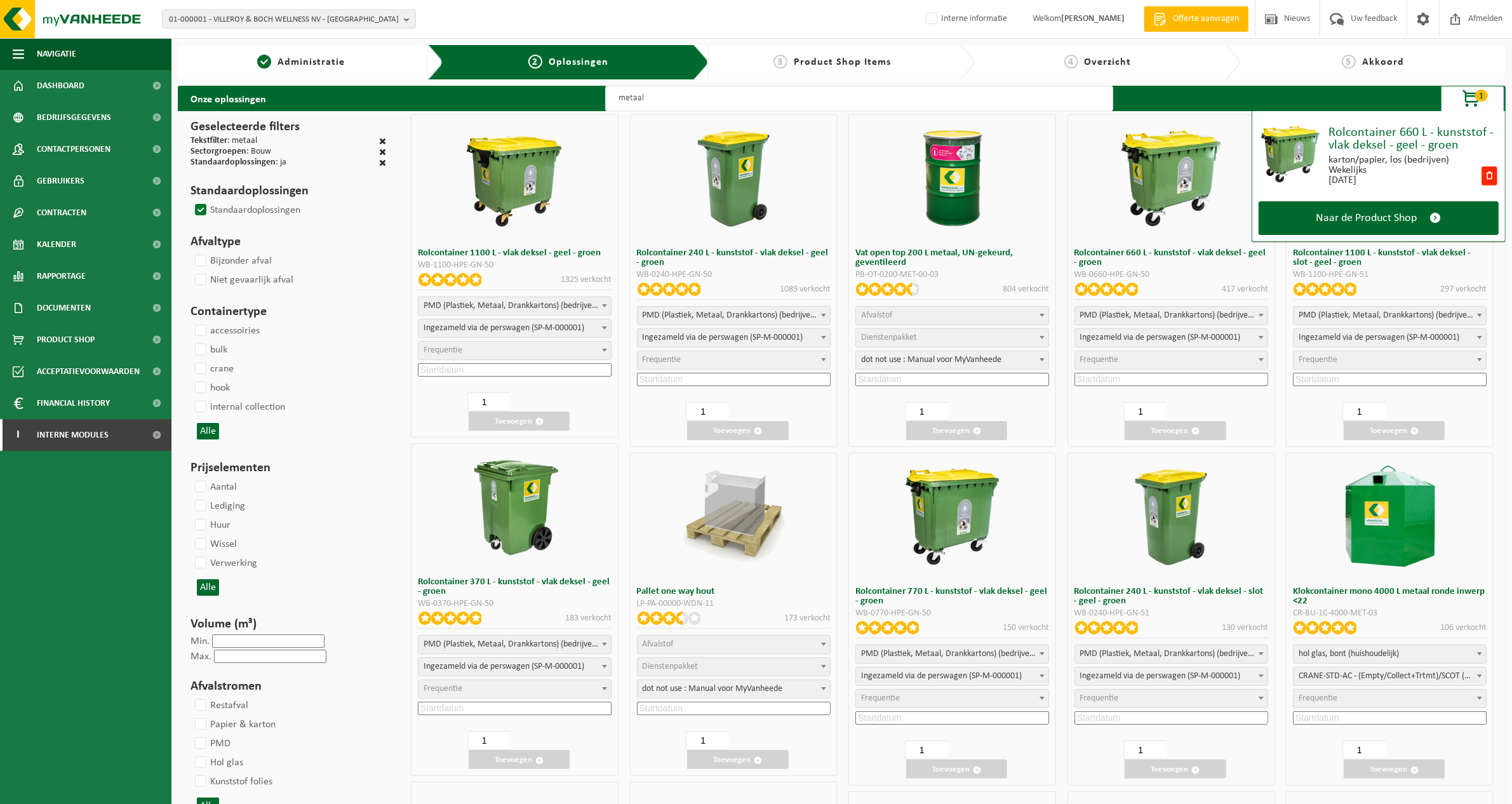
select select "25"
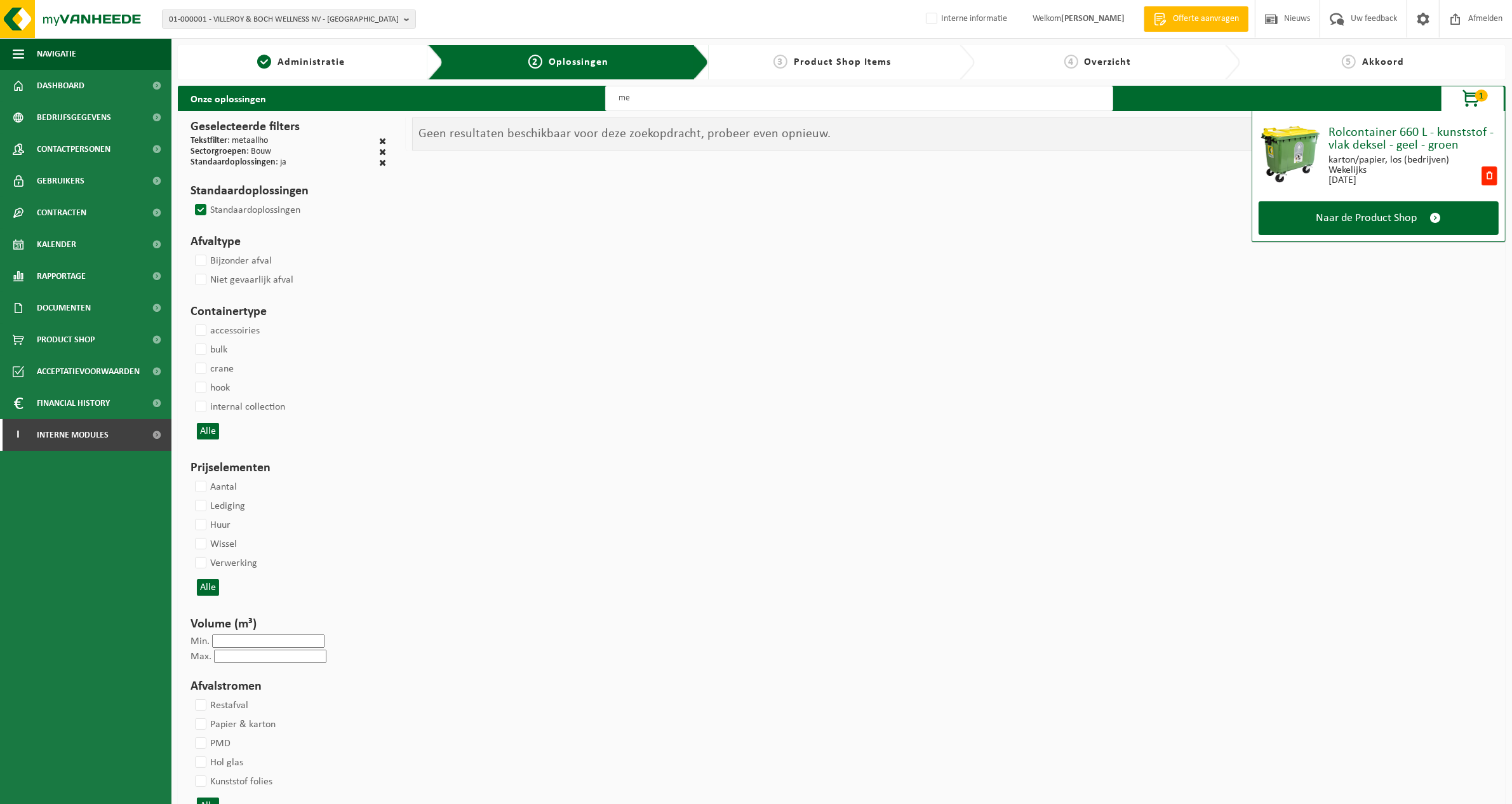
type input "m"
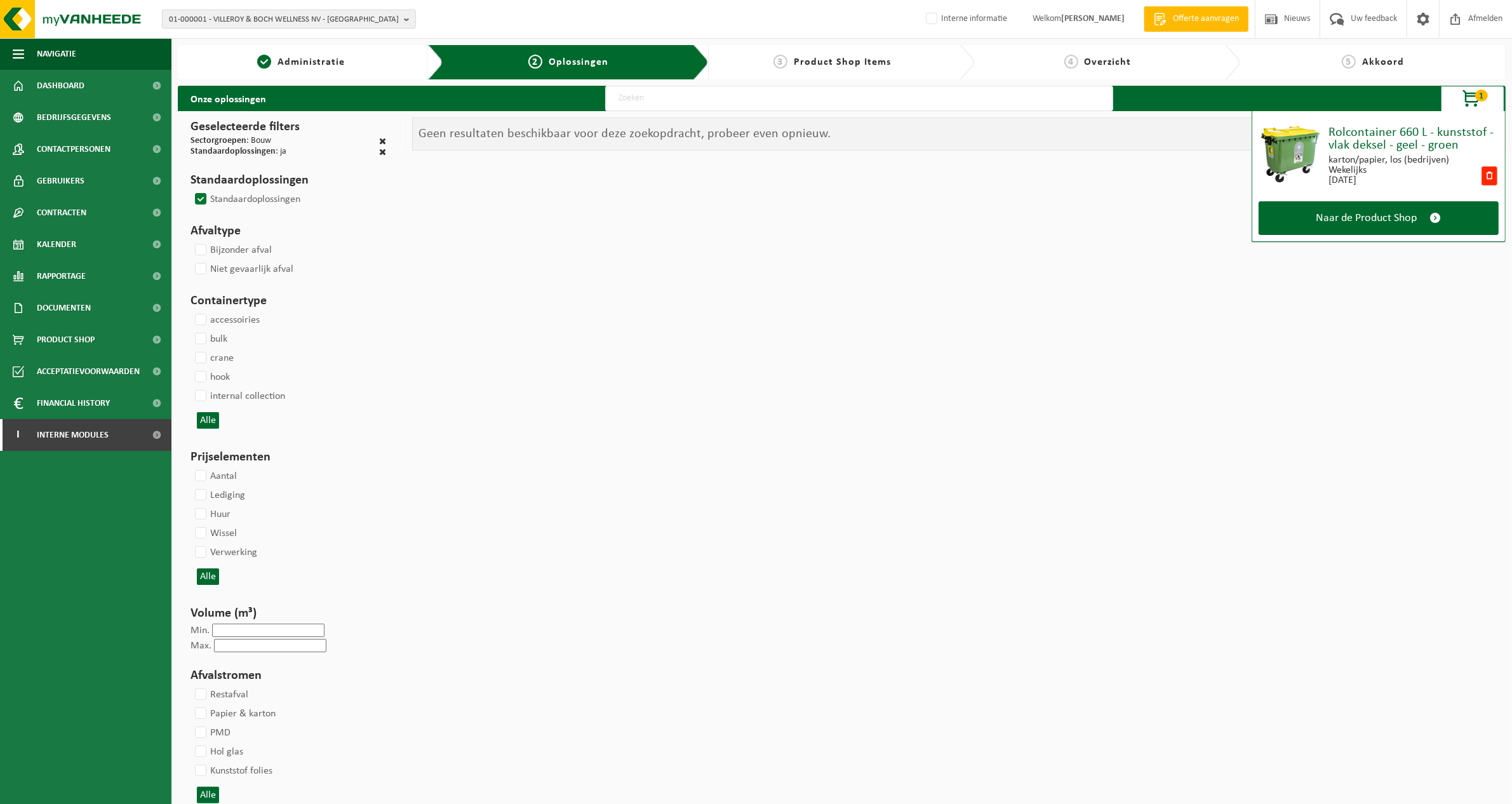
select select
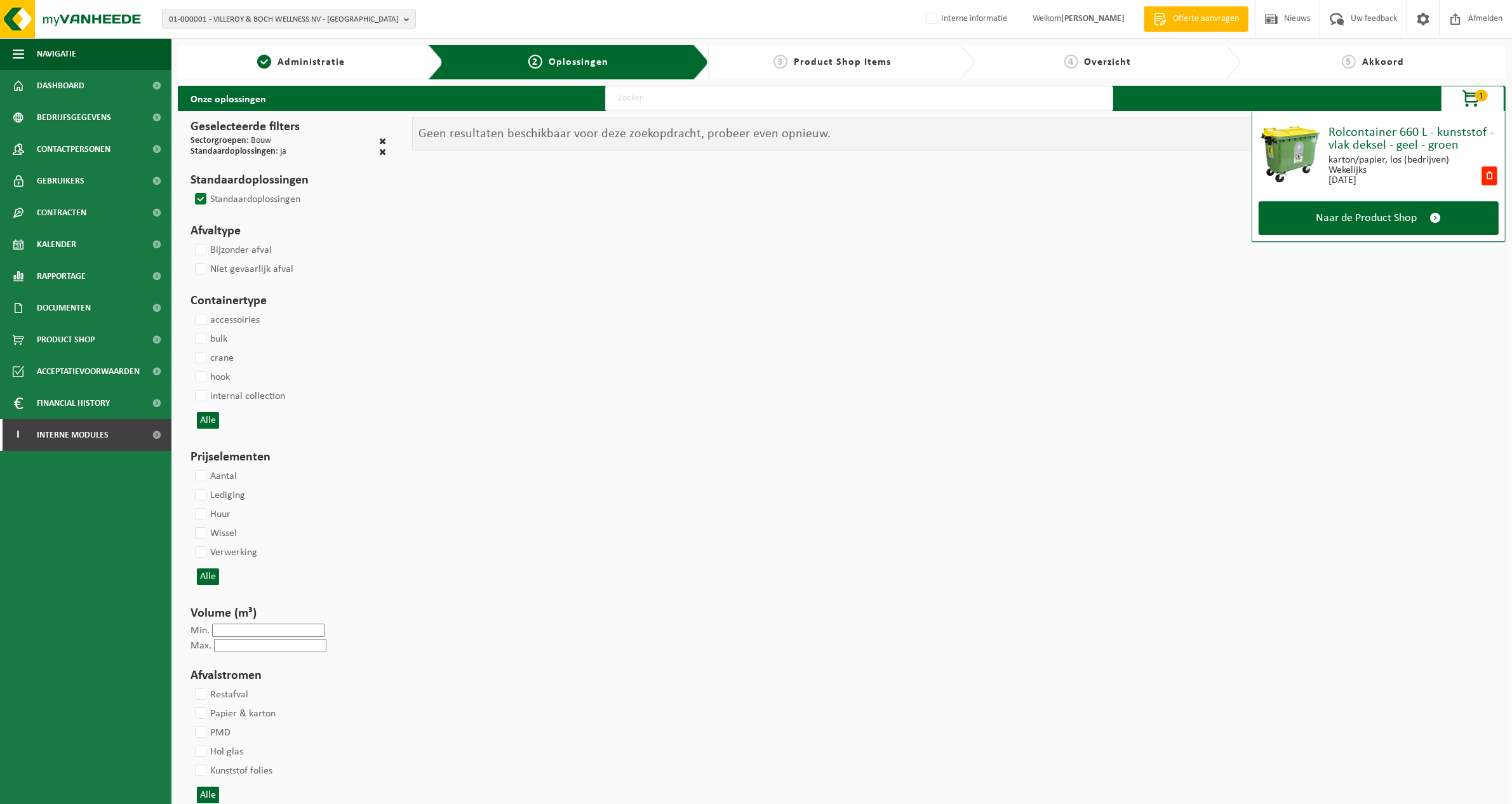
select select
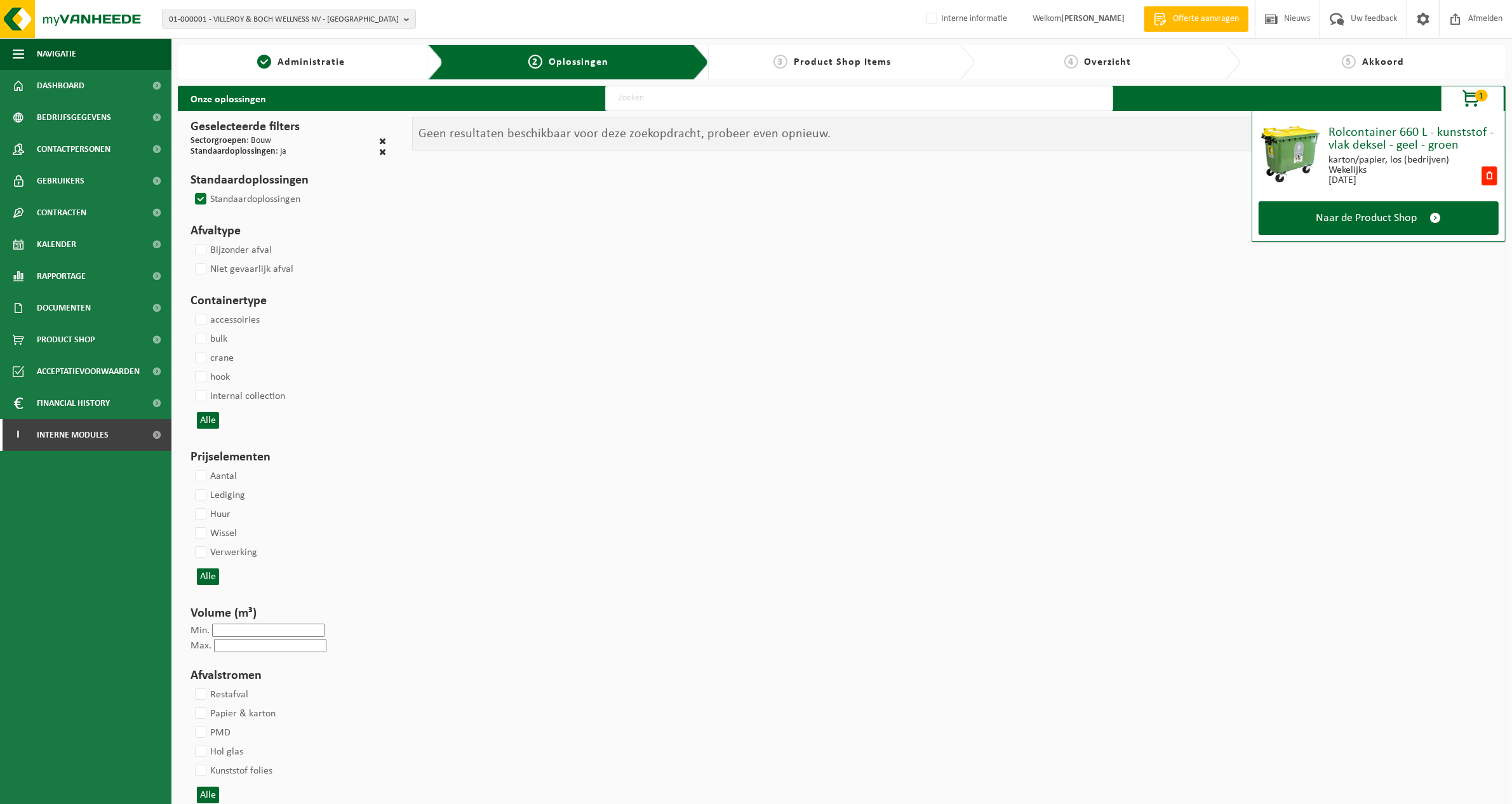
select select
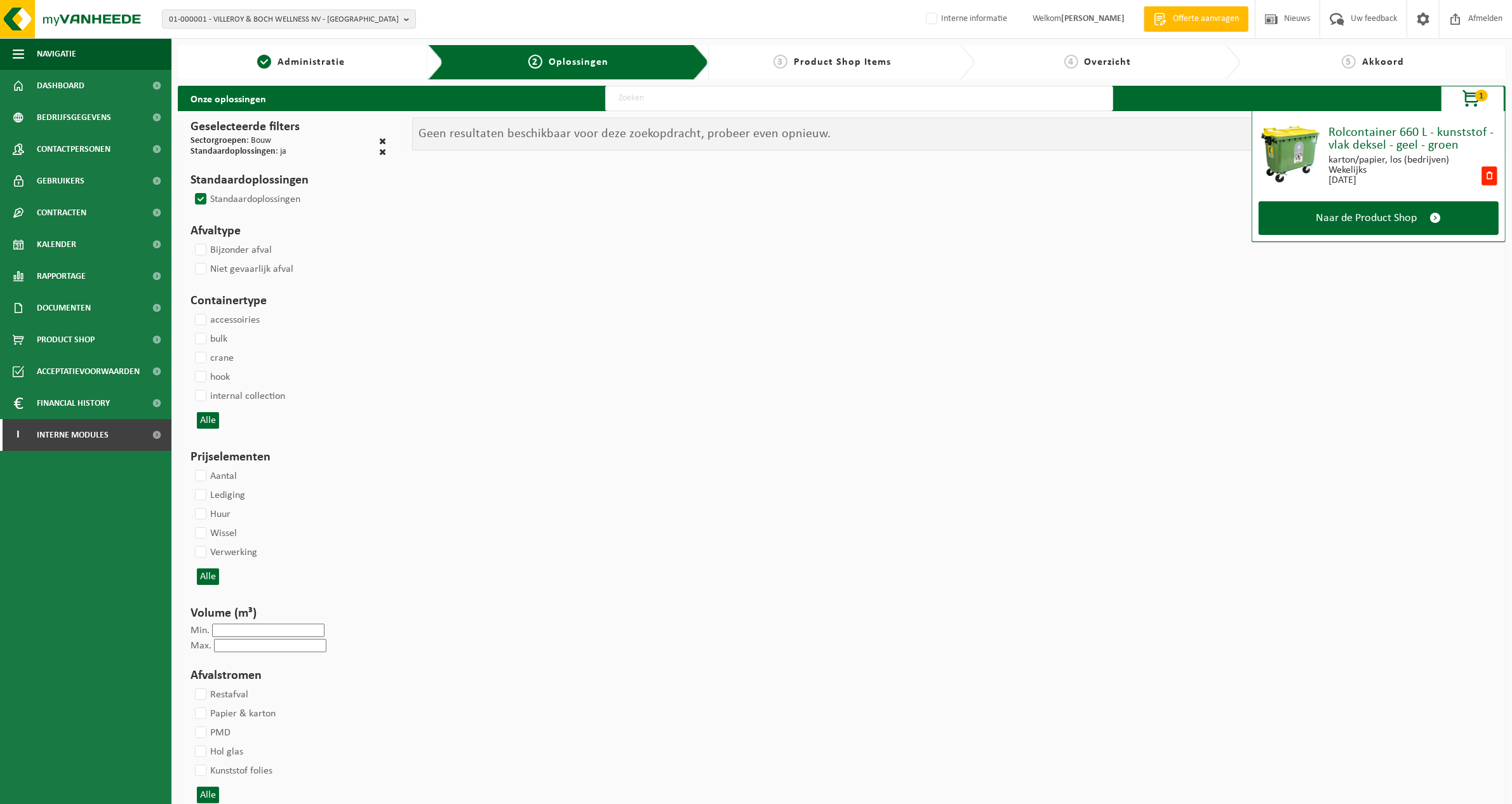
select select
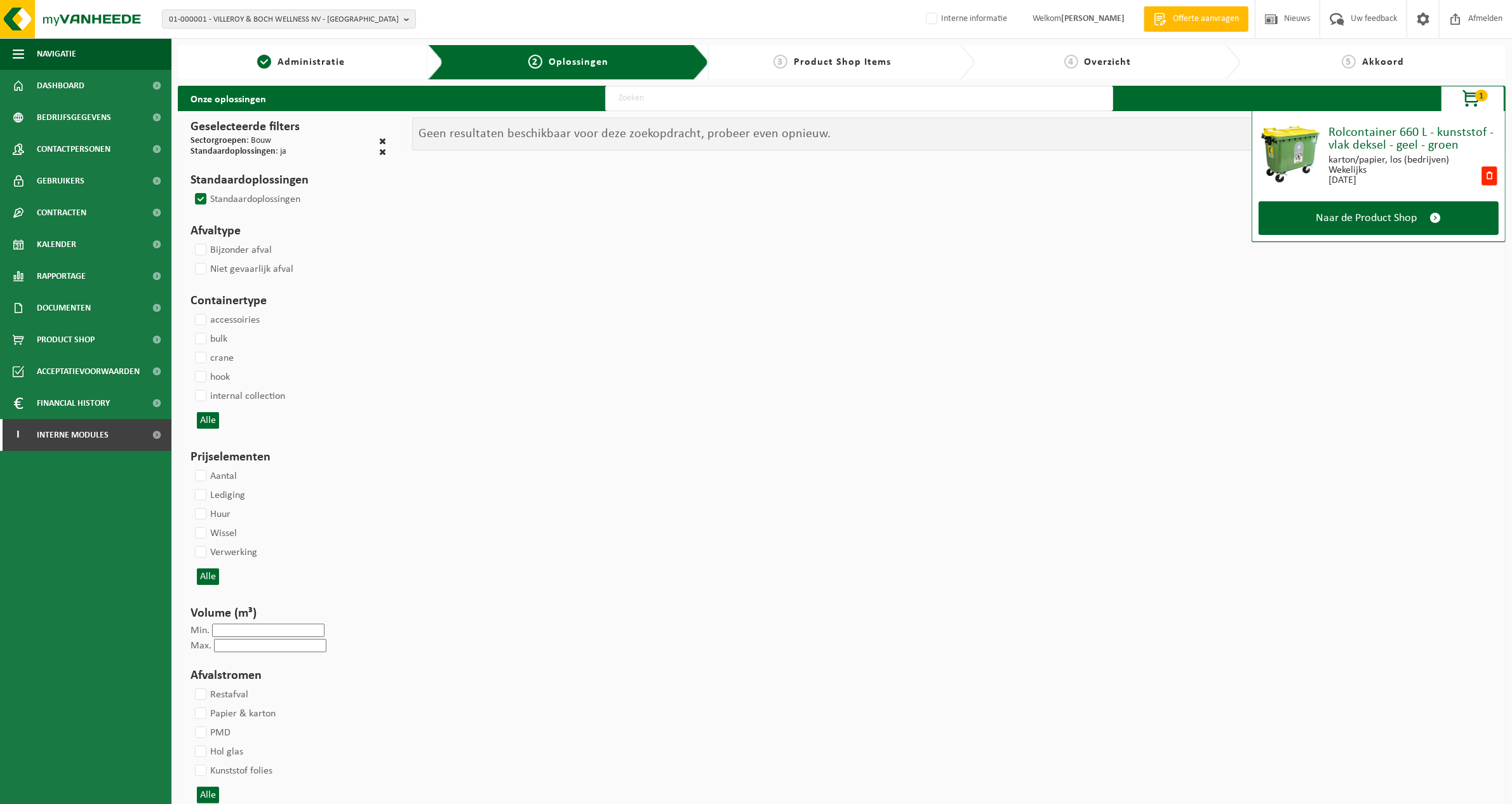
select select
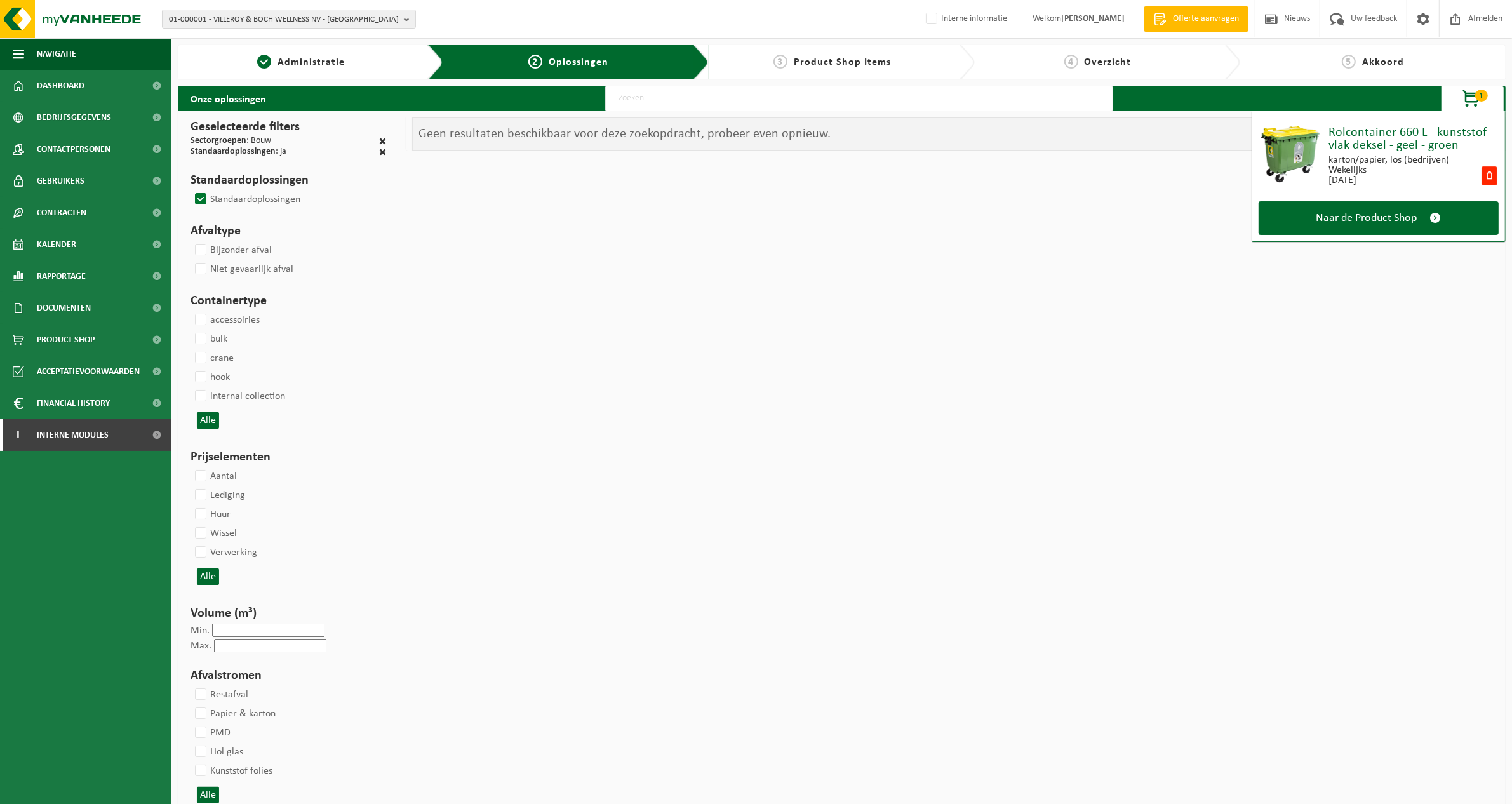
select select
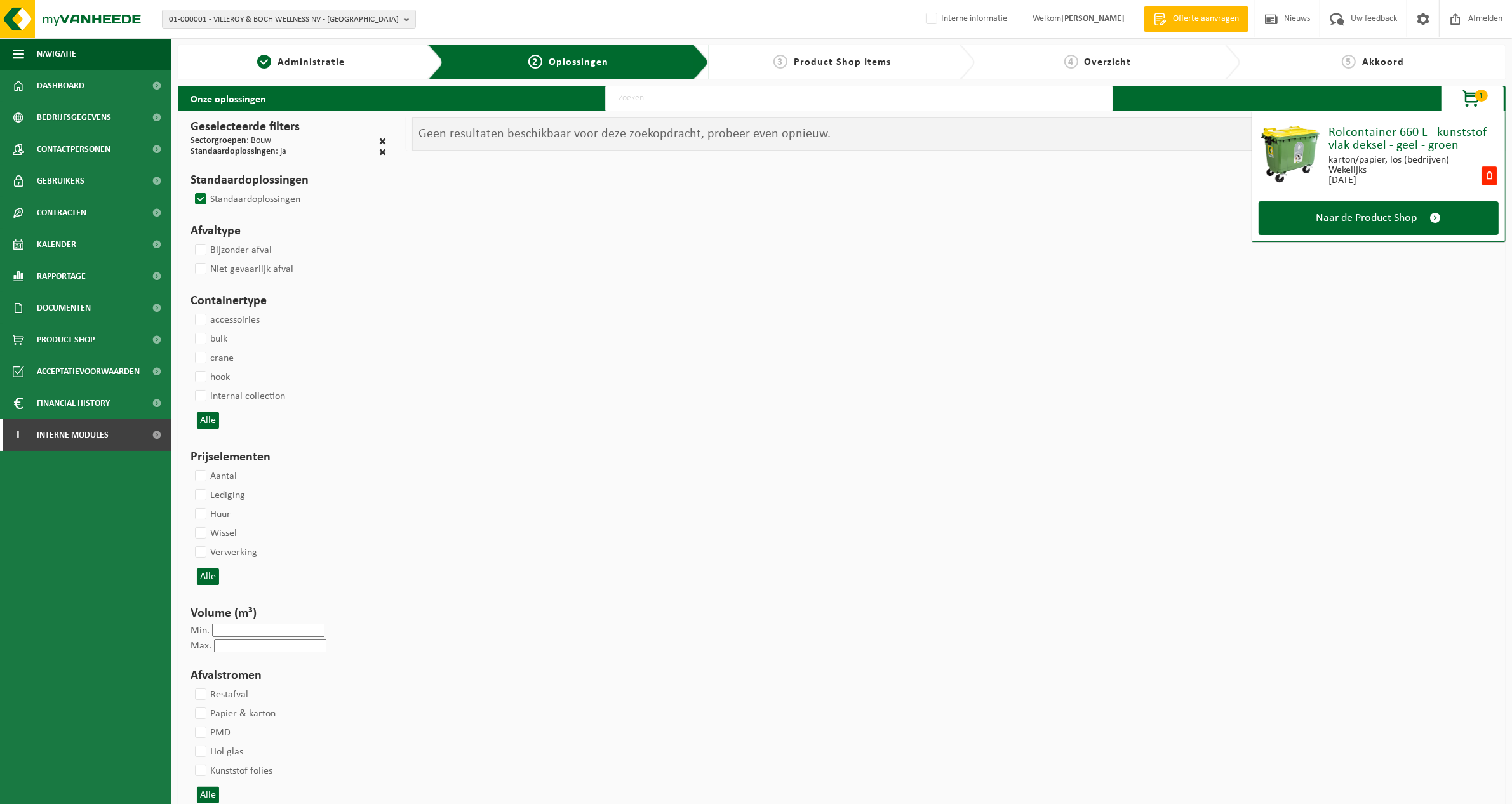
select select
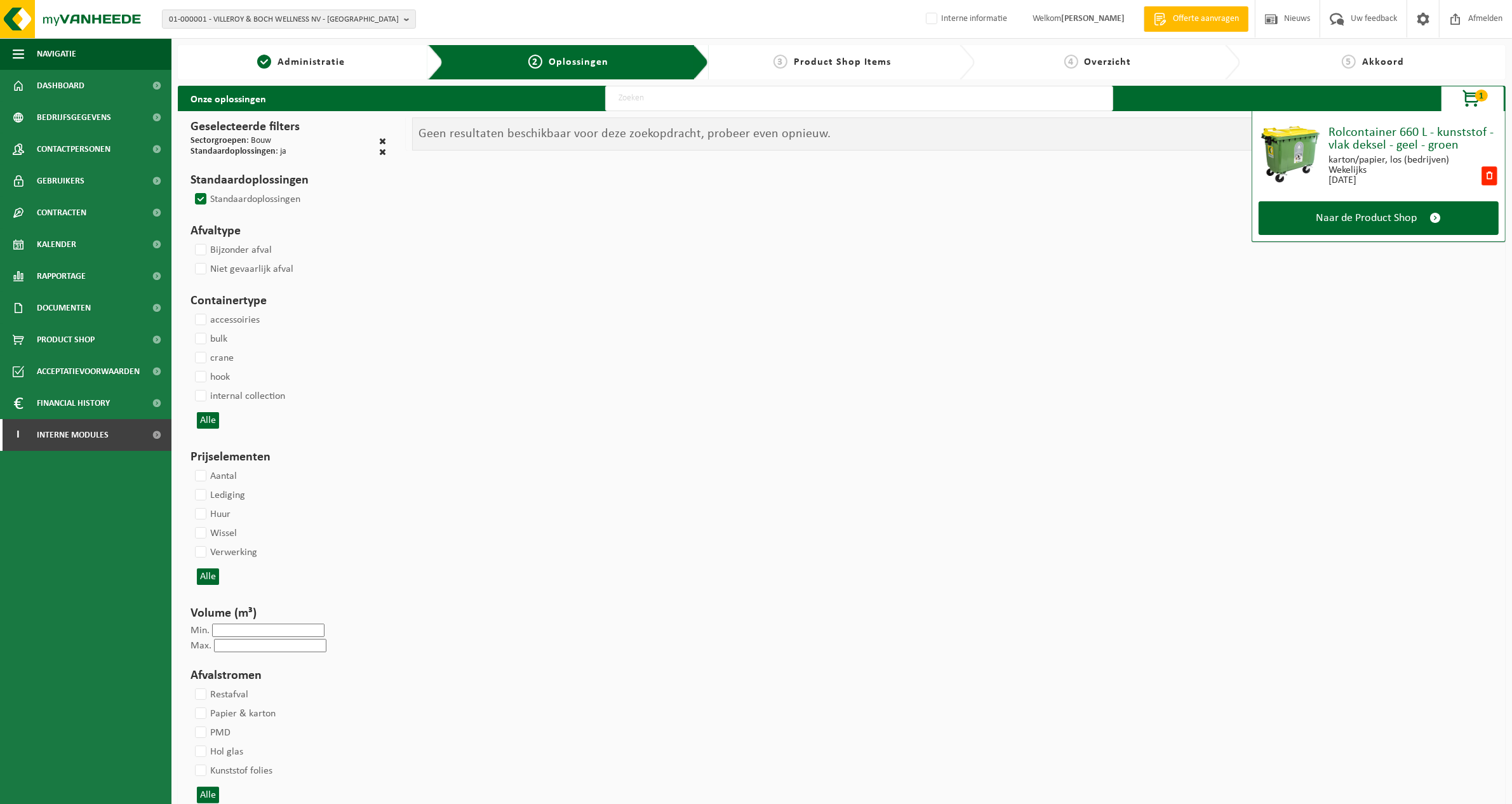
select select
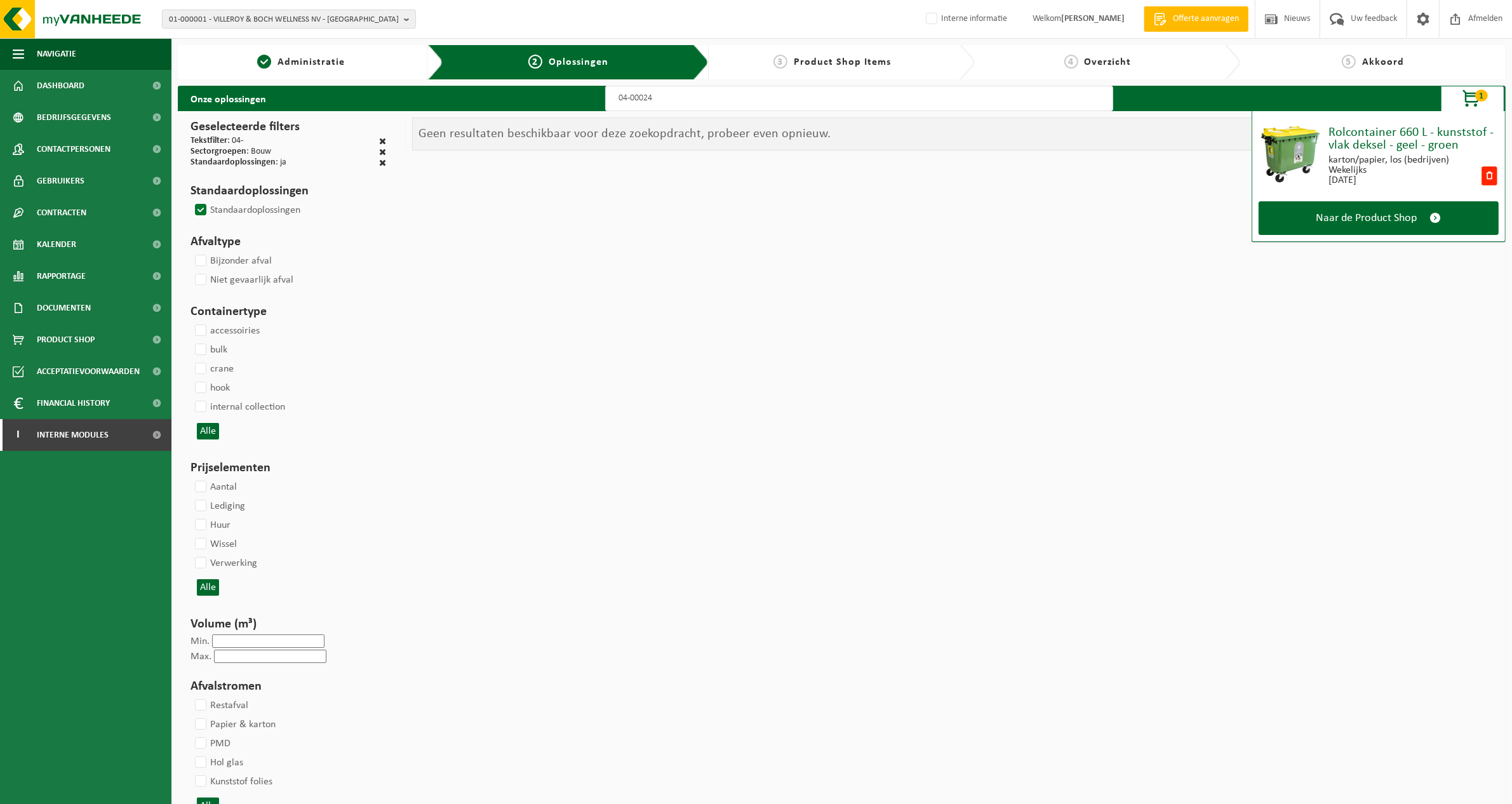
type input "04-000241"
select select
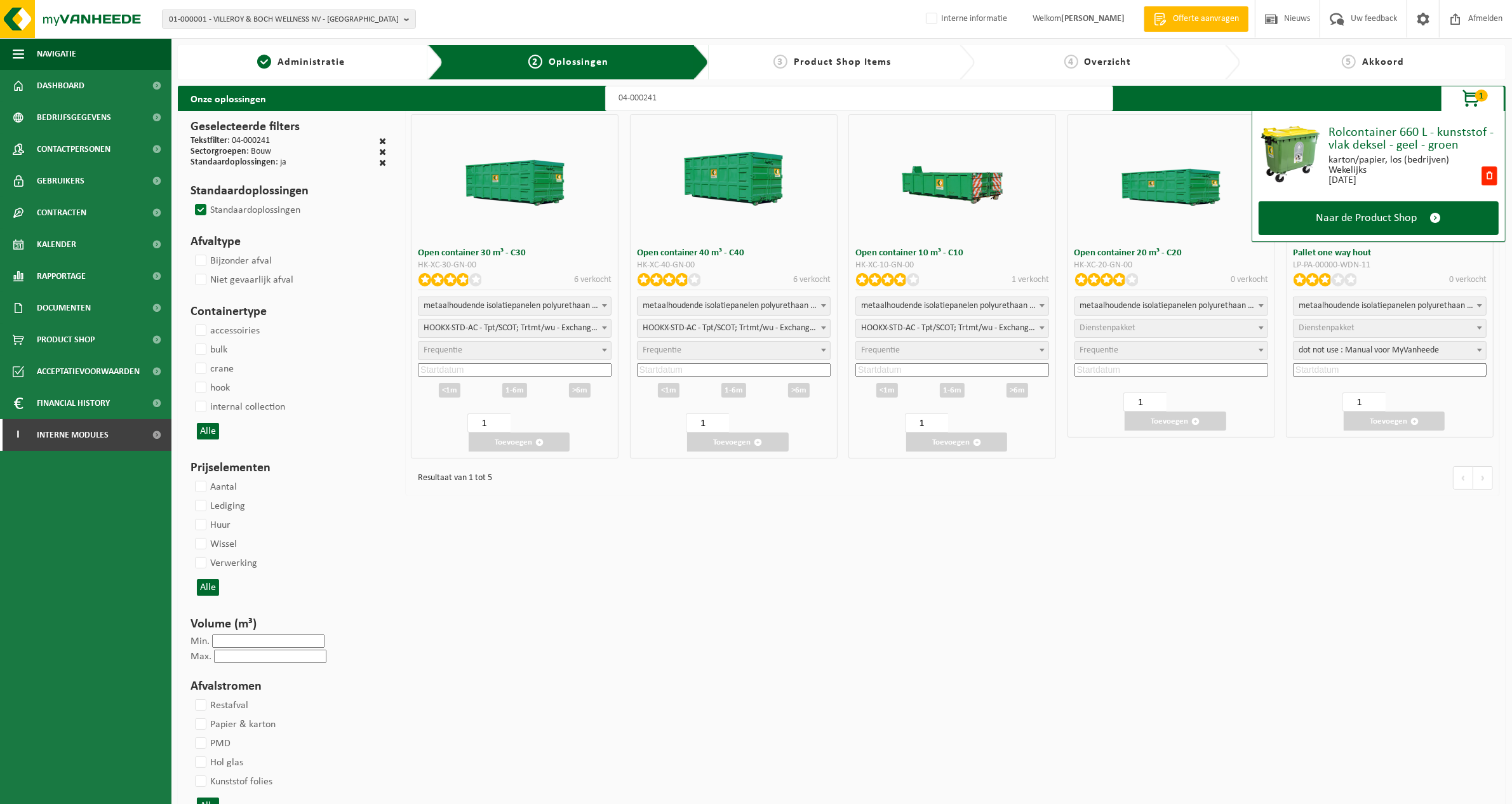
select select
select select "25"
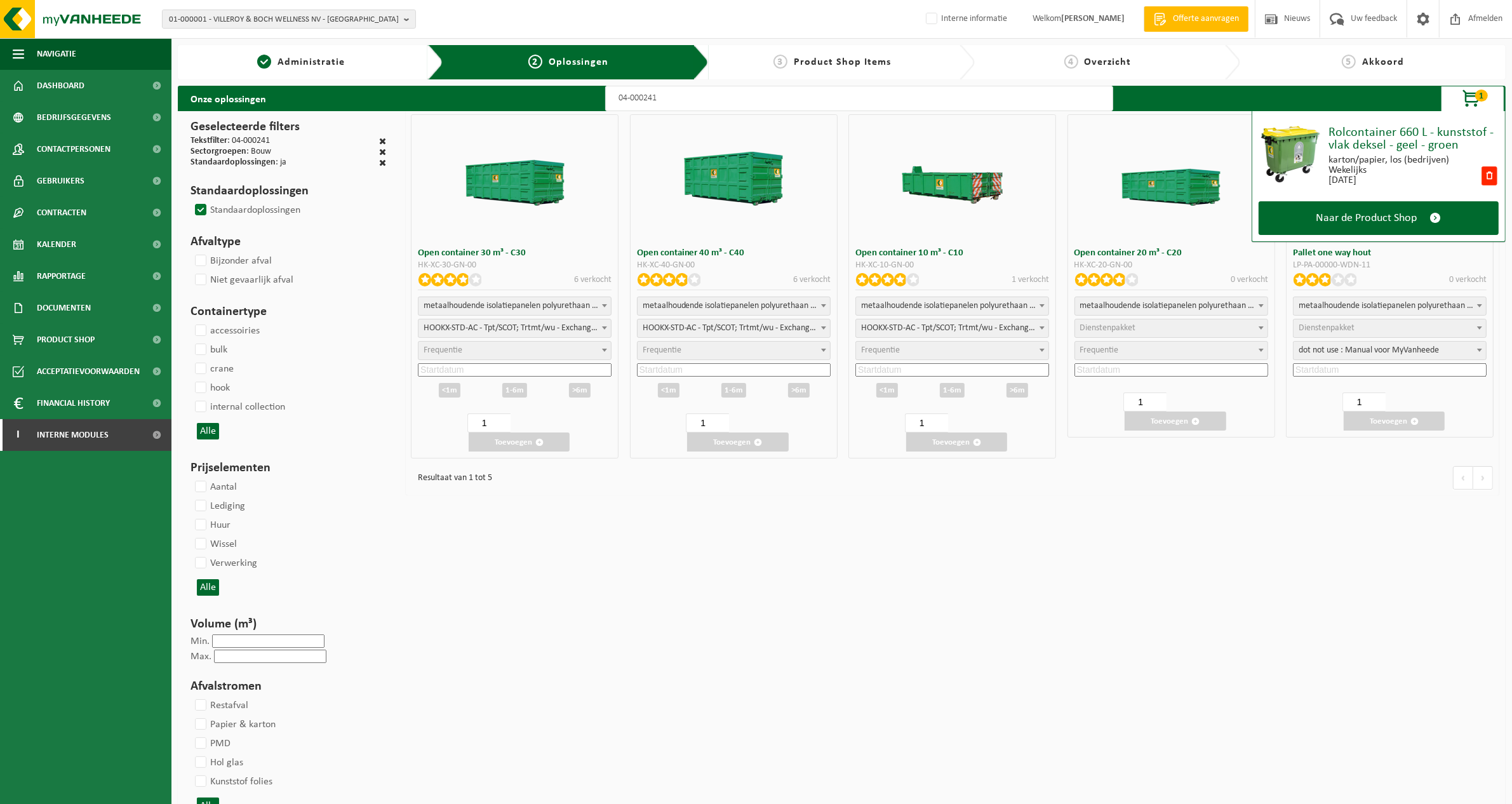
select select "7"
select select "25"
select select "24"
select select "25"
type input "04-000241"
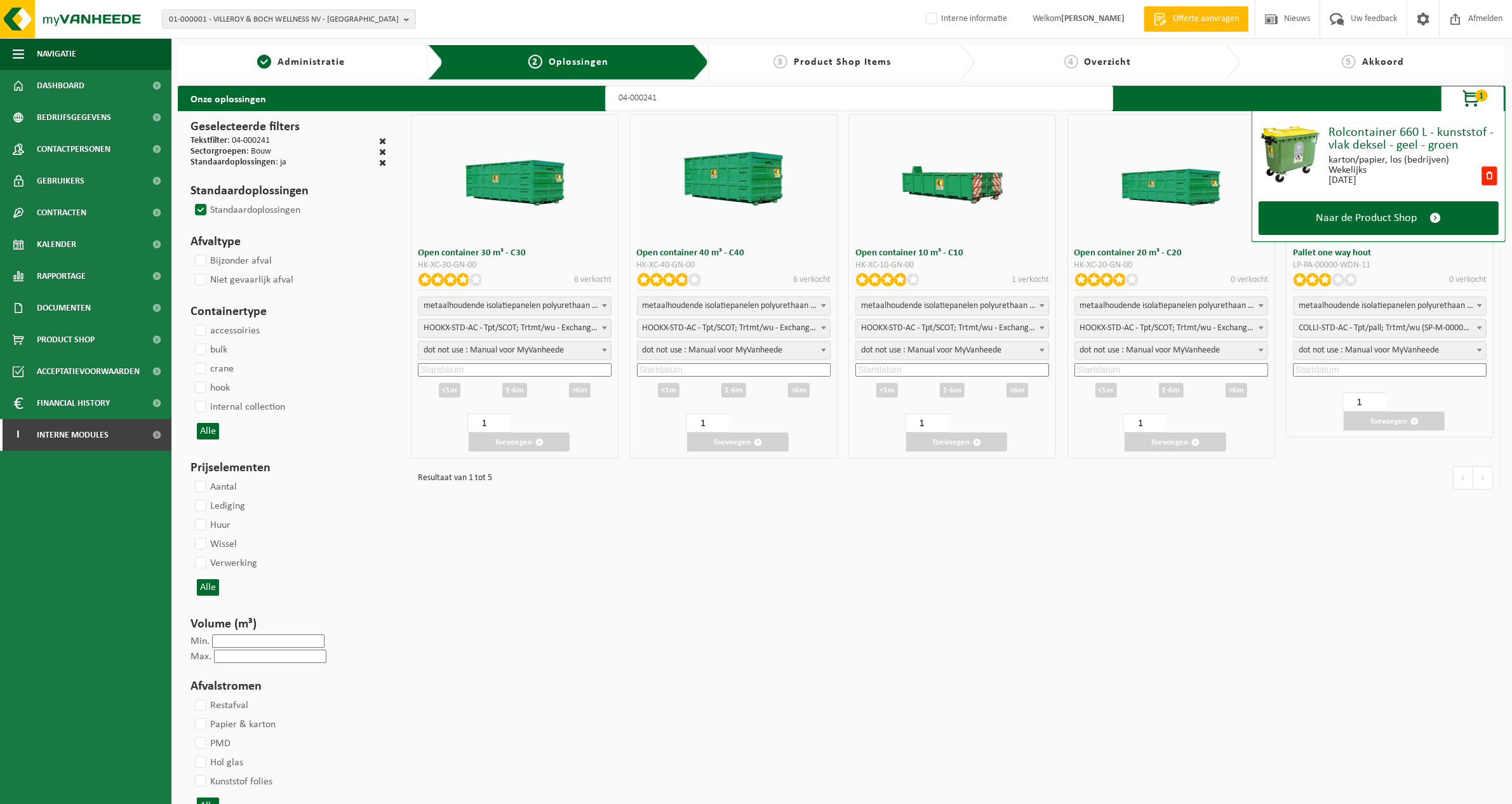
click at [816, 371] on input at bounding box center [734, 370] width 194 height 14
click at [688, 479] on div "15" at bounding box center [684, 481] width 22 height 20
type input "2025-09-15"
click at [671, 389] on div "<1m" at bounding box center [669, 390] width 22 height 15
type input "2025-09-16"
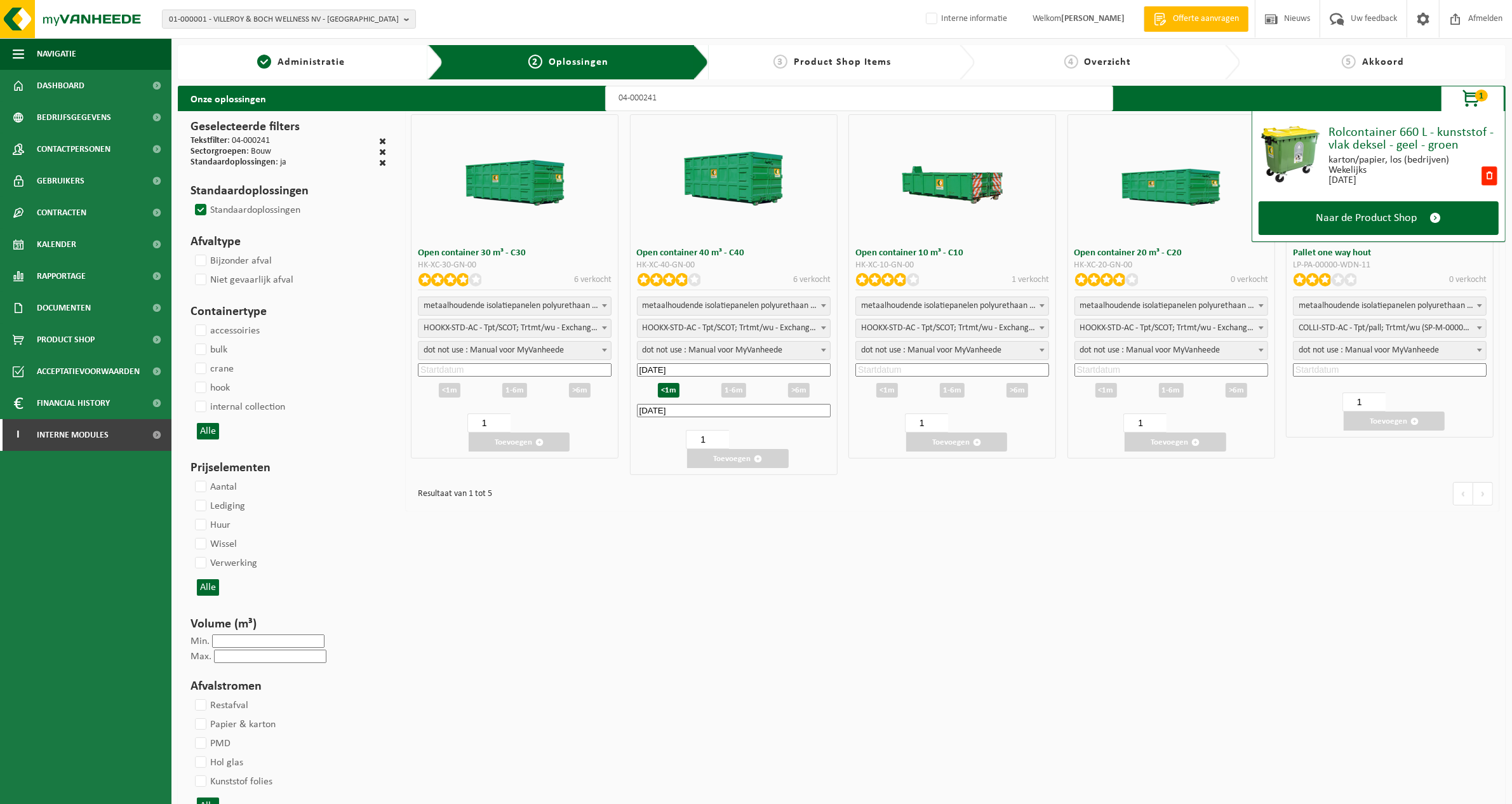
click at [729, 413] on input "2025-09-16" at bounding box center [734, 411] width 194 height 14
click at [712, 518] on div "16" at bounding box center [707, 521] width 22 height 20
type input "2025-09-16"
click at [702, 373] on input "2025-09-15" at bounding box center [734, 370] width 194 height 14
click at [710, 478] on div "16" at bounding box center [707, 481] width 22 height 20
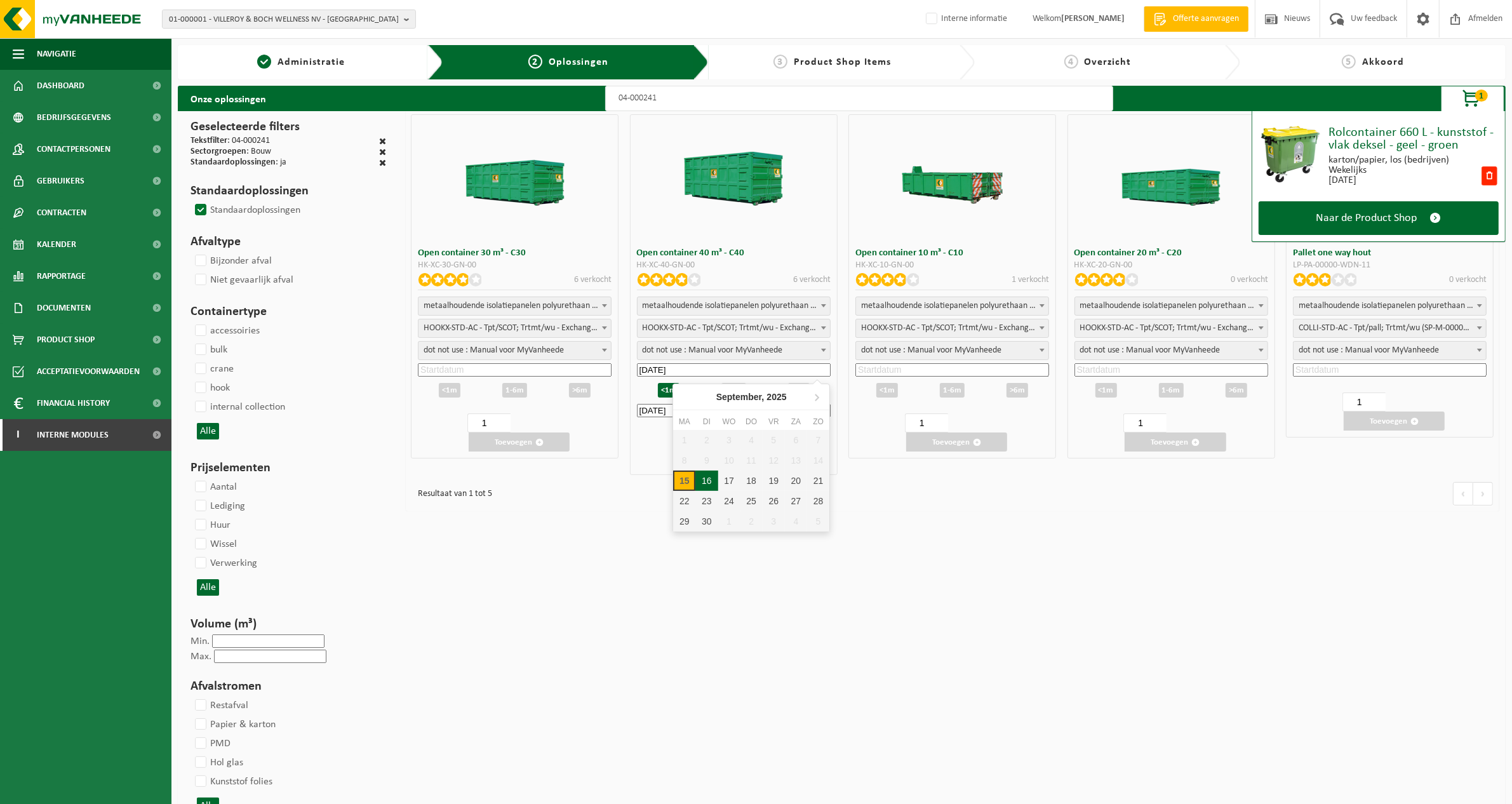
type input "2025-09-16"
type input "2025-09-17"
click at [691, 409] on input "2025-09-17" at bounding box center [734, 411] width 194 height 14
click at [730, 518] on div "17" at bounding box center [729, 521] width 22 height 20
type input "2025-09-17"
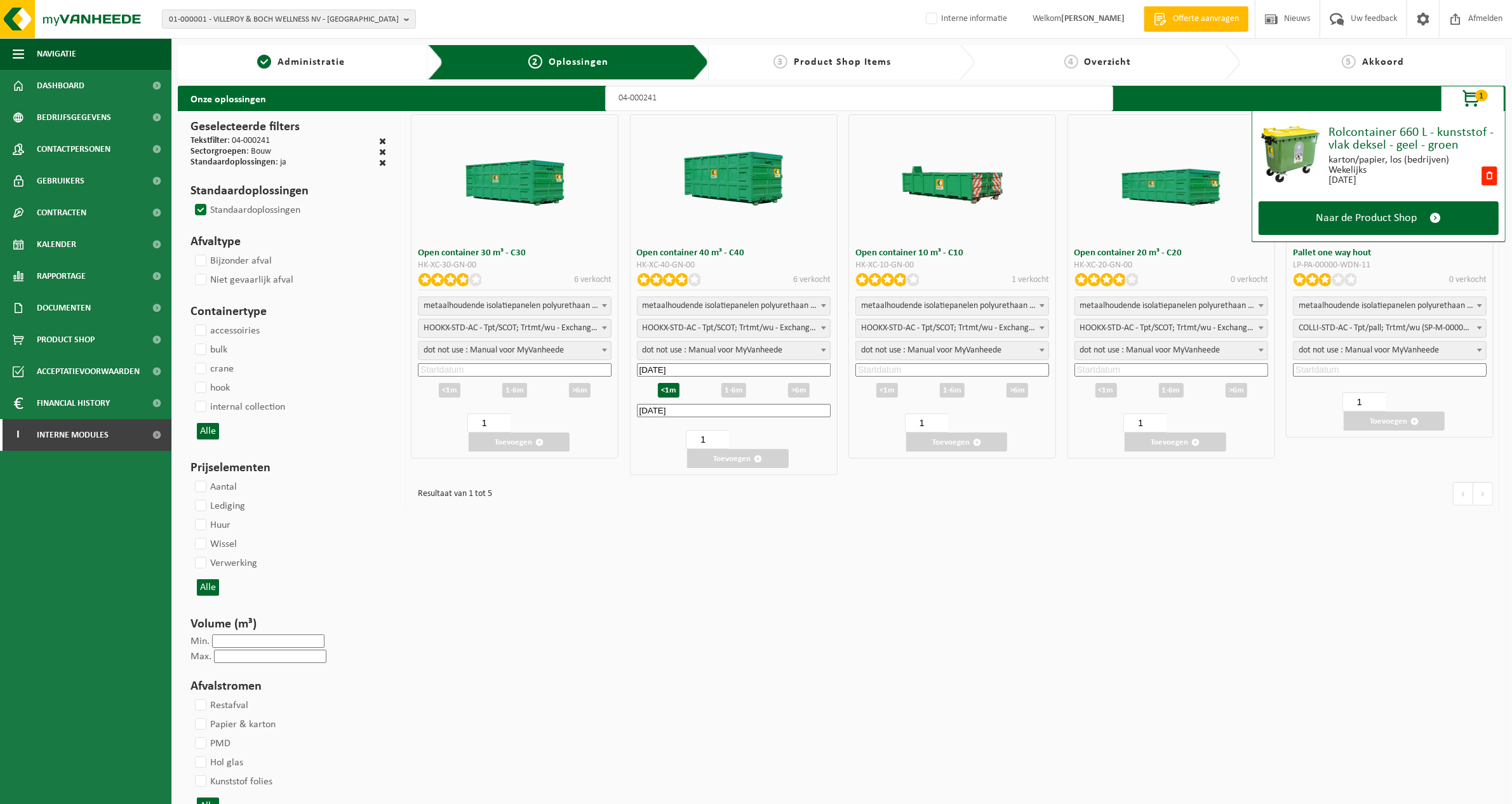
click at [726, 461] on button "Toevoegen" at bounding box center [737, 458] width 101 height 19
click at [732, 304] on span "metaalhoudende isolatiepanelen polyurethaan (PU)" at bounding box center [734, 306] width 193 height 18
select select
select select "7"
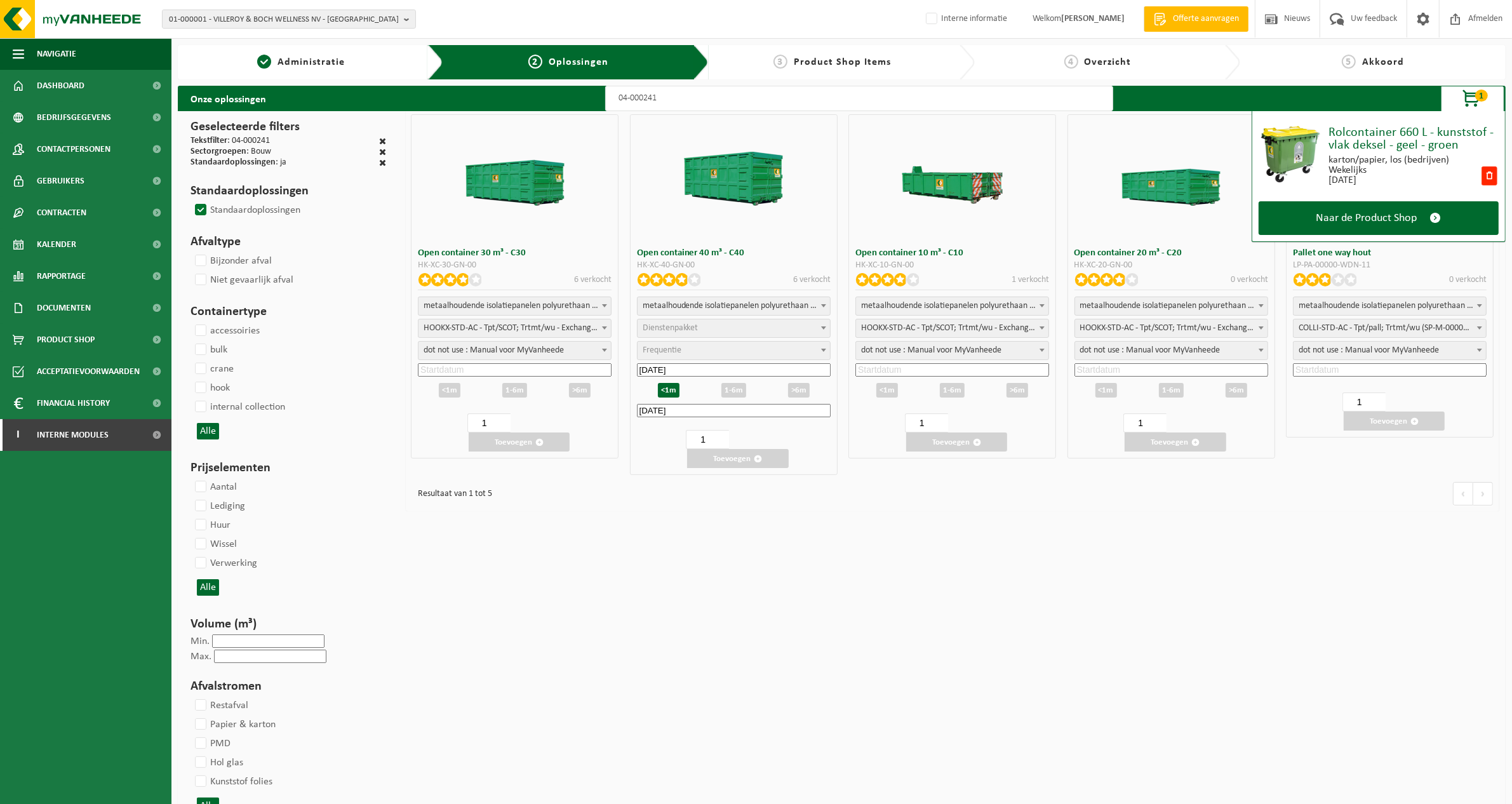
select select "25"
click at [735, 464] on button "Toevoegen" at bounding box center [737, 458] width 101 height 19
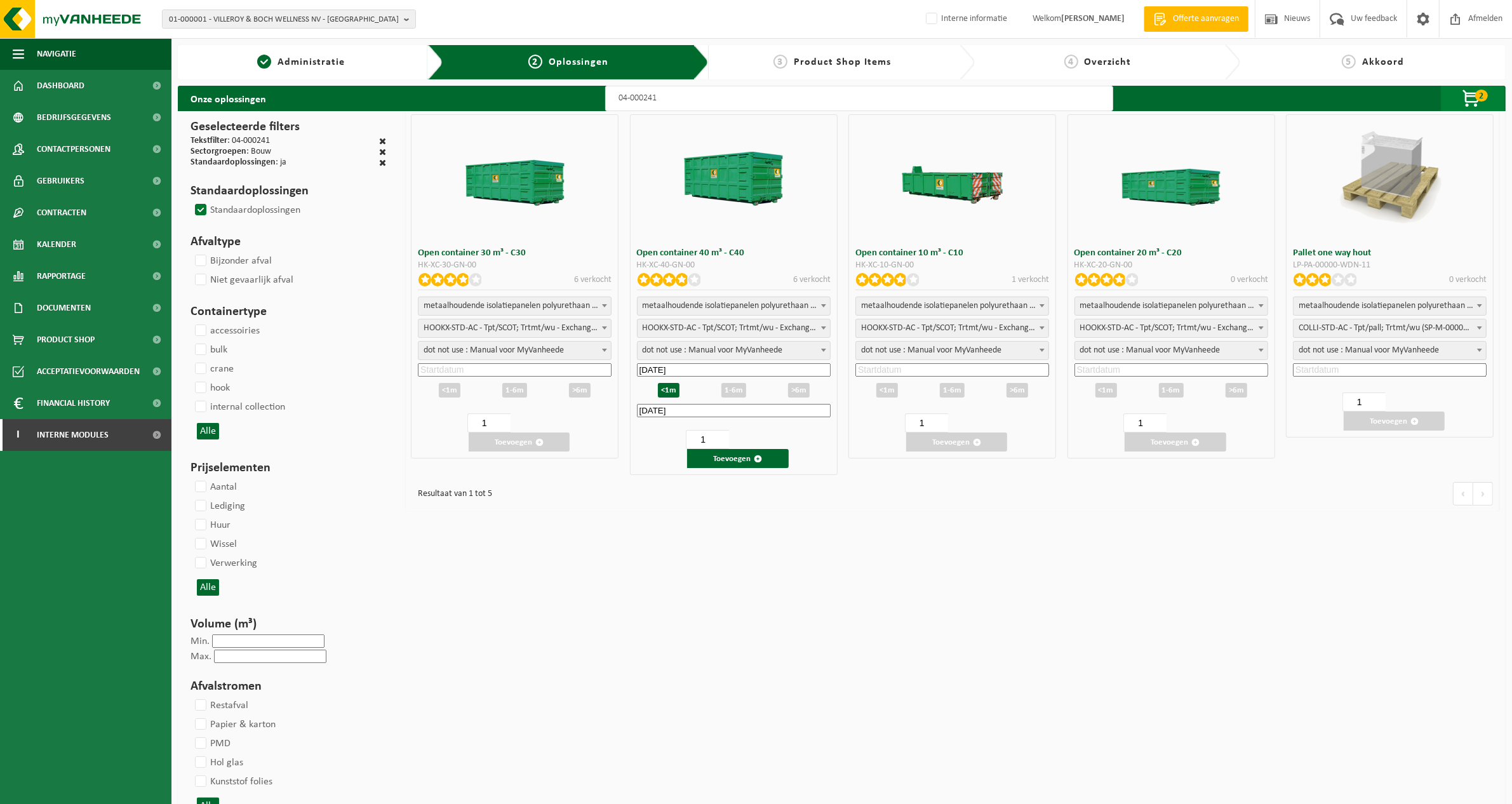
click at [1473, 94] on span "button" at bounding box center [1472, 98] width 64 height 25
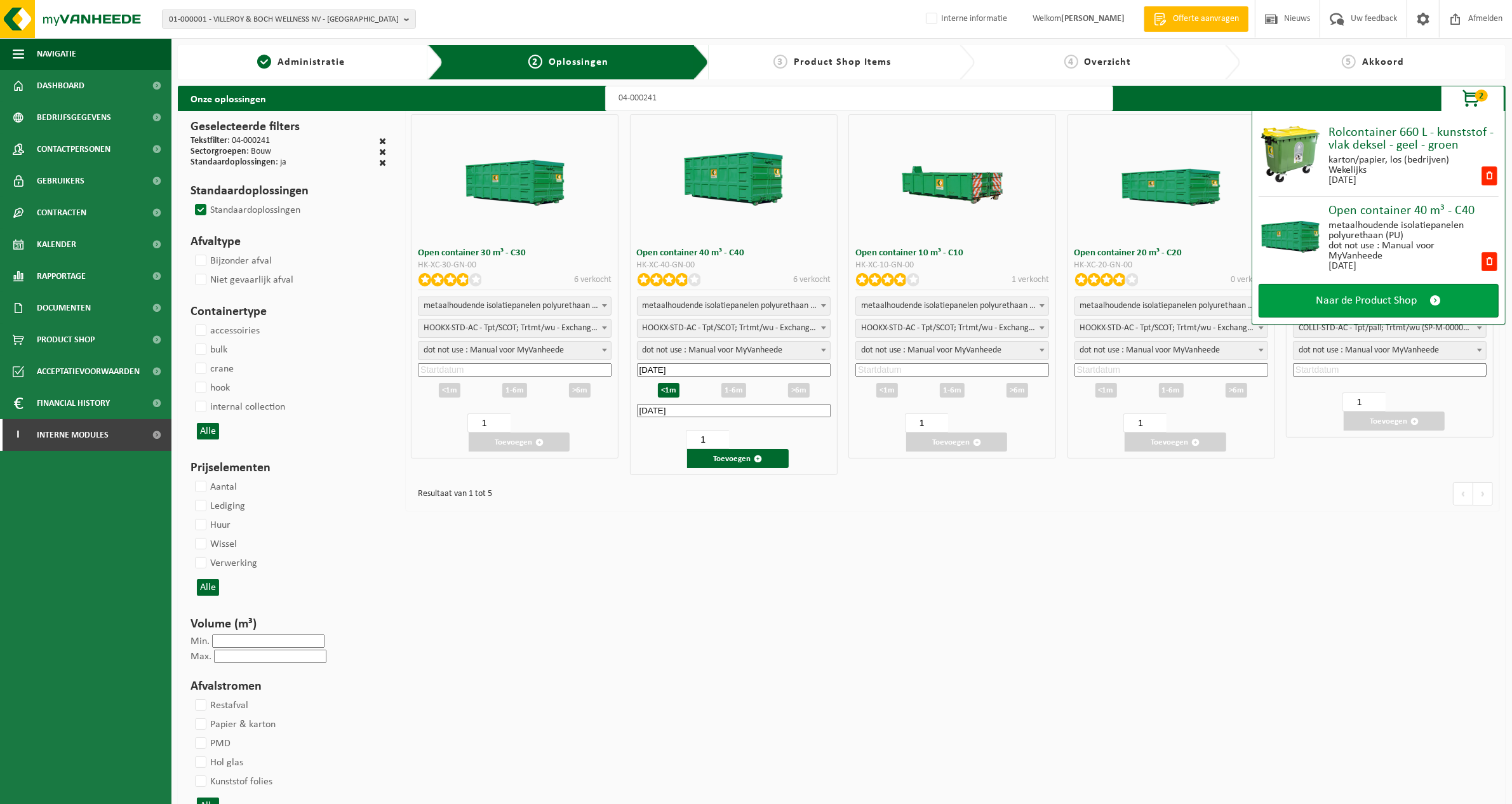
click at [1430, 302] on span at bounding box center [1435, 301] width 12 height 14
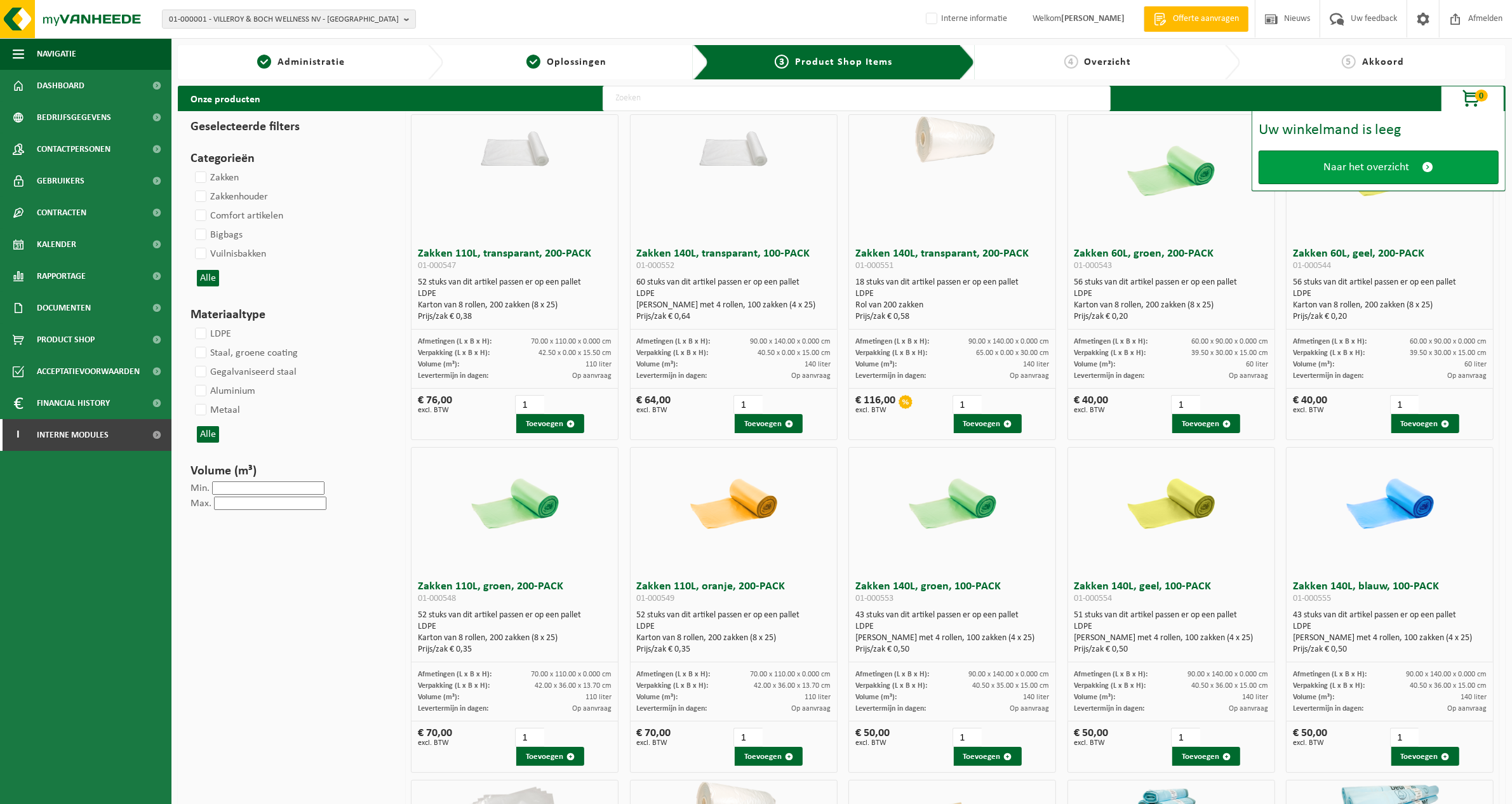
click at [1419, 165] on link "Naar het overzicht" at bounding box center [1378, 167] width 240 height 34
click at [1420, 163] on link "Naar het overzicht" at bounding box center [1378, 167] width 240 height 34
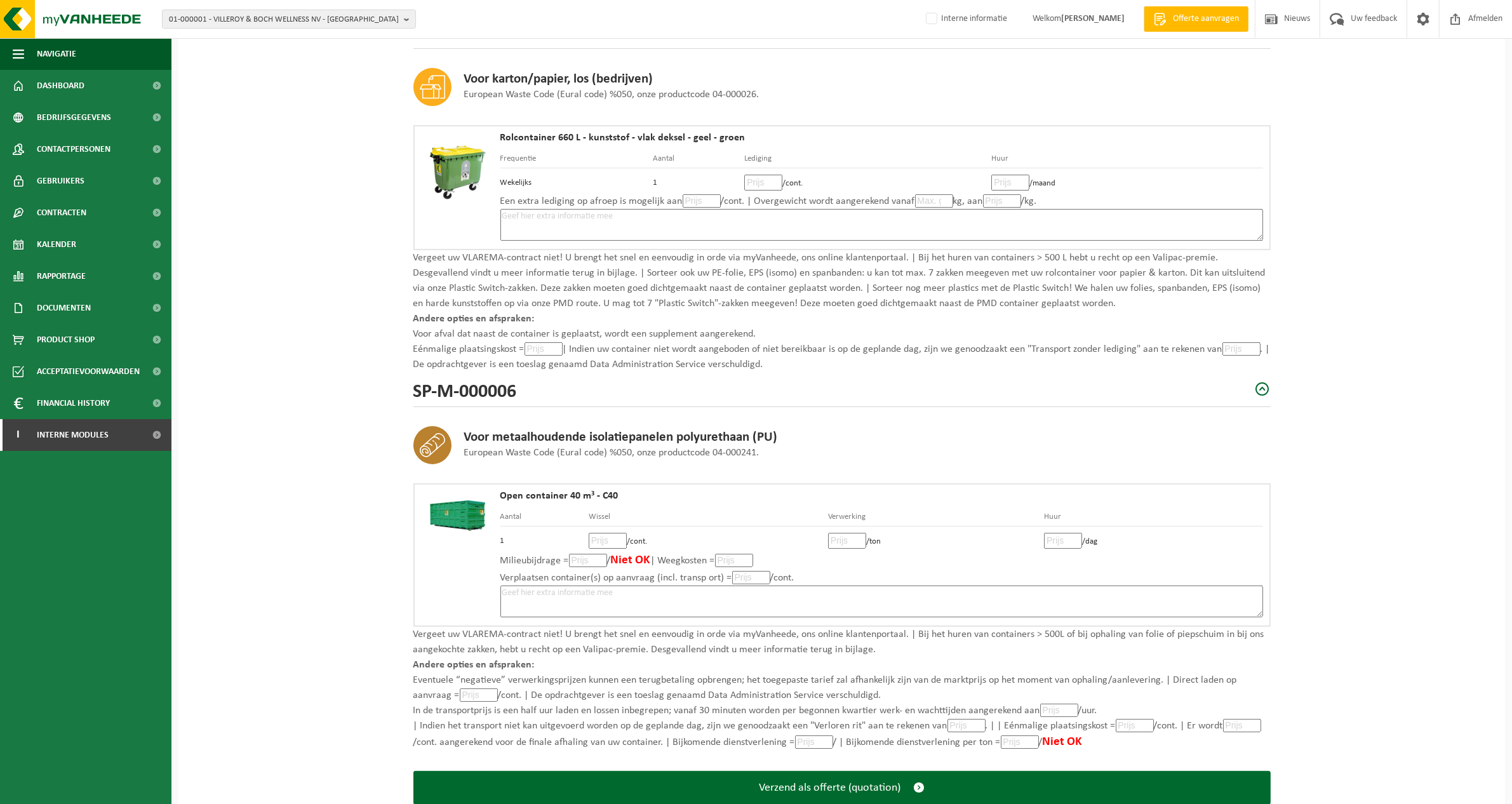
scroll to position [277, 0]
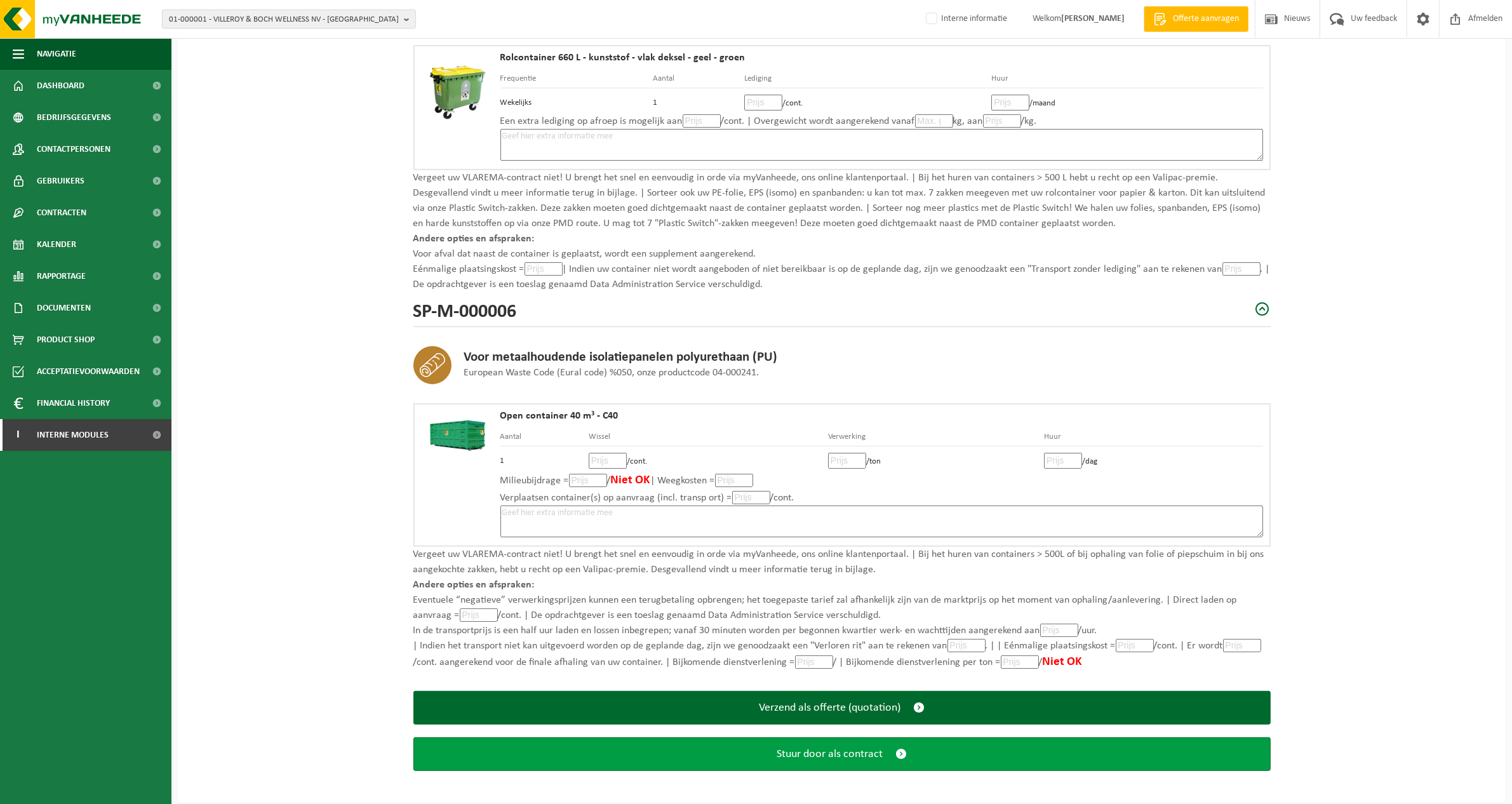
click at [902, 747] on span "submit" at bounding box center [901, 754] width 12 height 14
